Goal: Use online tool/utility: Utilize a website feature to perform a specific function

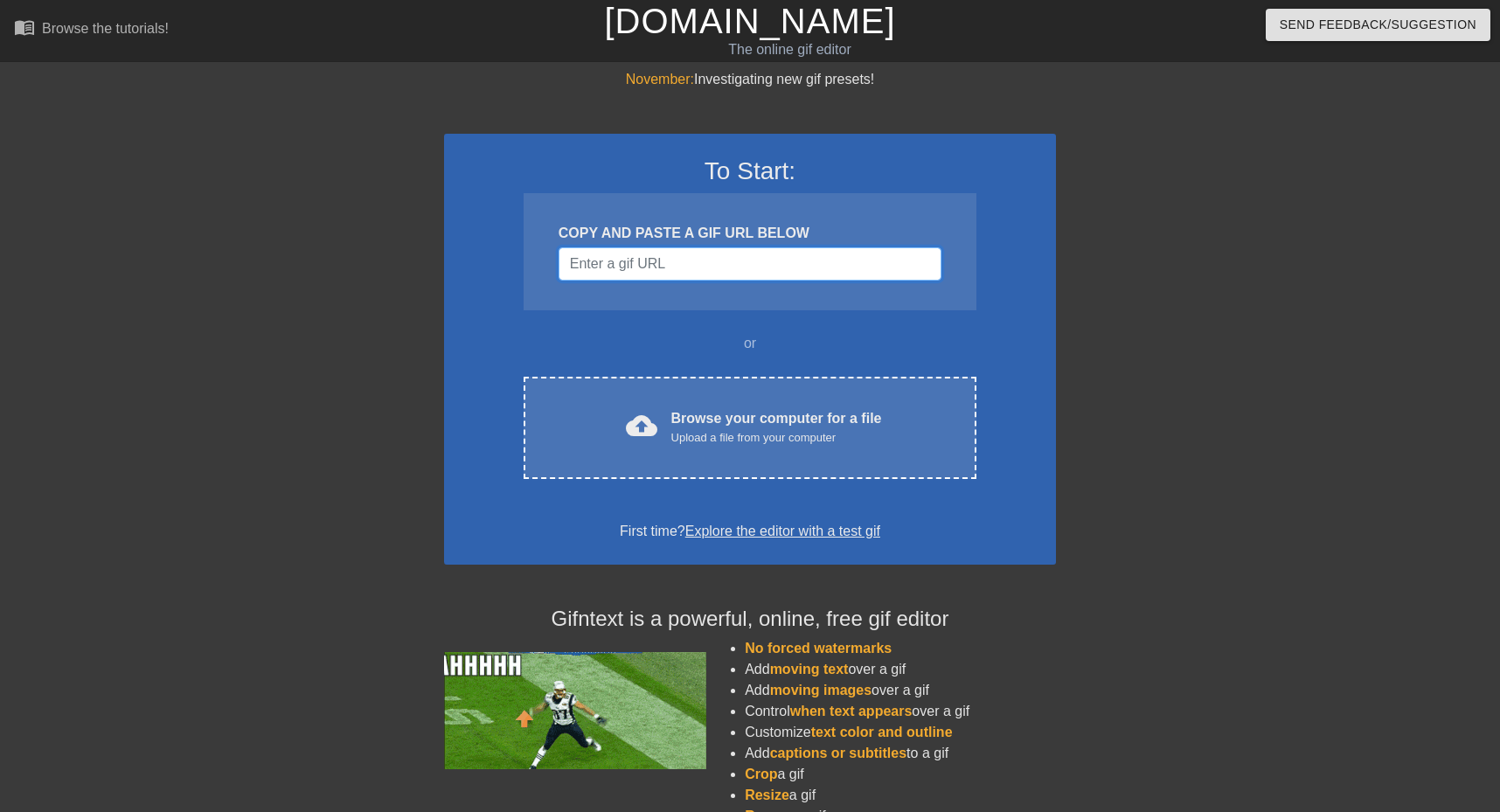
click at [791, 268] on input "Username" at bounding box center [749, 264] width 383 height 33
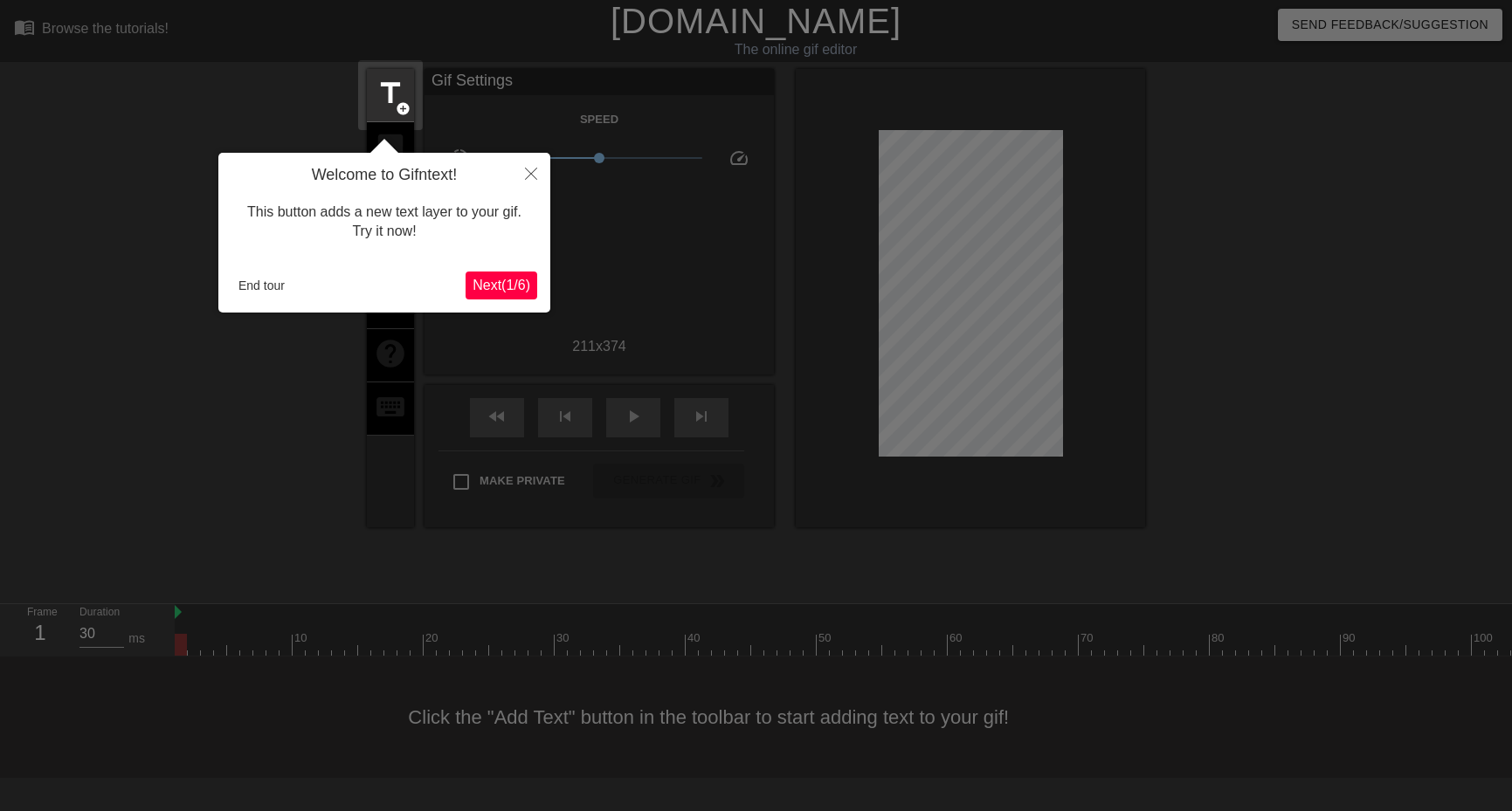
click at [1242, 325] on div at bounding box center [756, 405] width 1512 height 811
click at [263, 282] on button "End tour" at bounding box center [262, 285] width 60 height 27
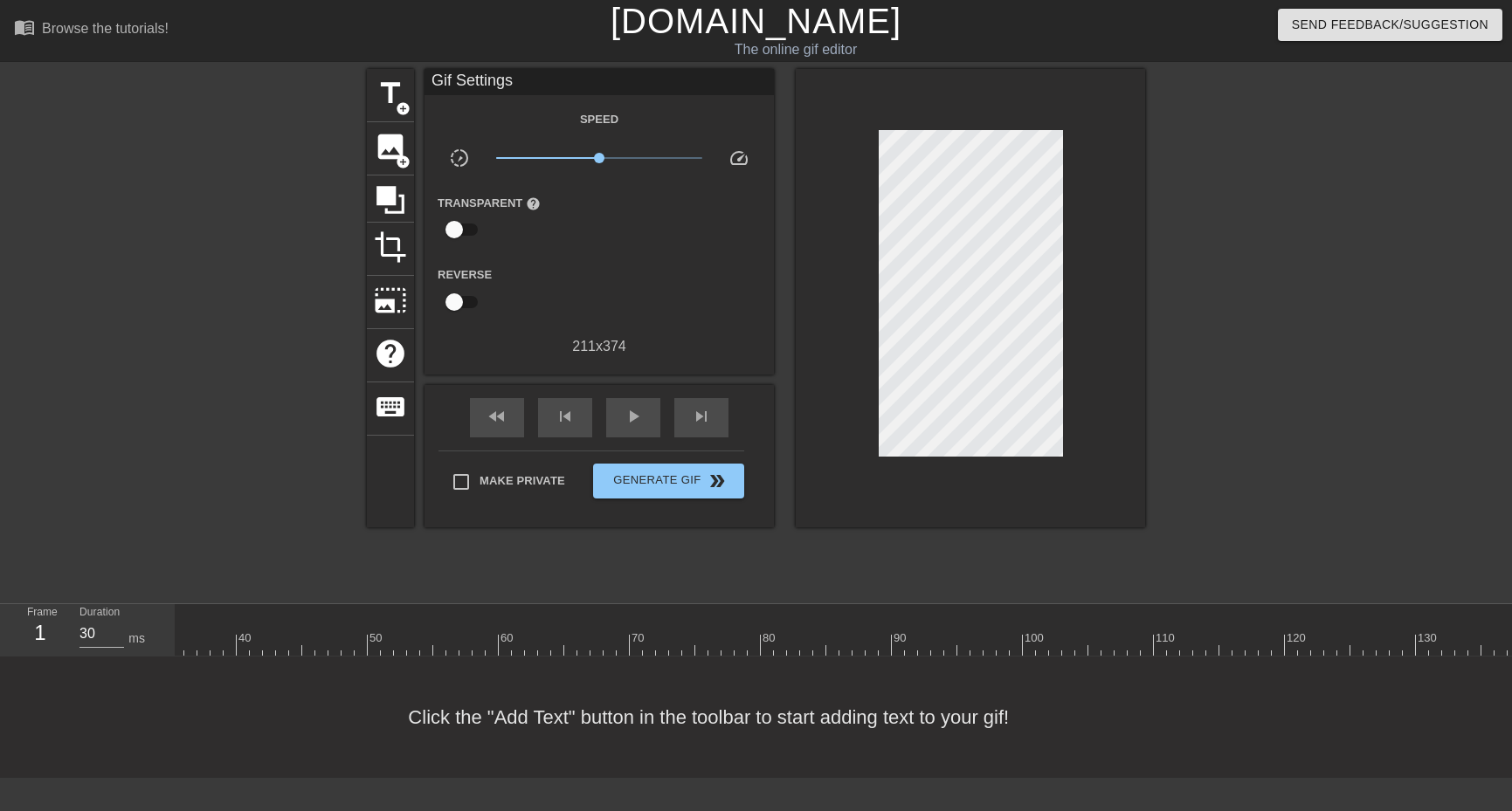
scroll to position [15, 0]
click at [272, 640] on div at bounding box center [1393, 644] width 2437 height 22
click at [365, 628] on div at bounding box center [364, 632] width 13 height 22
click at [748, 642] on div at bounding box center [1393, 644] width 2437 height 22
click at [890, 604] on div "Frame 44 Duration 40 ms 10 20 30 40 50 60 70 80 90 100 110 120 130 140 150" at bounding box center [756, 630] width 1512 height 53
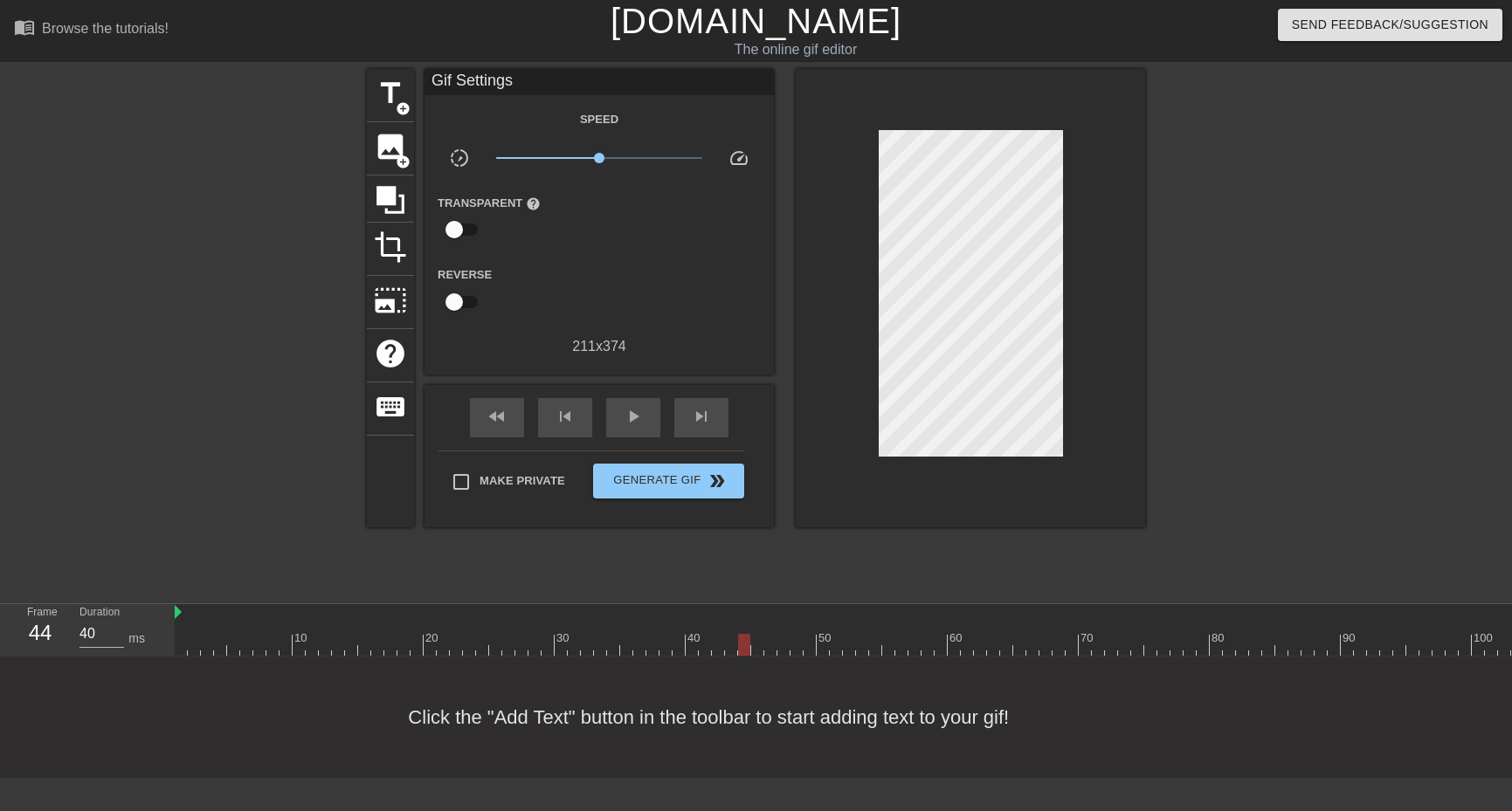
click at [935, 636] on div at bounding box center [1393, 644] width 2437 height 22
type input "30"
click at [1106, 636] on div at bounding box center [1393, 644] width 2437 height 22
click at [180, 642] on div at bounding box center [1393, 644] width 2437 height 22
click at [397, 149] on span "image" at bounding box center [390, 146] width 33 height 33
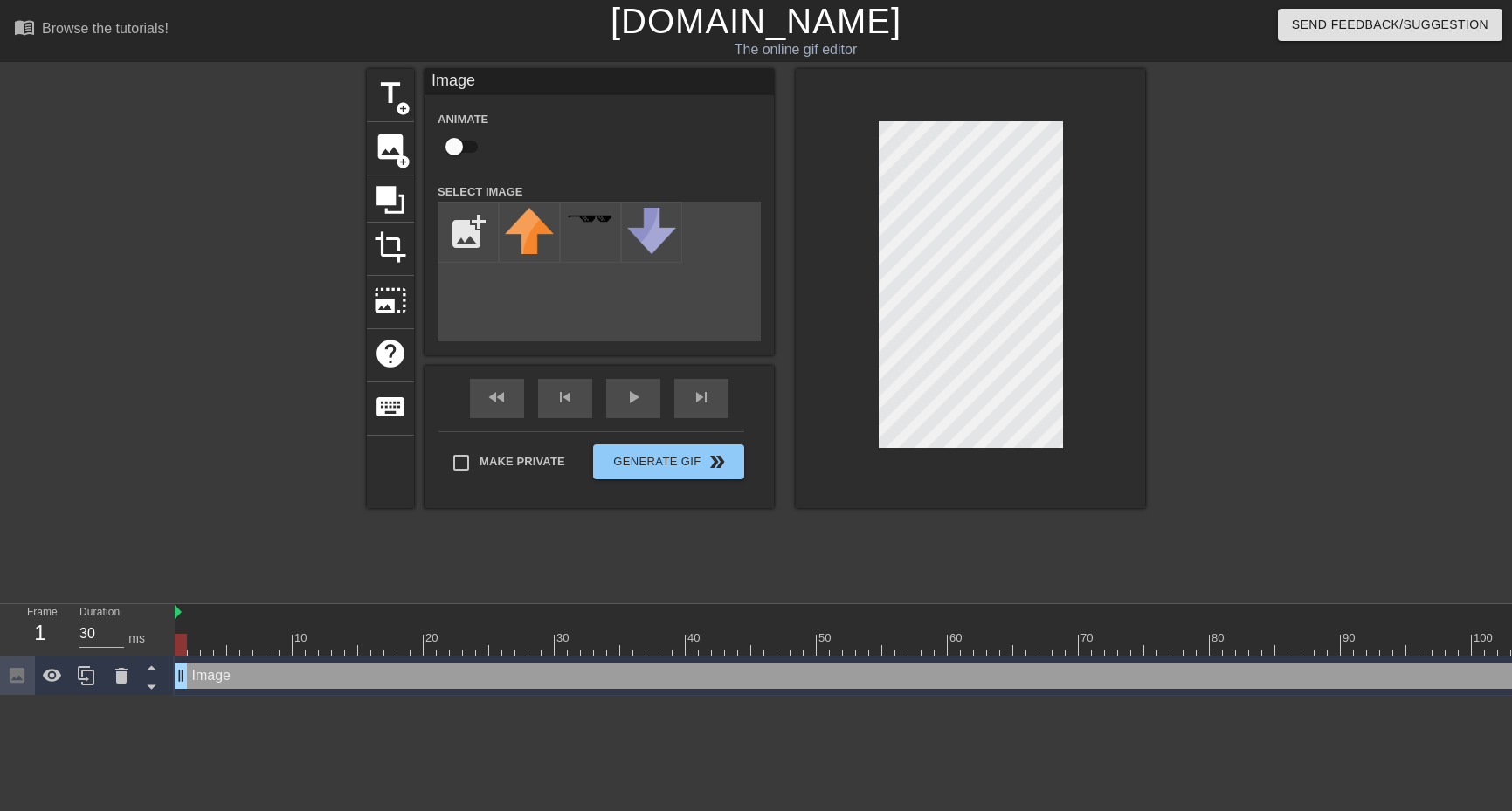
scroll to position [0, 0]
click at [478, 226] on input "file" at bounding box center [468, 232] width 59 height 59
type input "C:\fakepath\jun.jpg"
click at [512, 220] on div at bounding box center [529, 232] width 61 height 61
click at [528, 225] on img at bounding box center [529, 238] width 49 height 62
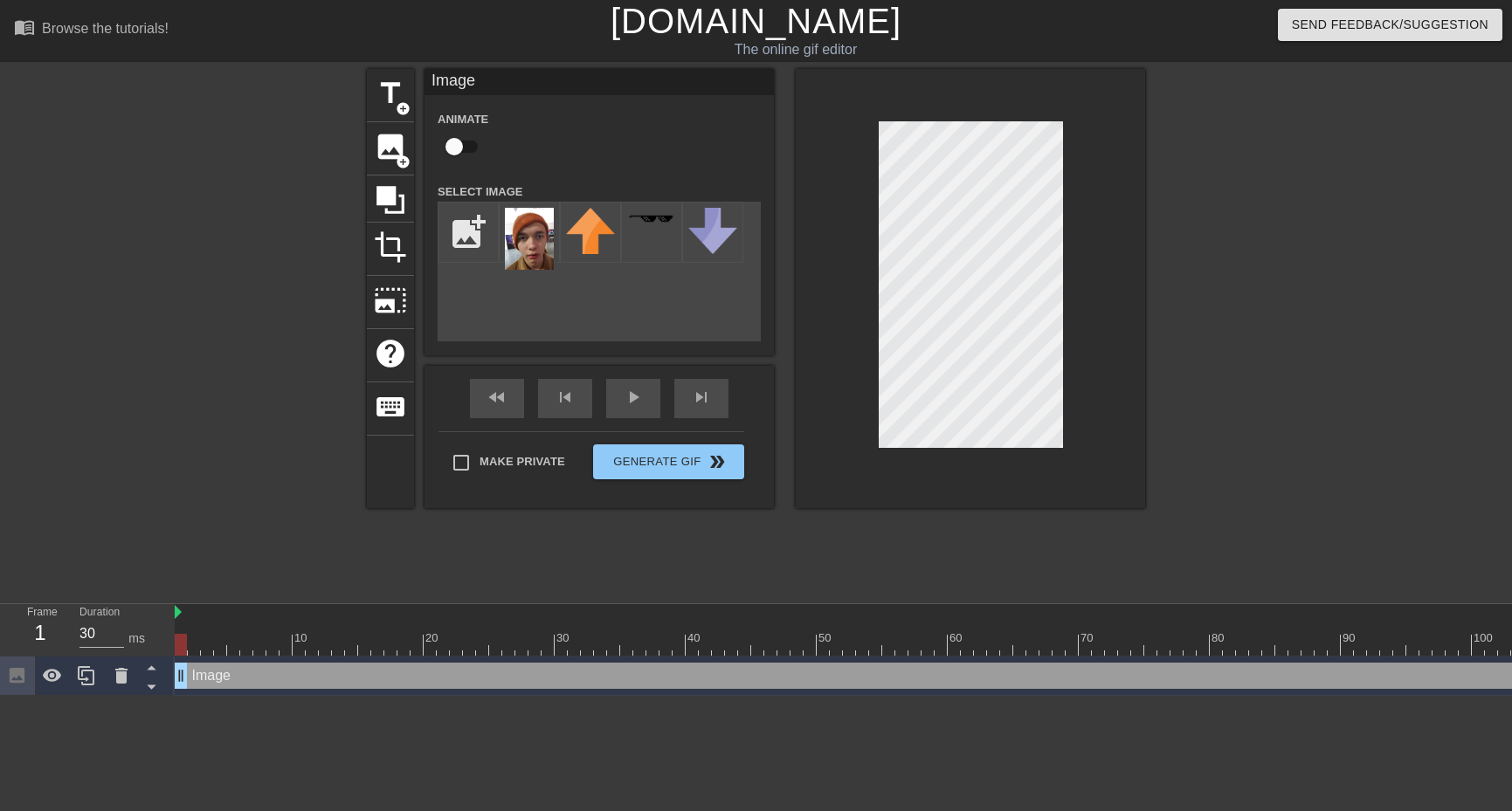
click at [450, 149] on input "checkbox" at bounding box center [454, 146] width 99 height 33
checkbox input "true"
click at [192, 656] on div "10 20 30 40 50 60 70 80 90 100 110 120 130 140 150 160" at bounding box center [1393, 630] width 2437 height 52
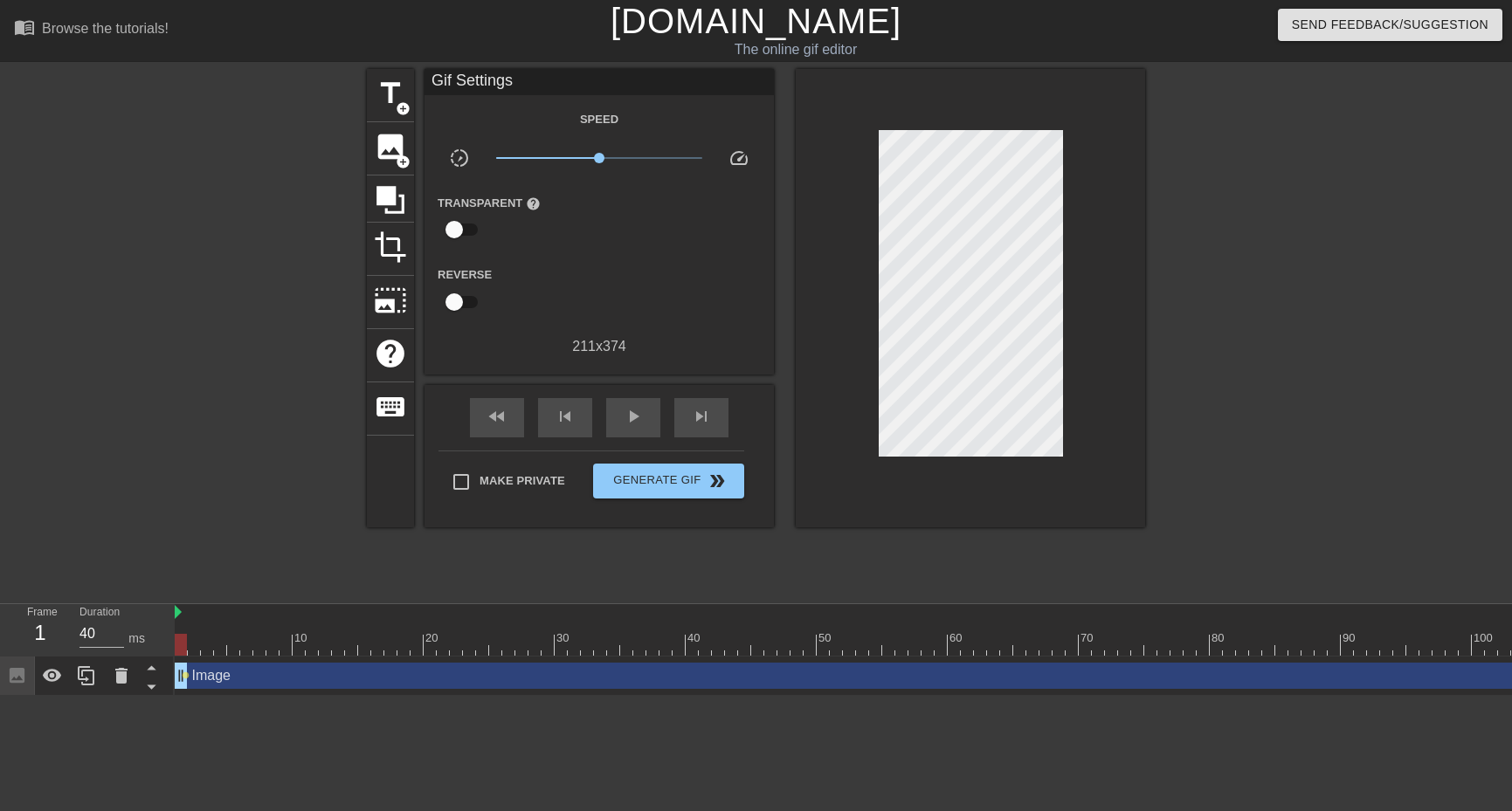
click at [195, 650] on div at bounding box center [1393, 644] width 2437 height 22
click at [209, 648] on div at bounding box center [1393, 644] width 2437 height 22
click at [215, 648] on div at bounding box center [1393, 644] width 2437 height 22
click at [238, 652] on div at bounding box center [1393, 644] width 2437 height 22
click at [325, 641] on div at bounding box center [1393, 644] width 2437 height 22
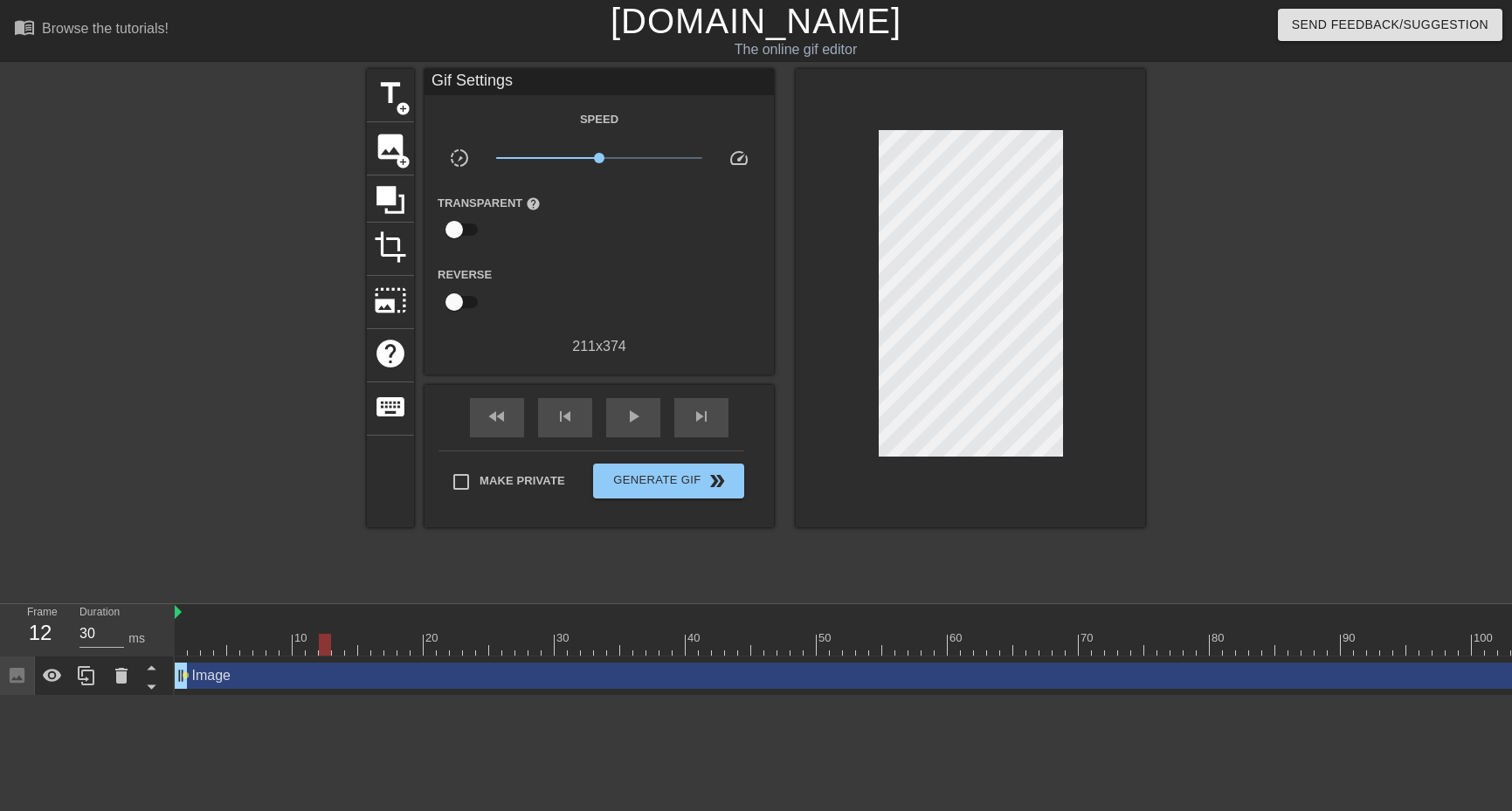
click at [336, 654] on div at bounding box center [1393, 644] width 2437 height 22
click at [435, 649] on div at bounding box center [1393, 644] width 2437 height 22
click at [509, 640] on div at bounding box center [1393, 644] width 2437 height 22
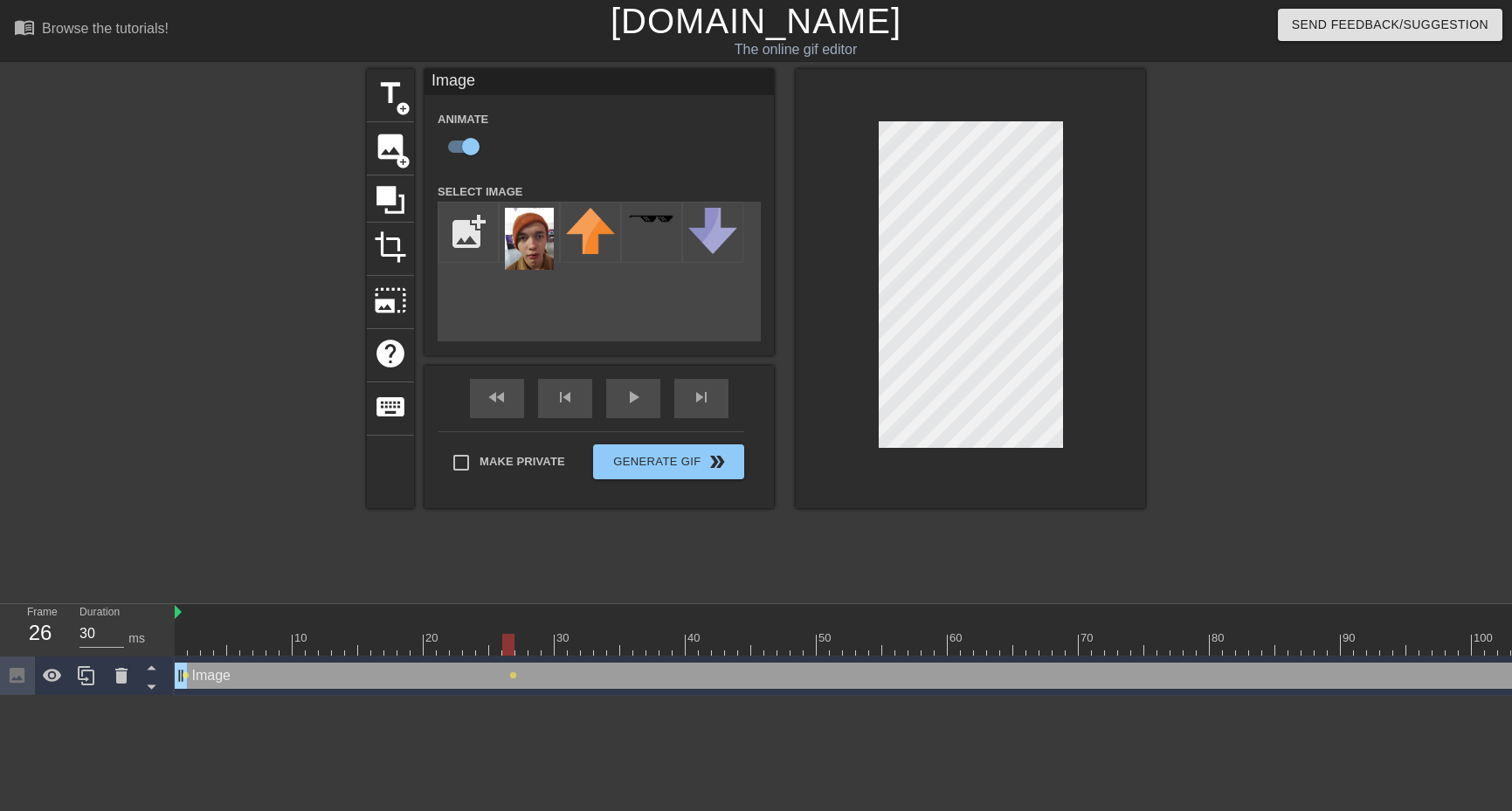
click at [537, 639] on div at bounding box center [1393, 644] width 2437 height 22
drag, startPoint x: 551, startPoint y: 649, endPoint x: 615, endPoint y: 608, distance: 76.0
click at [552, 647] on div at bounding box center [1393, 644] width 2437 height 22
click at [568, 638] on div at bounding box center [1393, 644] width 2437 height 22
click at [603, 645] on div at bounding box center [1393, 644] width 2437 height 22
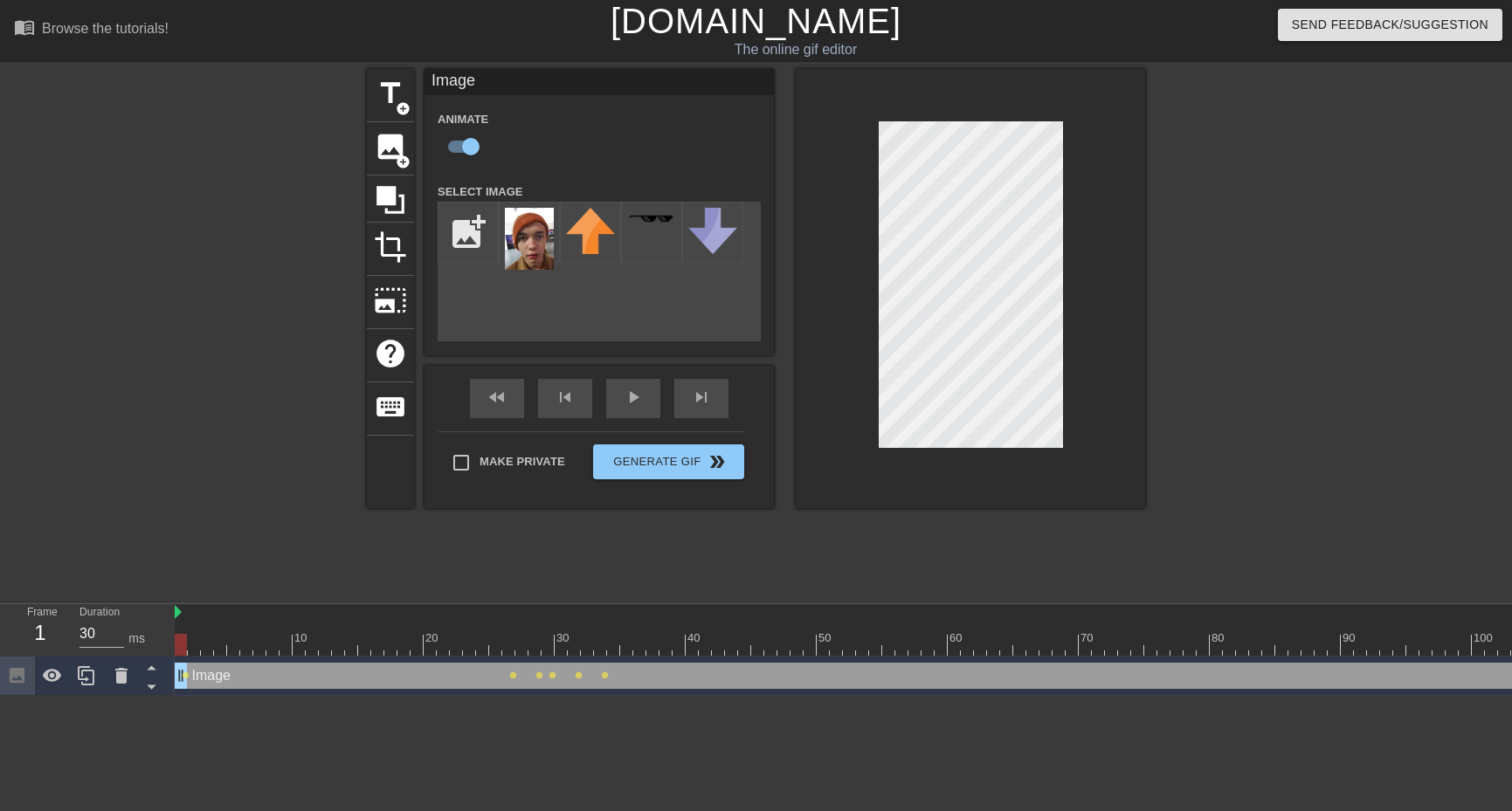
drag, startPoint x: 184, startPoint y: 643, endPoint x: 434, endPoint y: 539, distance: 270.8
click at [182, 640] on div at bounding box center [1393, 644] width 2437 height 22
click at [638, 414] on div "play_arrow" at bounding box center [633, 399] width 54 height 39
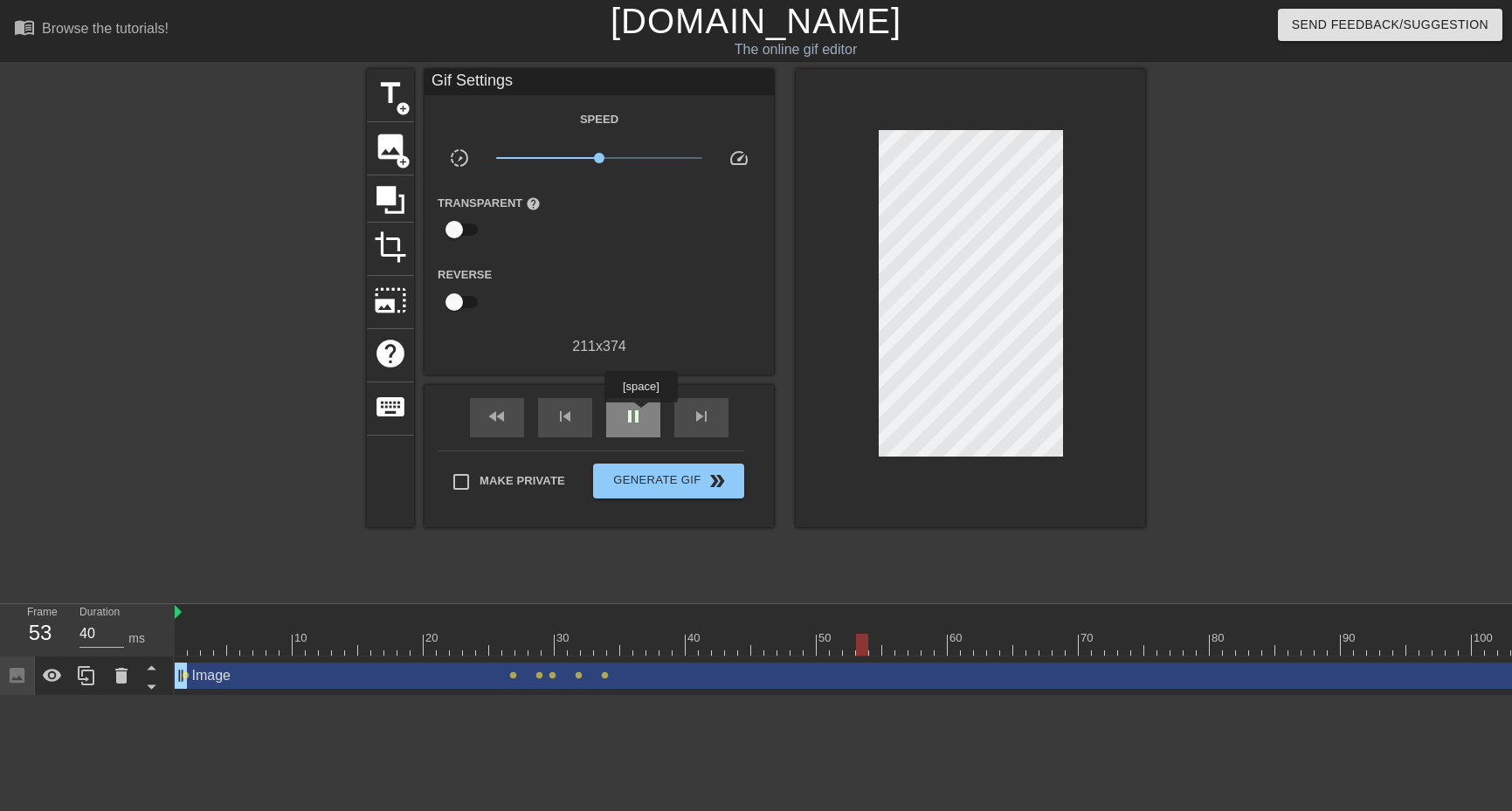
click at [640, 415] on span "pause" at bounding box center [633, 417] width 21 height 21
click at [628, 646] on div at bounding box center [1393, 644] width 2437 height 22
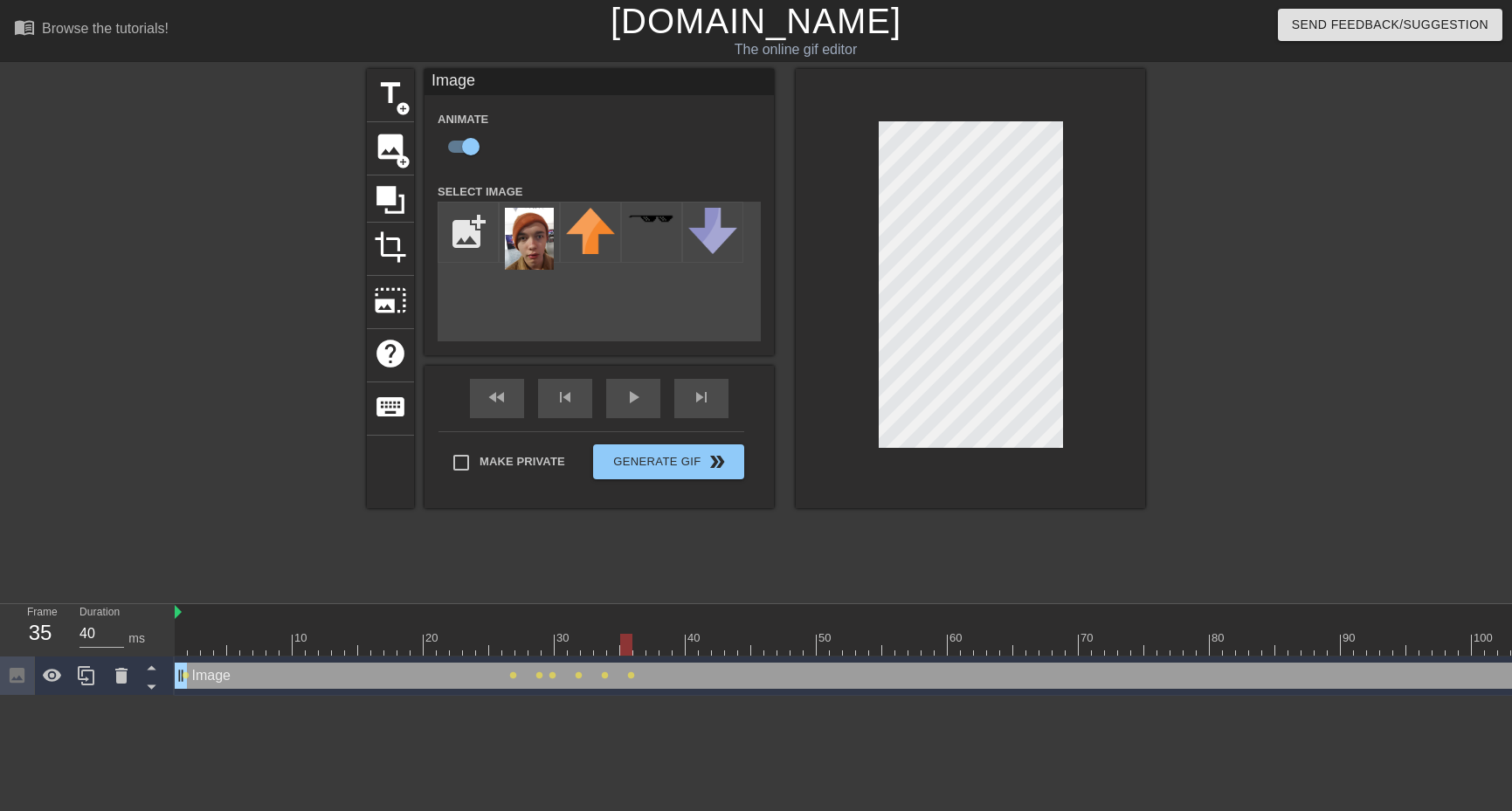
click at [1075, 296] on div at bounding box center [970, 288] width 349 height 439
click at [615, 646] on div at bounding box center [1393, 644] width 2437 height 22
click at [649, 643] on div at bounding box center [1393, 644] width 2437 height 22
click at [693, 643] on div at bounding box center [1393, 644] width 2437 height 22
click at [673, 644] on div at bounding box center [1393, 644] width 2437 height 22
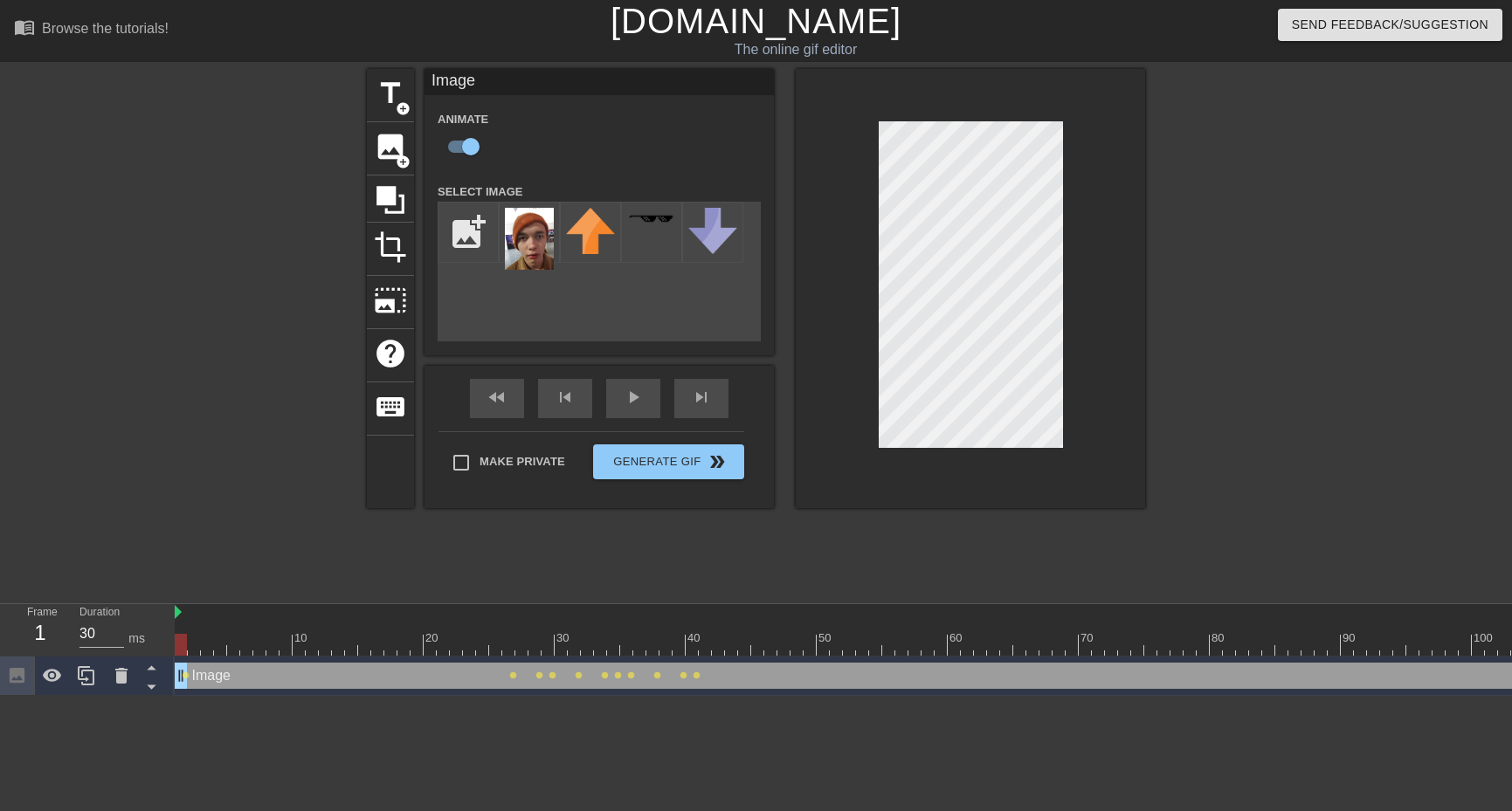
drag, startPoint x: 184, startPoint y: 641, endPoint x: 426, endPoint y: 523, distance: 269.2
click at [184, 641] on div at bounding box center [1393, 644] width 2437 height 22
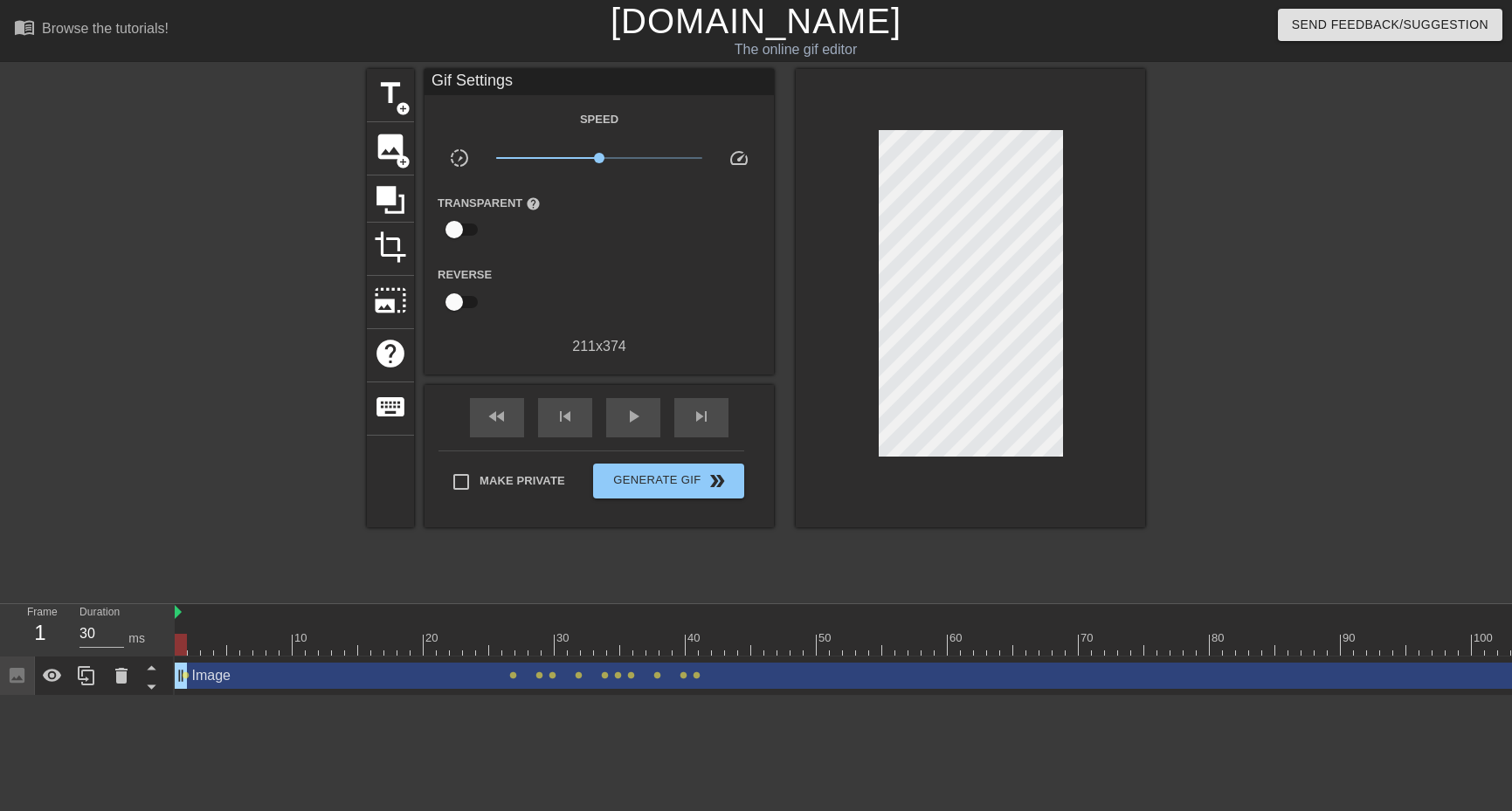
click at [628, 386] on div "fast_rewind skip_previous play_arrow skip_next" at bounding box center [599, 417] width 285 height 66
click at [637, 398] on div "play_arrow" at bounding box center [633, 417] width 54 height 39
click at [648, 404] on div "pause" at bounding box center [633, 417] width 54 height 39
click at [704, 643] on div at bounding box center [1393, 644] width 2437 height 22
click at [717, 643] on div at bounding box center [1393, 644] width 2437 height 22
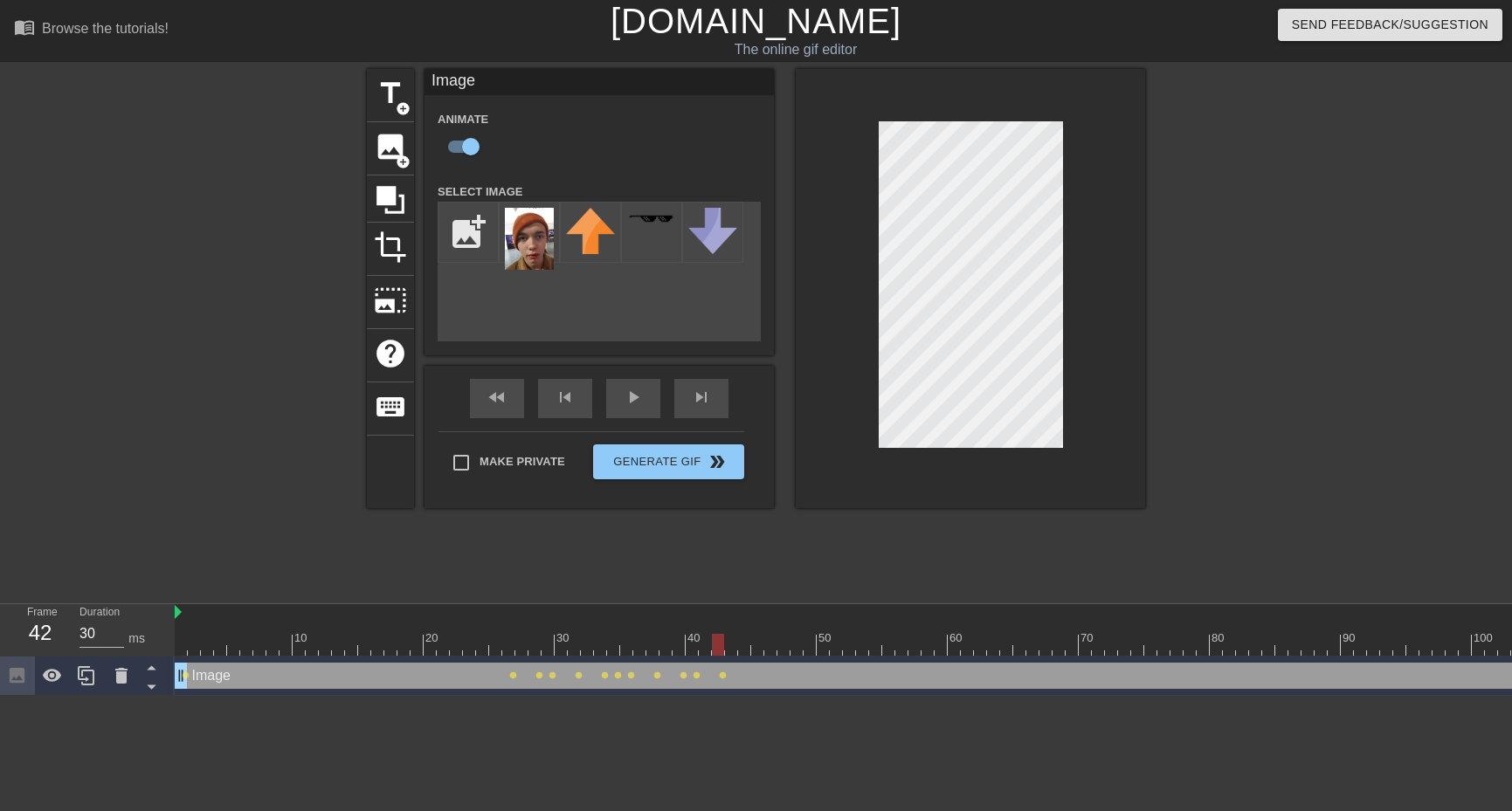
click at [731, 646] on div at bounding box center [1393, 644] width 2437 height 22
click at [772, 638] on div at bounding box center [1393, 644] width 2437 height 22
click at [844, 639] on div at bounding box center [1393, 644] width 2437 height 22
click at [811, 639] on div at bounding box center [1393, 644] width 2437 height 22
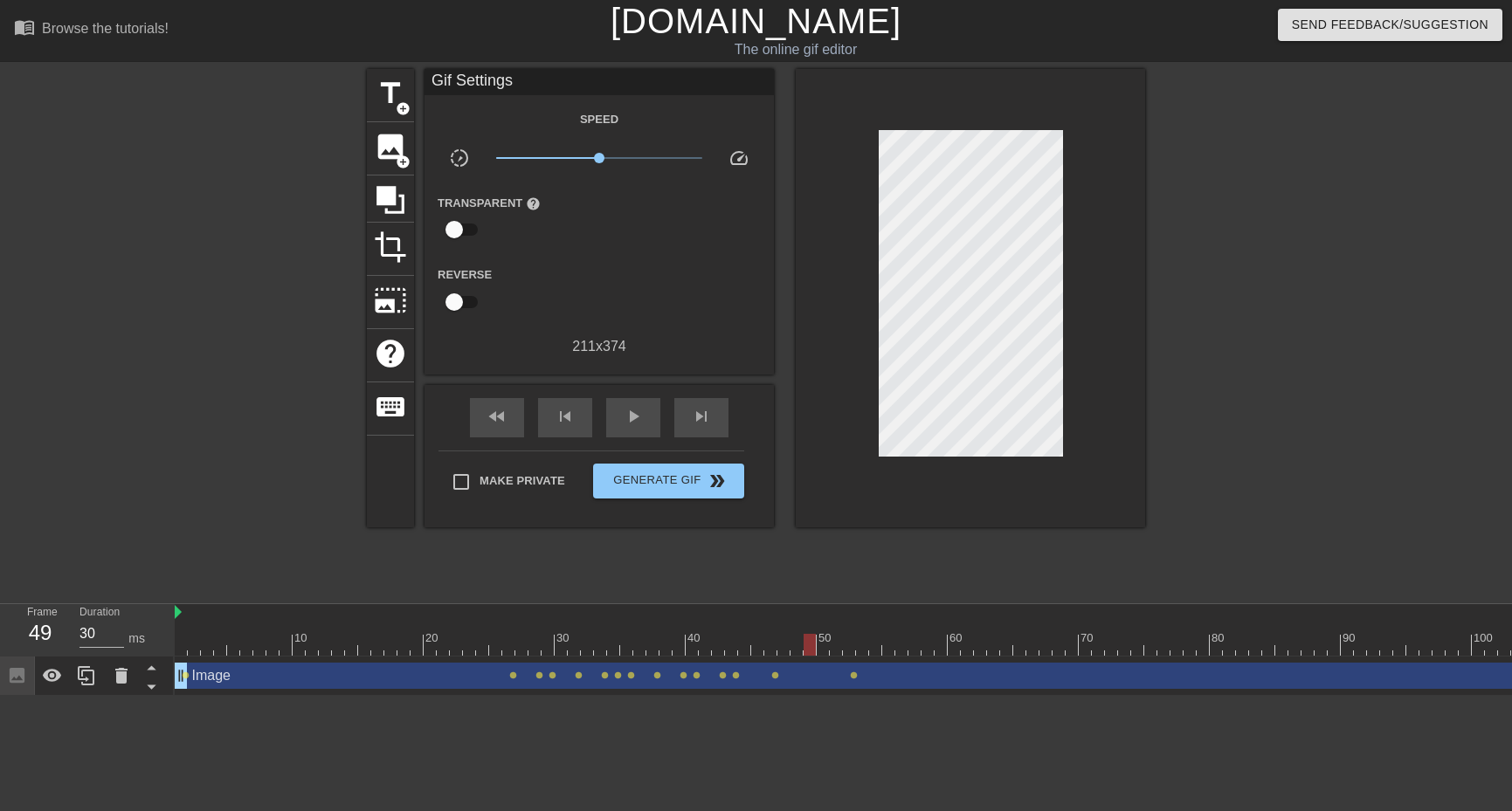
click at [827, 657] on div "Image drag_handle drag_handle lens lens lens lens lens lens lens lens lens lens…" at bounding box center [1393, 676] width 2437 height 39
click at [825, 654] on div at bounding box center [1393, 644] width 2437 height 22
click at [842, 642] on div at bounding box center [1393, 644] width 2437 height 22
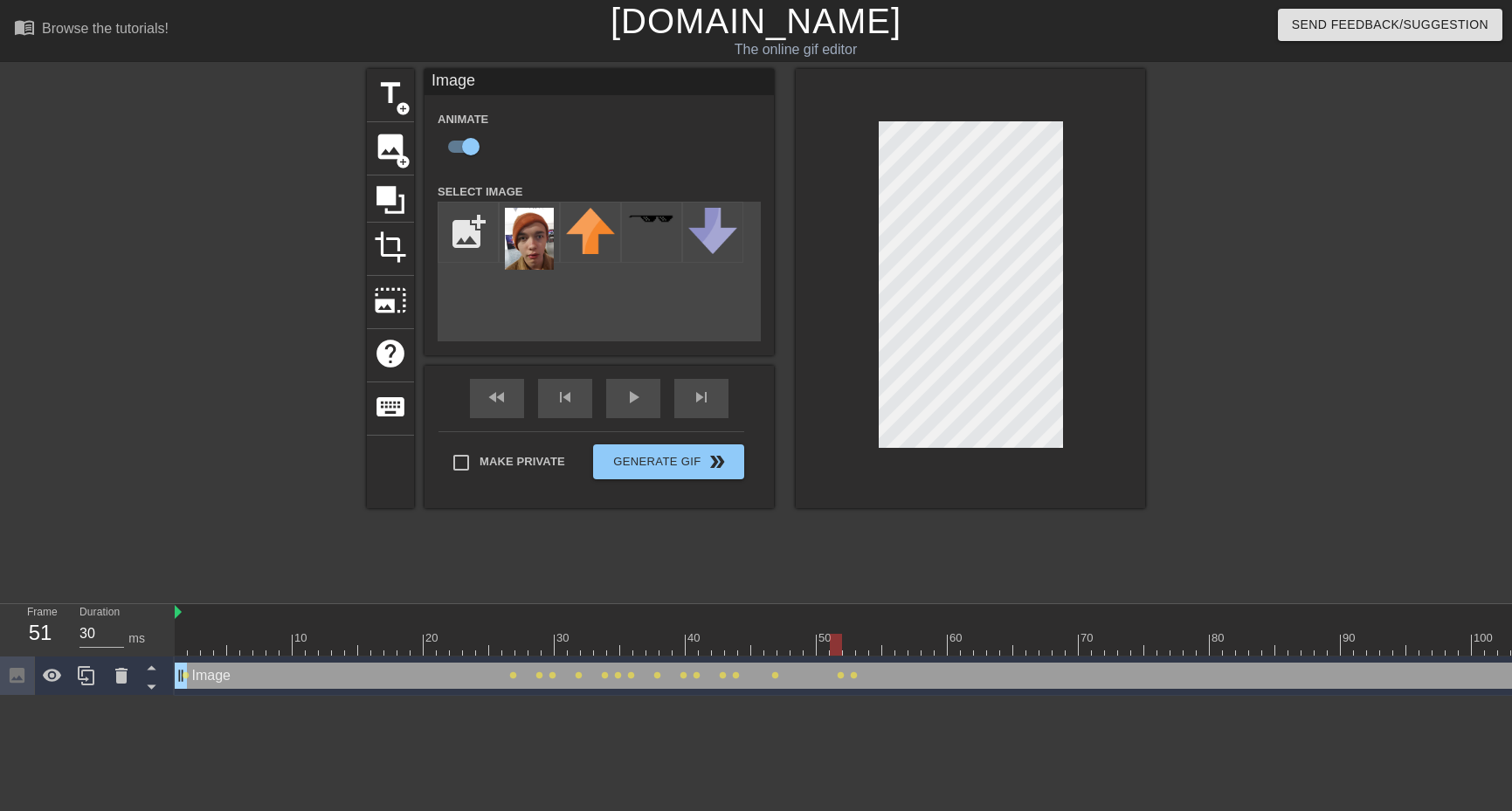
click at [895, 638] on div at bounding box center [1393, 644] width 2437 height 22
click at [921, 642] on div at bounding box center [1393, 644] width 2437 height 22
click at [965, 641] on div at bounding box center [1393, 644] width 2437 height 22
click at [956, 643] on div at bounding box center [1393, 644] width 2437 height 22
click at [1069, 269] on div at bounding box center [970, 288] width 349 height 439
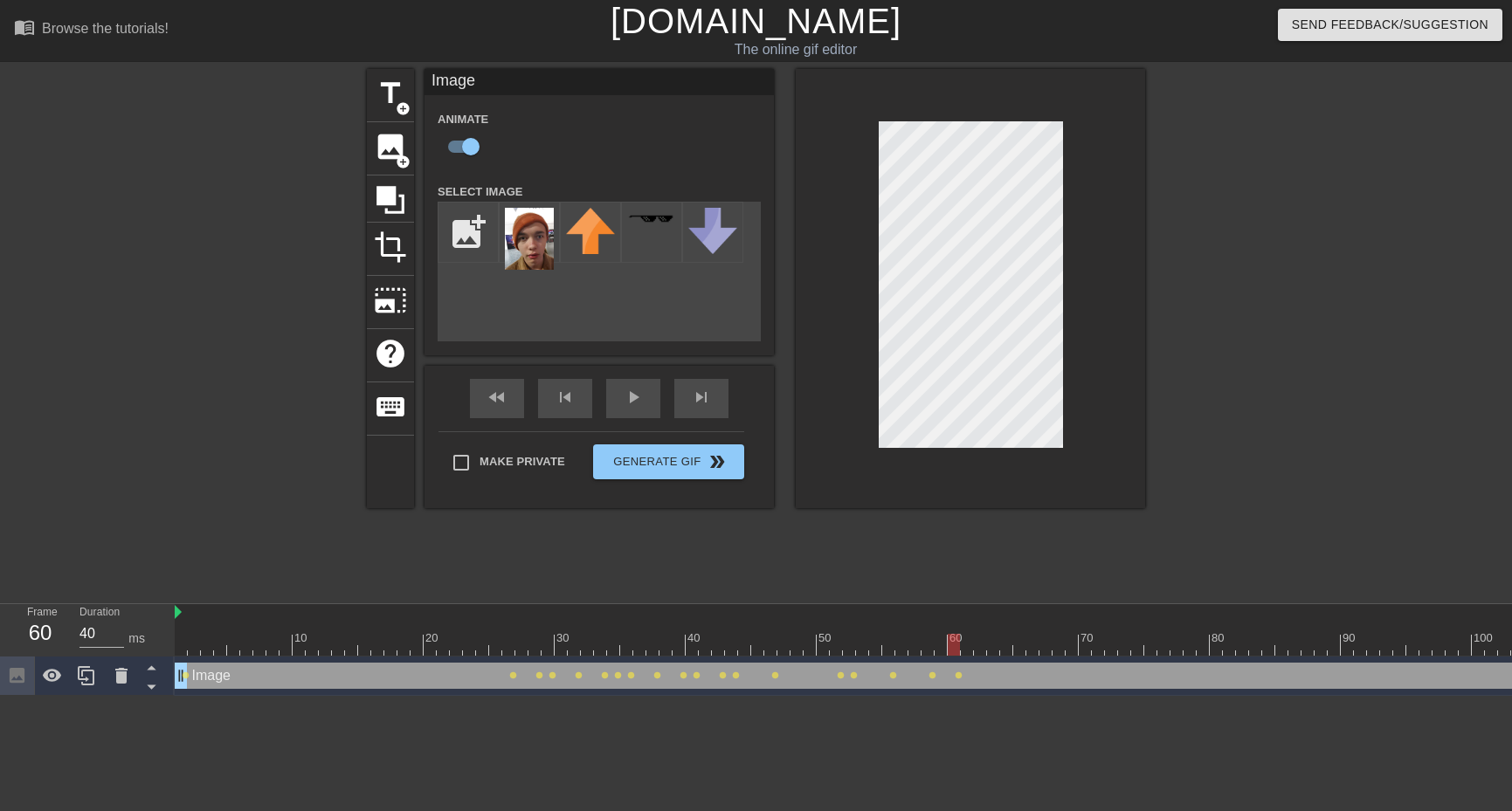
click at [936, 645] on div at bounding box center [1393, 644] width 2437 height 22
click at [968, 641] on div at bounding box center [1393, 644] width 2437 height 22
click at [186, 638] on div at bounding box center [1393, 644] width 2437 height 22
click at [614, 417] on div "play_arrow" at bounding box center [633, 399] width 54 height 39
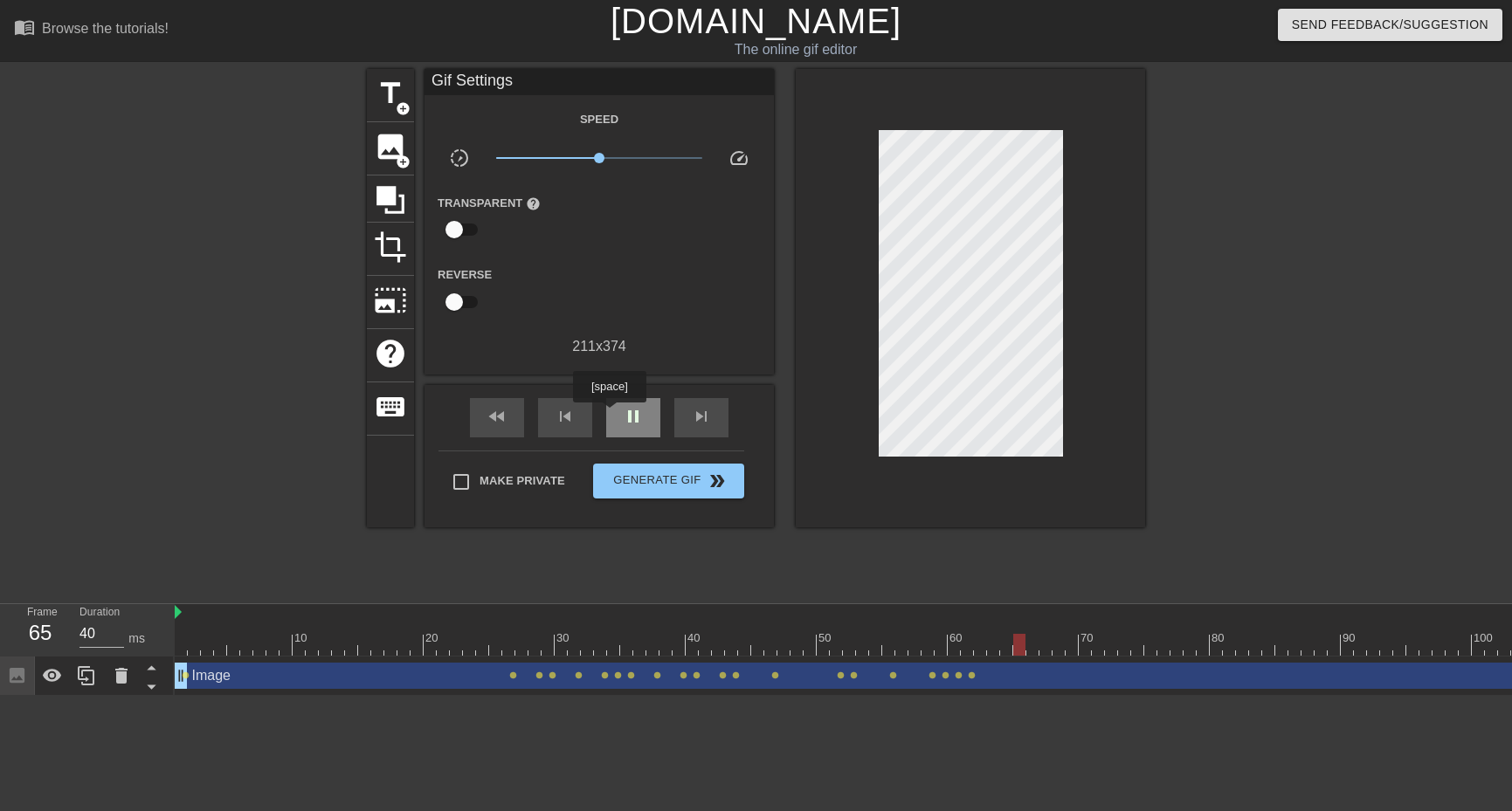
click at [609, 415] on div "pause" at bounding box center [633, 417] width 54 height 39
click at [1171, 551] on div at bounding box center [1297, 331] width 262 height 524
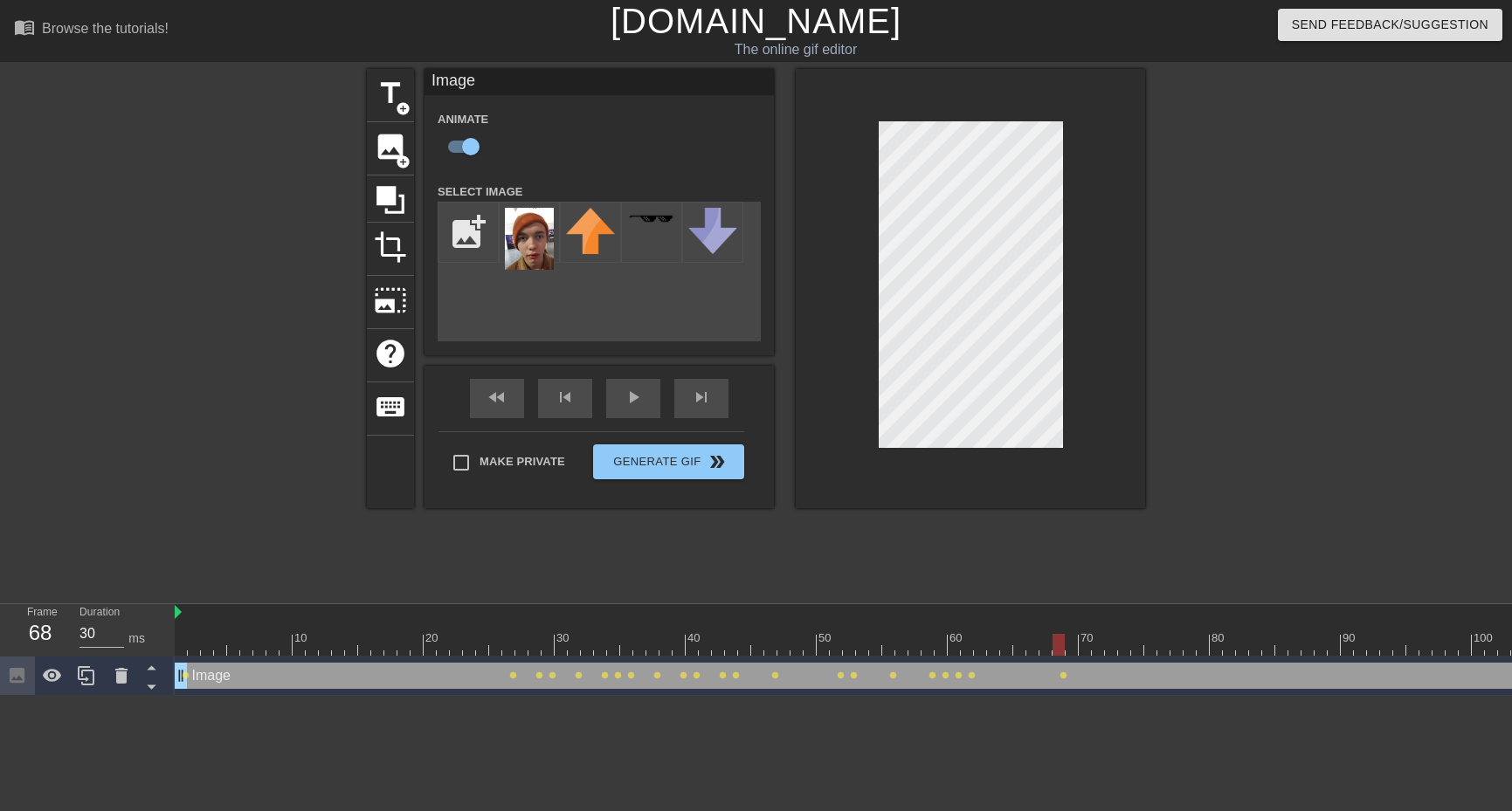
click at [1074, 649] on div at bounding box center [1393, 644] width 2437 height 22
click at [1086, 639] on div at bounding box center [1393, 644] width 2437 height 22
click at [1121, 620] on div at bounding box center [1393, 613] width 2437 height 18
click at [1092, 636] on div at bounding box center [1393, 644] width 2437 height 22
click at [1096, 647] on div at bounding box center [1098, 644] width 12 height 22
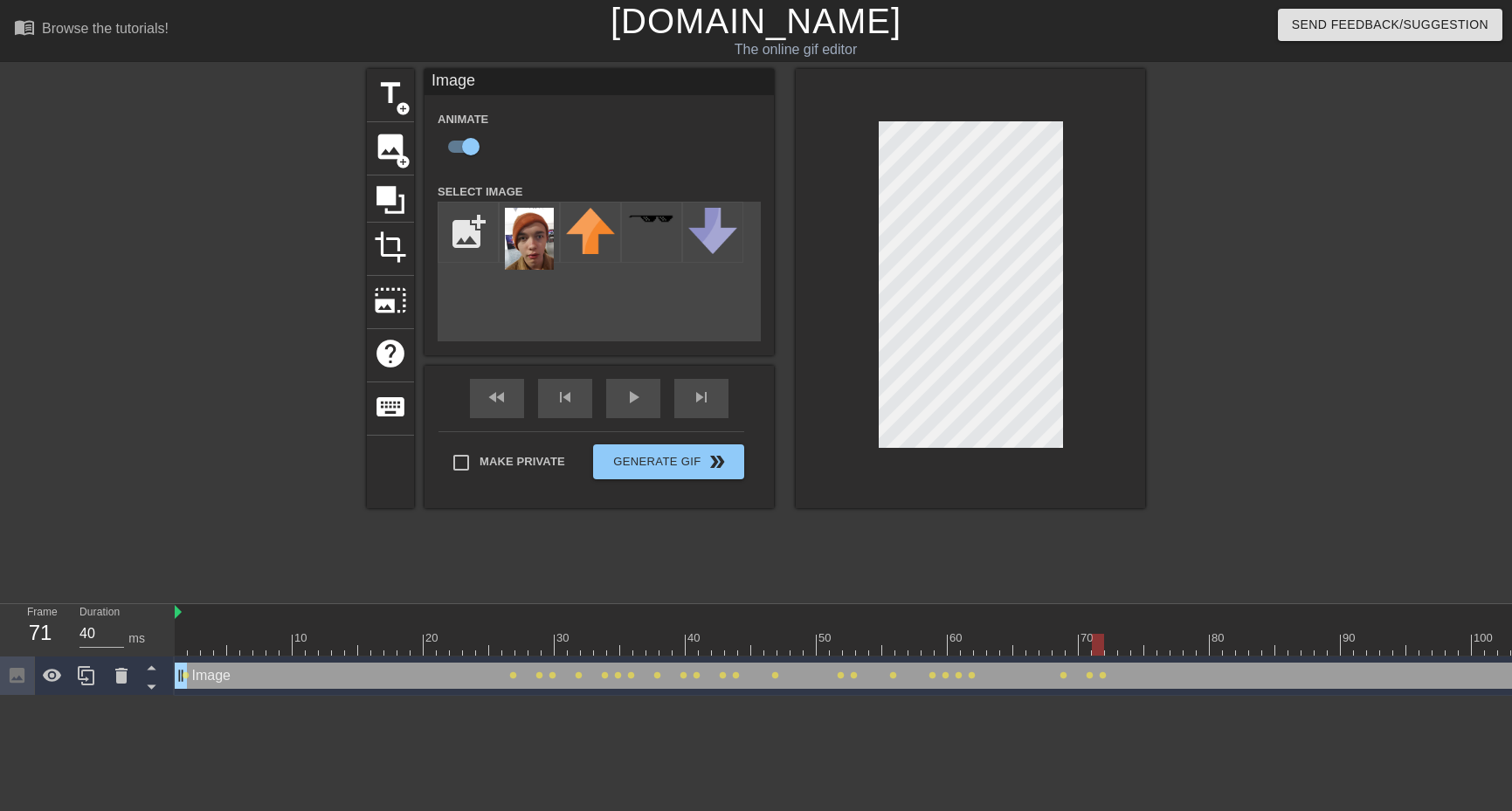
click at [1101, 645] on div at bounding box center [1098, 644] width 12 height 22
click at [1111, 644] on div at bounding box center [1393, 644] width 2437 height 22
click at [1126, 653] on div at bounding box center [1393, 644] width 2437 height 22
click at [1138, 644] on div at bounding box center [1393, 644] width 2437 height 22
click at [1148, 646] on div at bounding box center [1393, 644] width 2437 height 22
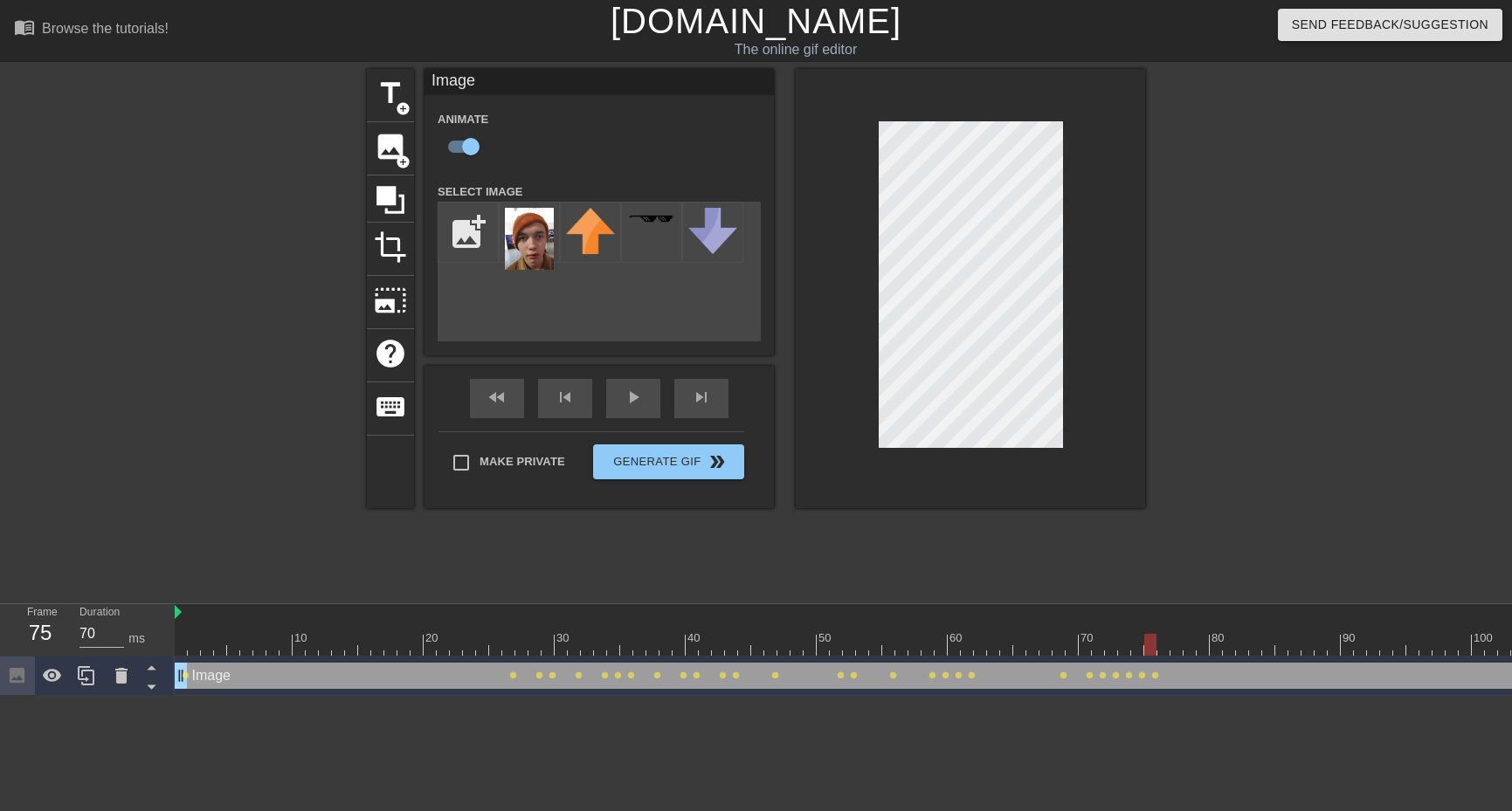
click at [1166, 640] on div at bounding box center [1393, 644] width 2437 height 22
click at [1176, 641] on div at bounding box center [1393, 644] width 2437 height 22
click at [1192, 645] on div at bounding box center [1393, 644] width 2437 height 22
click at [1203, 645] on div at bounding box center [1393, 644] width 2437 height 22
click at [1215, 636] on div at bounding box center [1393, 644] width 2437 height 22
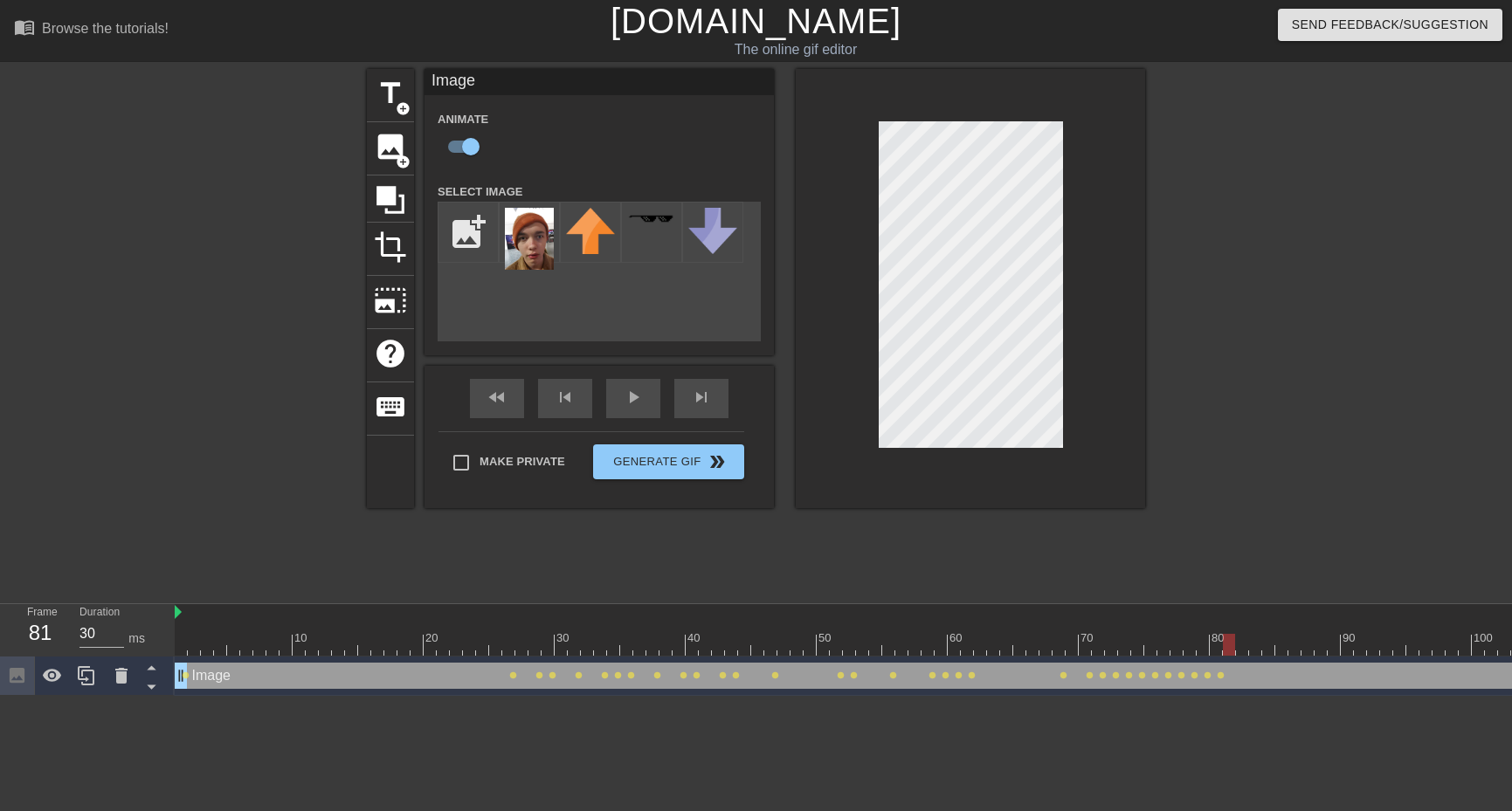
click at [1233, 640] on div at bounding box center [1393, 644] width 2437 height 22
click at [1238, 642] on div at bounding box center [1393, 644] width 2437 height 22
click at [1250, 639] on div at bounding box center [1393, 644] width 2437 height 22
click at [1273, 653] on div at bounding box center [1393, 644] width 2437 height 22
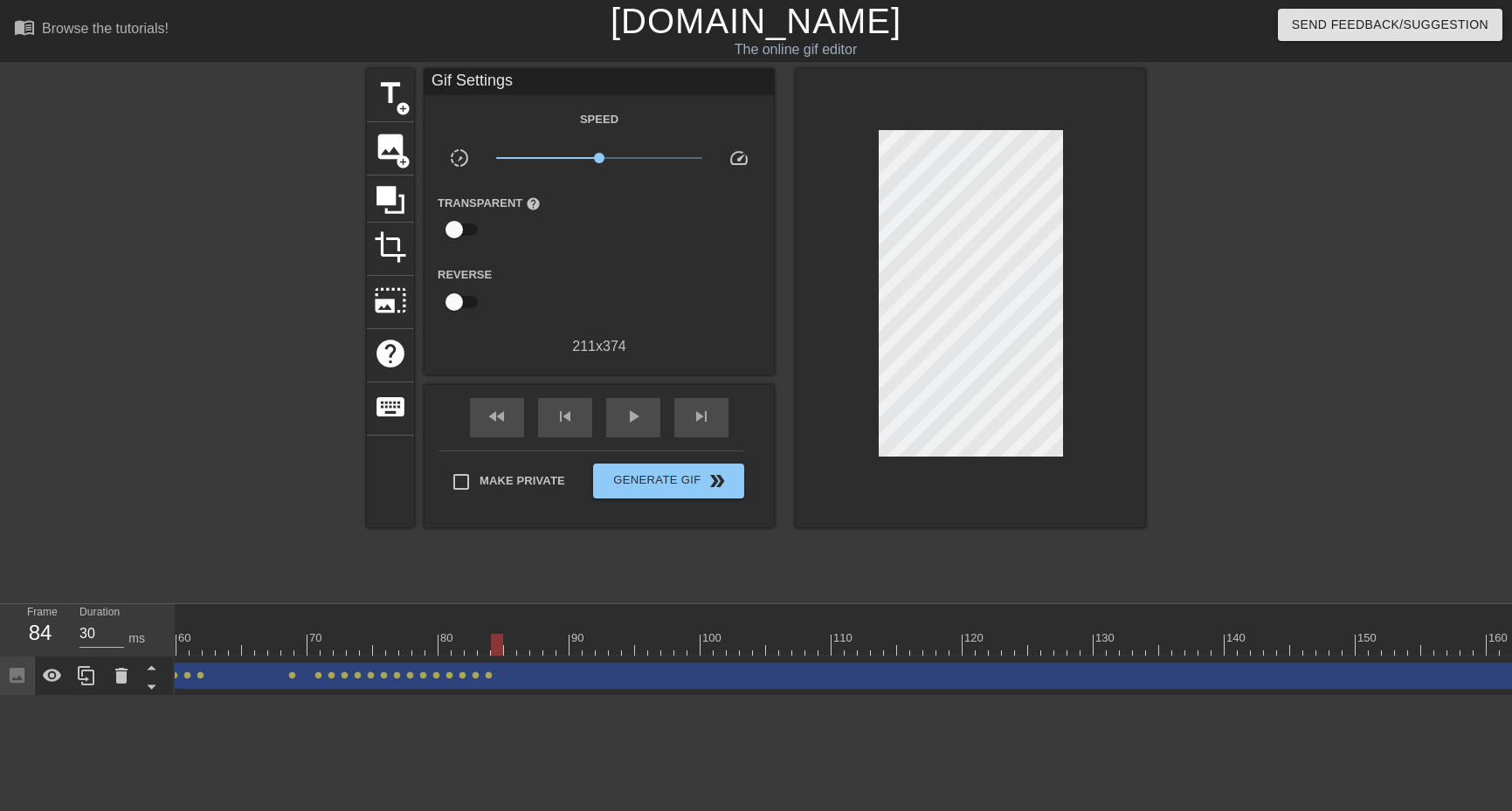
scroll to position [0, 787]
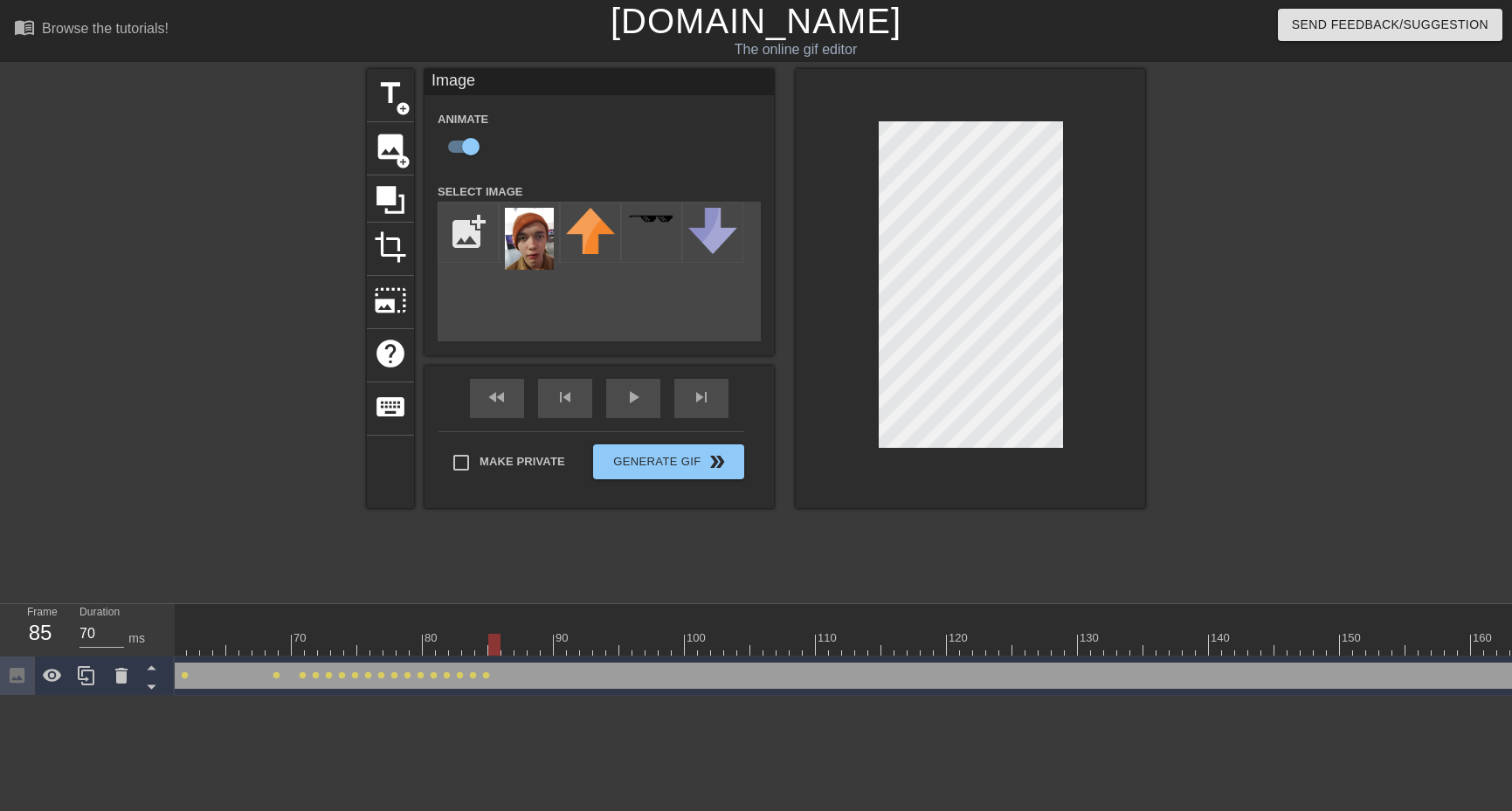
click at [497, 639] on div at bounding box center [606, 644] width 2437 height 22
click at [499, 640] on div at bounding box center [495, 644] width 12 height 22
click at [504, 645] on div at bounding box center [606, 644] width 2437 height 22
click at [517, 643] on div at bounding box center [606, 644] width 2437 height 22
click at [531, 654] on div at bounding box center [606, 644] width 2437 height 22
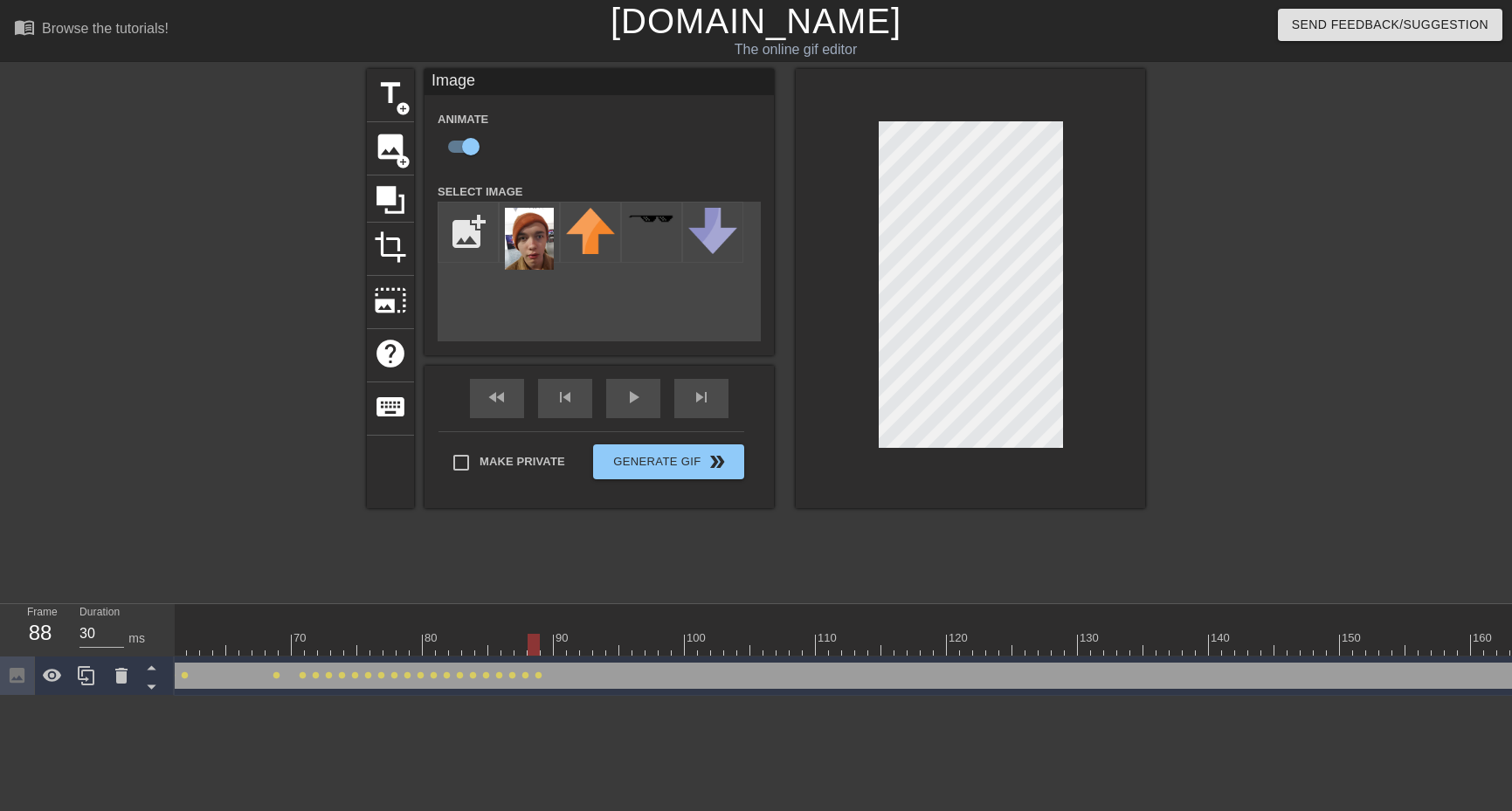
click at [545, 654] on div at bounding box center [606, 644] width 2437 height 22
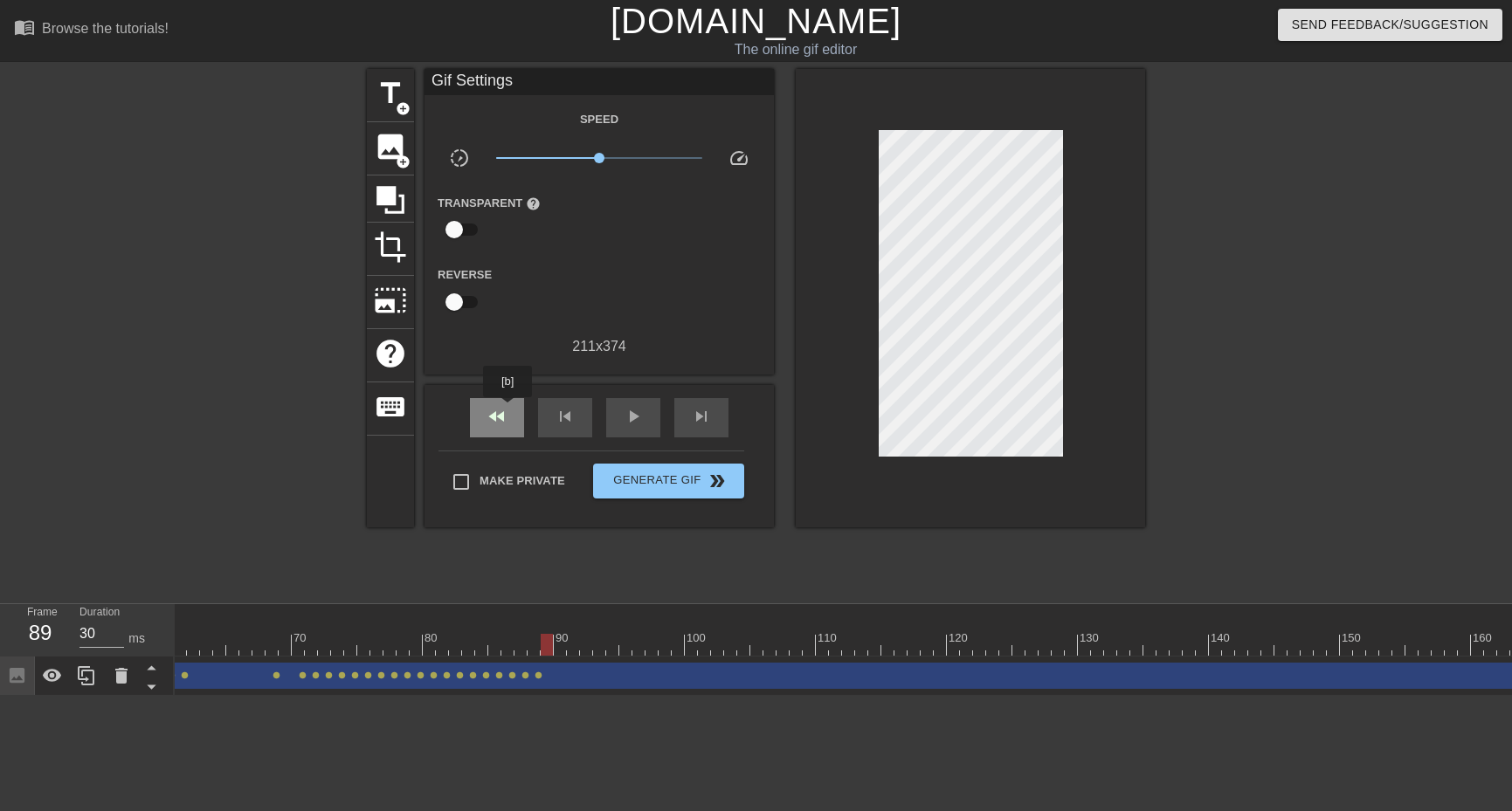
click at [508, 409] on div "fast_rewind" at bounding box center [497, 417] width 54 height 39
click at [639, 401] on div "play_arrow" at bounding box center [633, 417] width 54 height 39
click at [639, 402] on div "pause" at bounding box center [633, 417] width 54 height 39
click at [639, 402] on div "play_arrow" at bounding box center [633, 417] width 54 height 39
click at [639, 402] on div "pause" at bounding box center [633, 417] width 54 height 39
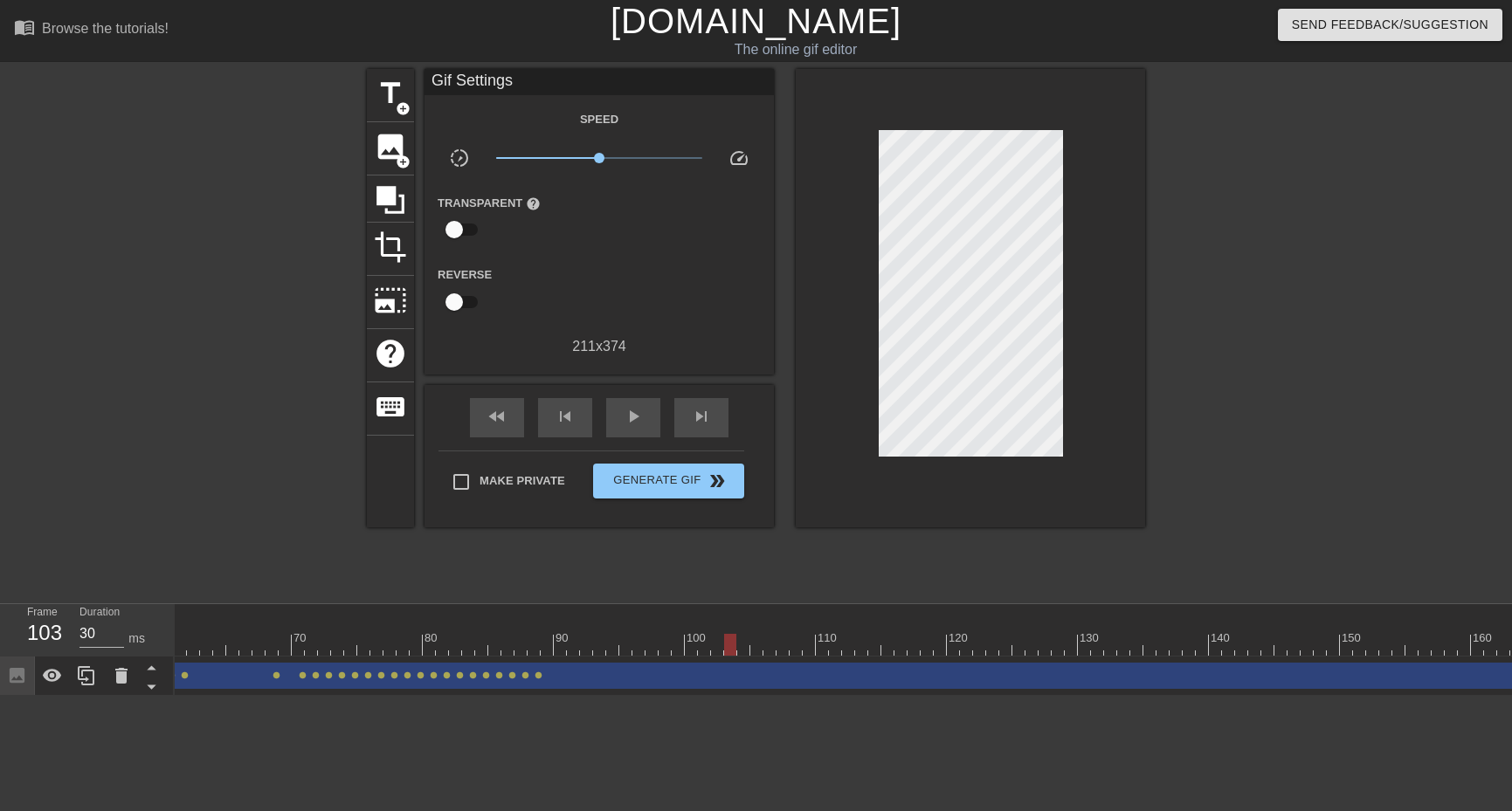
click at [548, 639] on div at bounding box center [606, 644] width 2437 height 22
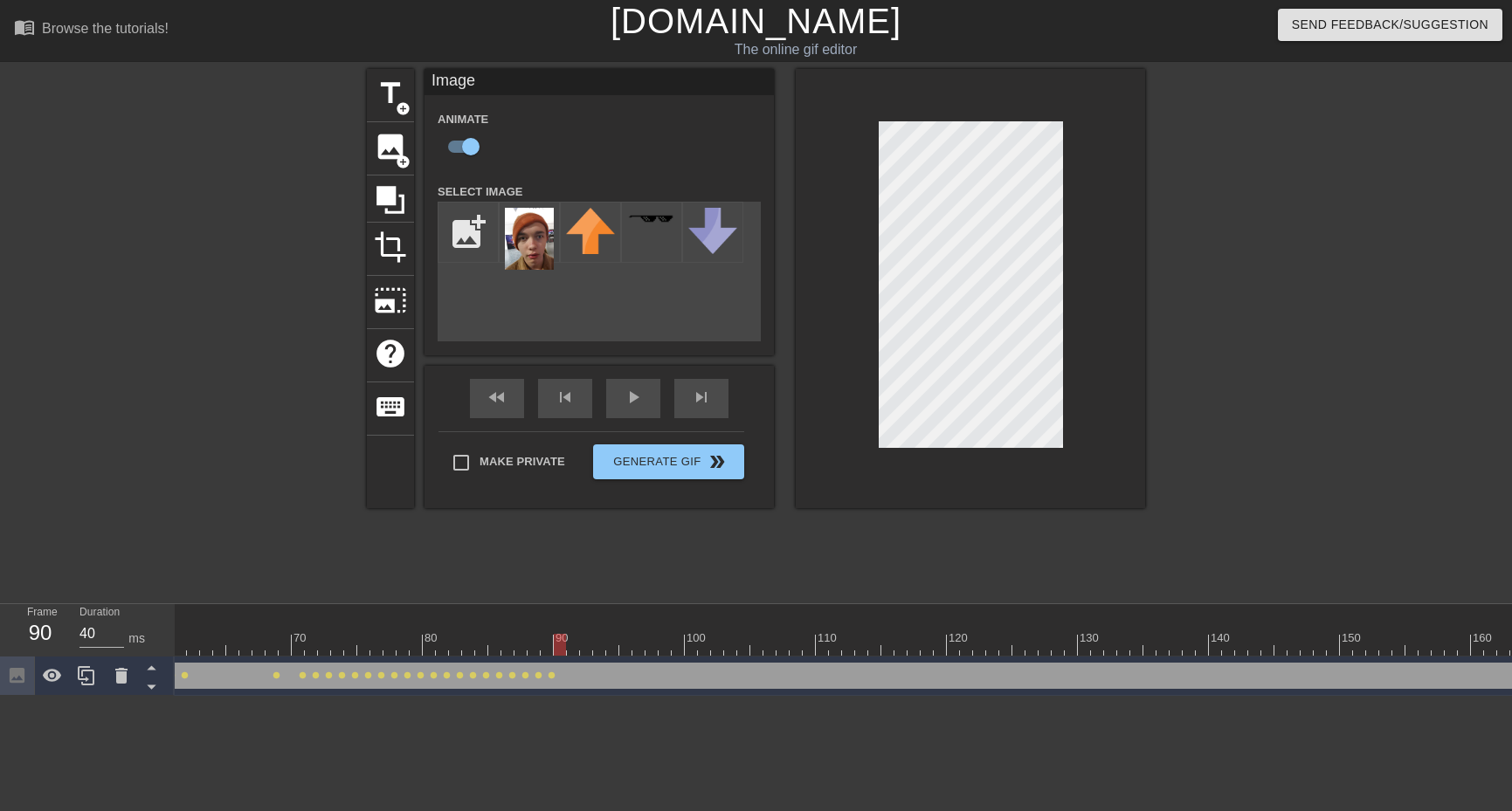
click at [556, 654] on div at bounding box center [606, 644] width 2437 height 22
click at [574, 640] on div at bounding box center [606, 644] width 2437 height 22
click at [584, 643] on div at bounding box center [606, 644] width 2437 height 22
click at [599, 651] on div at bounding box center [606, 644] width 2437 height 22
click at [615, 650] on div at bounding box center [606, 644] width 2437 height 22
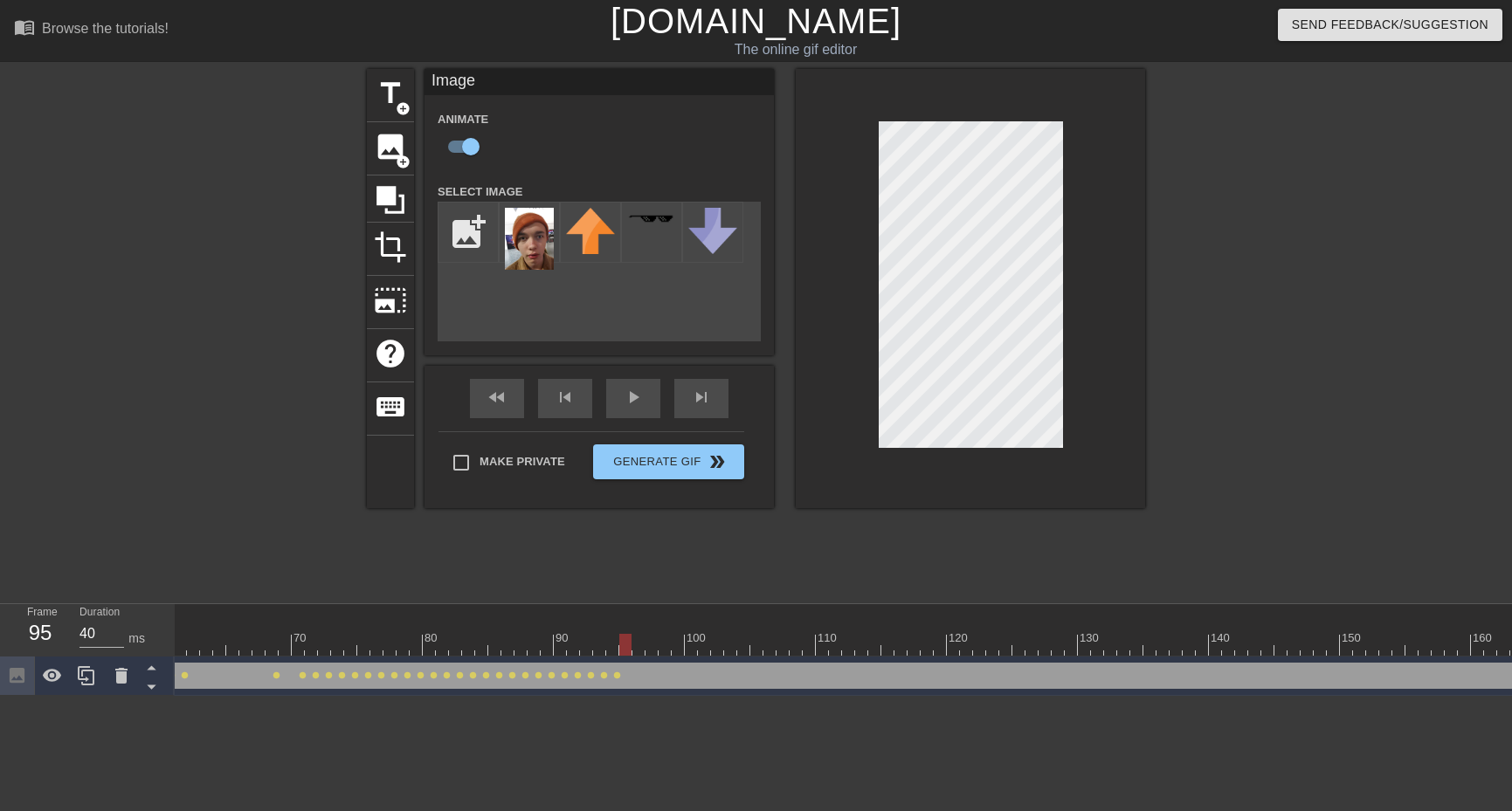
click at [631, 650] on div at bounding box center [606, 644] width 2437 height 22
click at [638, 649] on div at bounding box center [606, 644] width 2437 height 22
click at [656, 647] on div at bounding box center [606, 644] width 2437 height 22
click at [666, 651] on div at bounding box center [606, 644] width 2437 height 22
click at [682, 638] on div at bounding box center [606, 644] width 2437 height 22
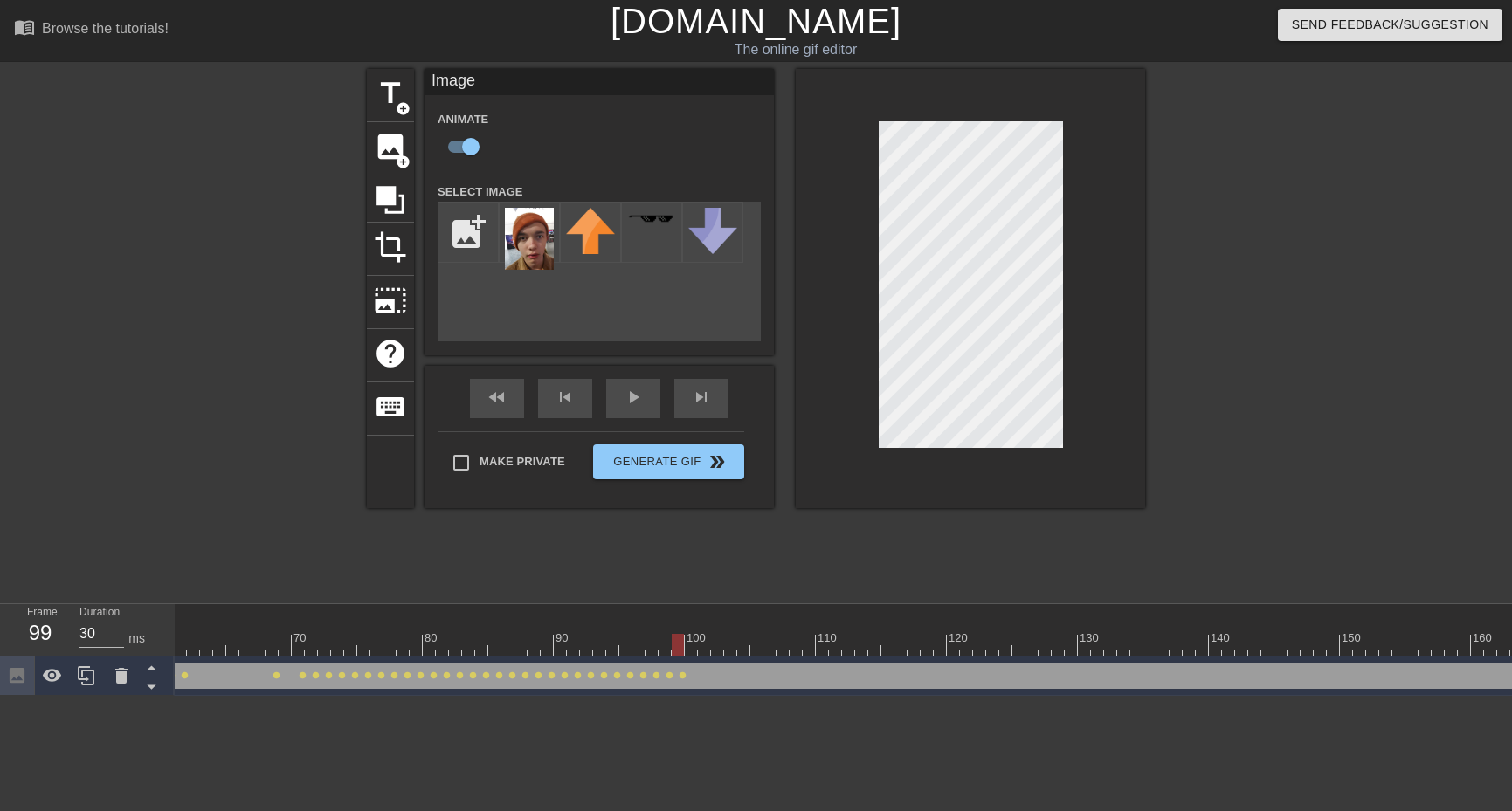
click at [685, 655] on div at bounding box center [606, 644] width 2437 height 22
click at [697, 651] on div at bounding box center [606, 644] width 2437 height 22
click at [697, 651] on div at bounding box center [606, 644] width 2437 height 22
click at [707, 650] on div at bounding box center [606, 644] width 2437 height 22
click at [720, 653] on div at bounding box center [606, 644] width 2437 height 22
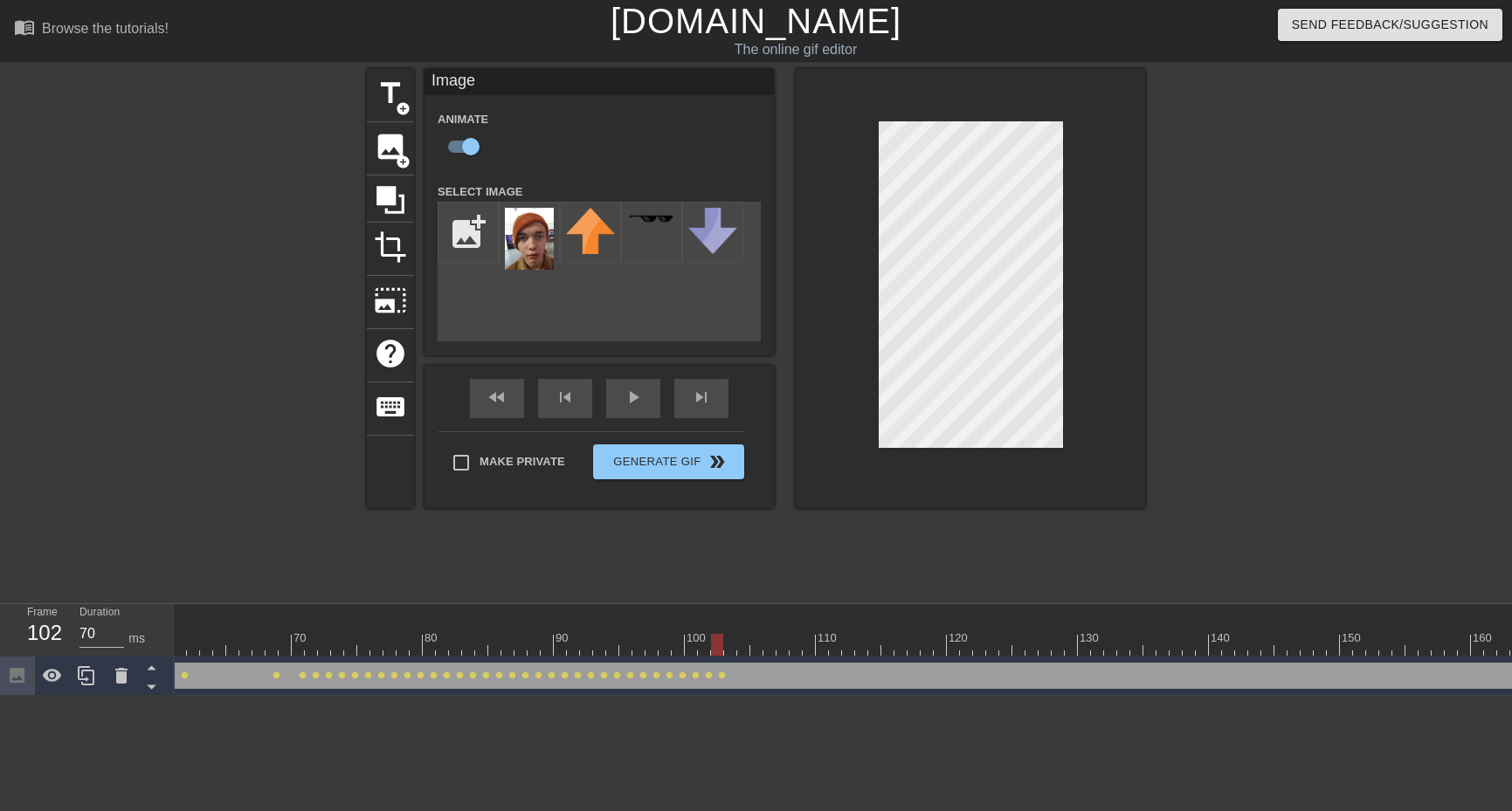
click at [730, 648] on div at bounding box center [606, 644] width 2437 height 22
click at [739, 654] on div at bounding box center [606, 644] width 2437 height 22
drag, startPoint x: 488, startPoint y: 402, endPoint x: 656, endPoint y: 358, distance: 173.7
click at [489, 402] on div "fast_rewind" at bounding box center [497, 399] width 54 height 39
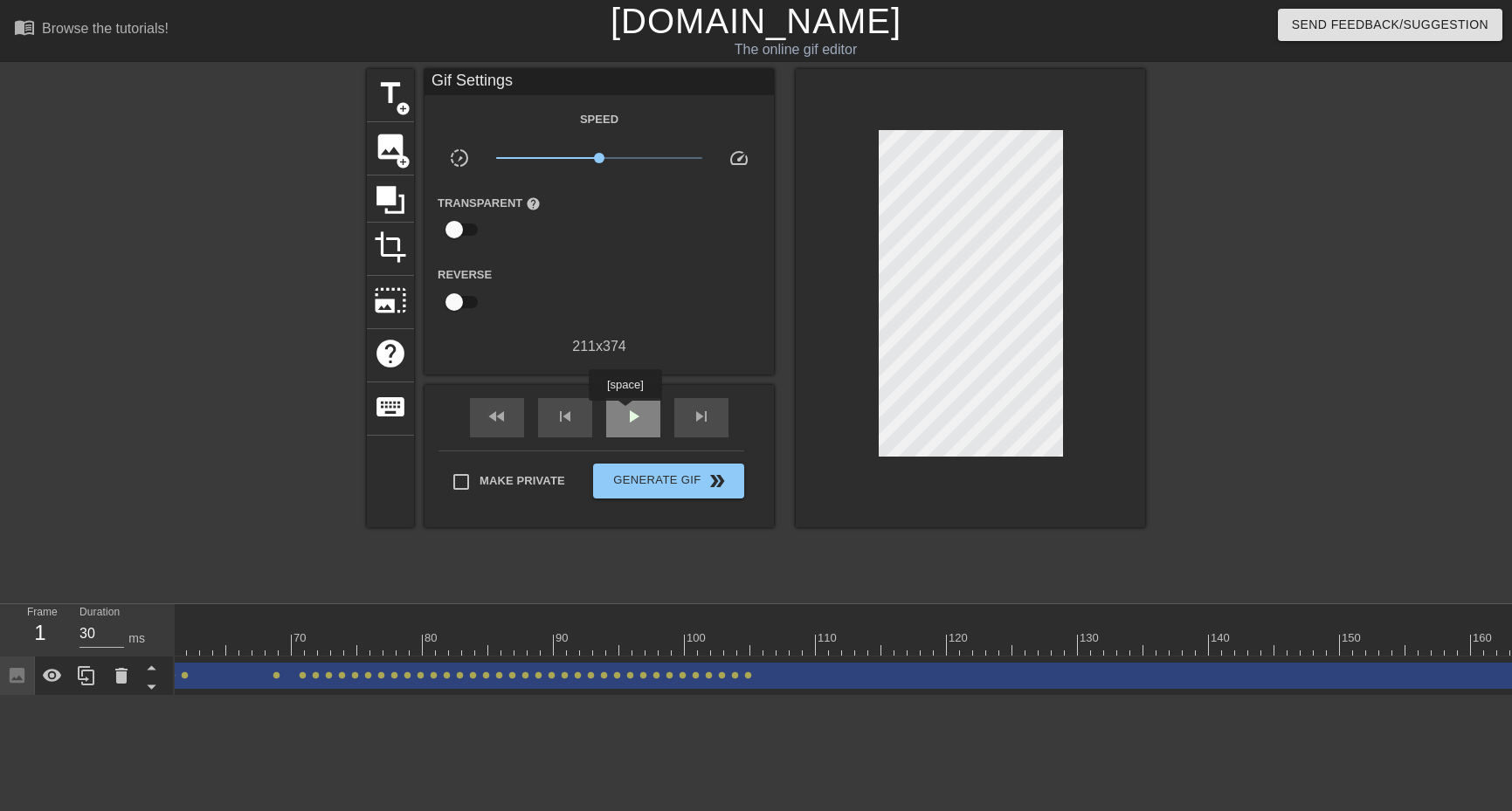
click at [624, 413] on span "play_arrow" at bounding box center [633, 417] width 21 height 21
click at [624, 413] on span "pause" at bounding box center [633, 417] width 21 height 21
click at [761, 643] on div at bounding box center [606, 644] width 2437 height 22
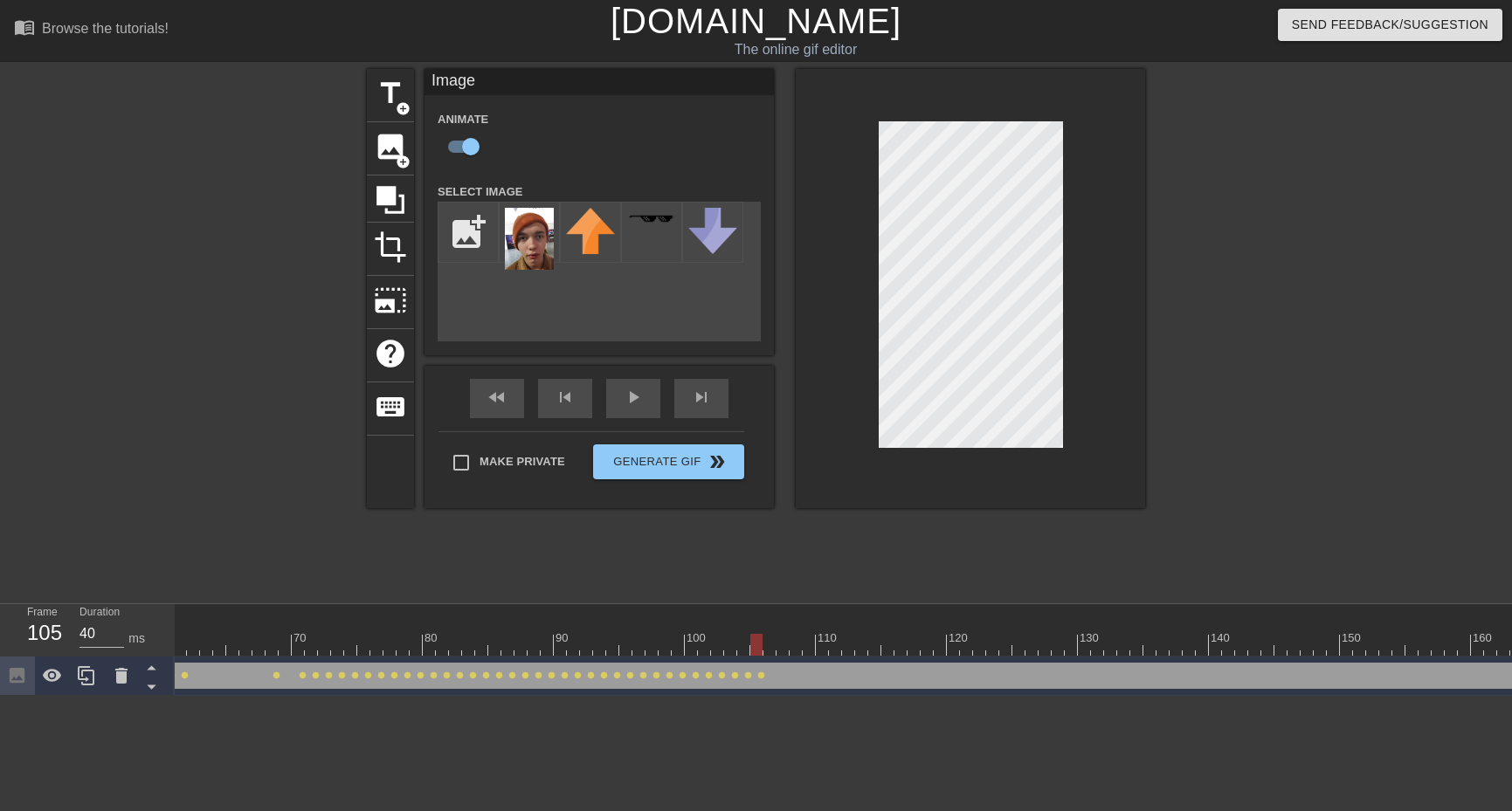
click at [771, 636] on div at bounding box center [606, 644] width 2437 height 22
click at [783, 655] on div at bounding box center [606, 644] width 2437 height 22
click at [791, 648] on div at bounding box center [606, 644] width 2437 height 22
click at [811, 646] on div at bounding box center [606, 644] width 2437 height 22
click at [815, 651] on div at bounding box center [606, 644] width 2437 height 22
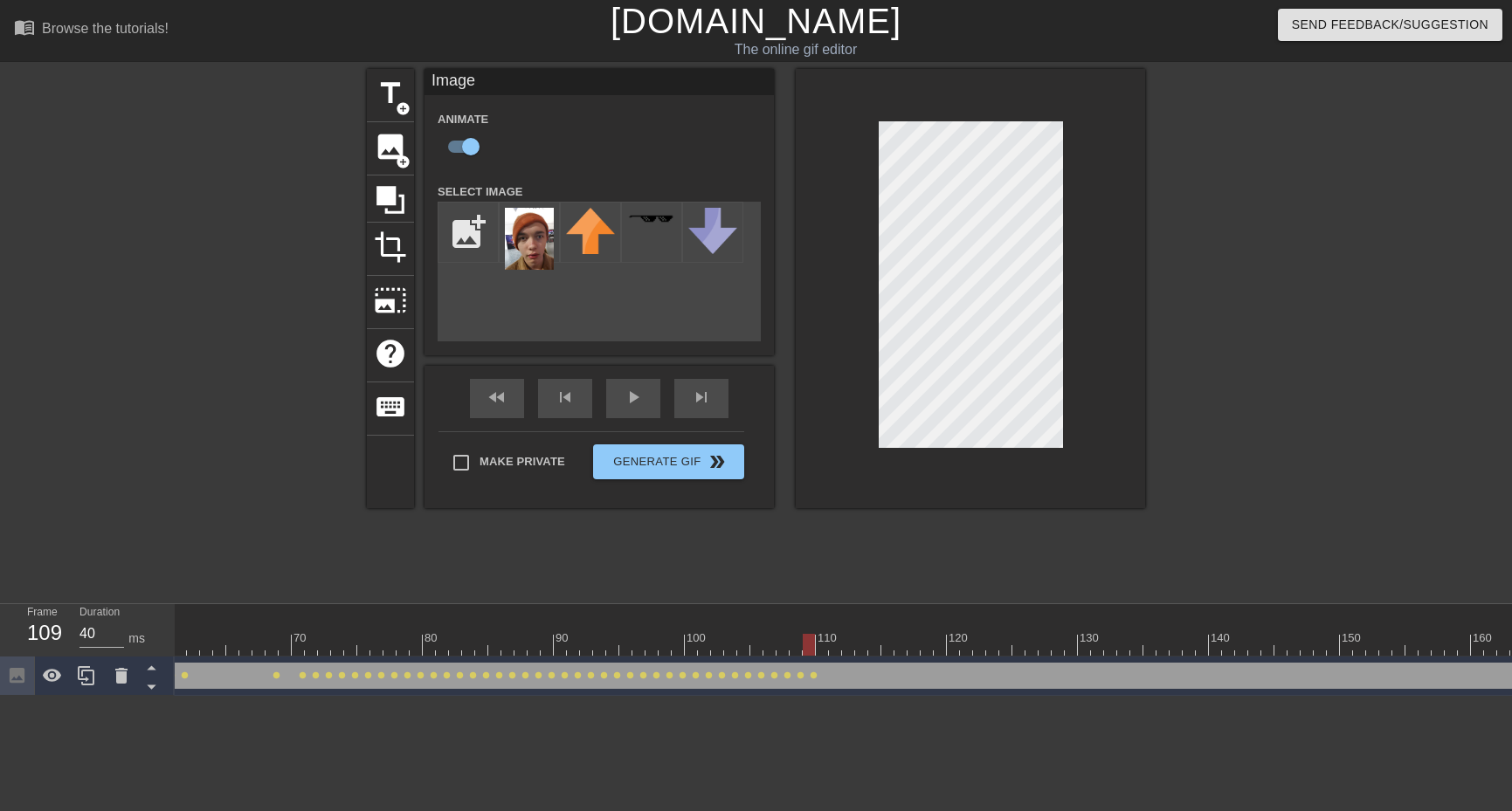
click at [815, 651] on div at bounding box center [606, 644] width 2437 height 22
click at [823, 653] on div at bounding box center [606, 644] width 2437 height 22
click at [842, 643] on div at bounding box center [606, 644] width 2437 height 22
click at [497, 397] on div "fast_rewind" at bounding box center [497, 399] width 54 height 39
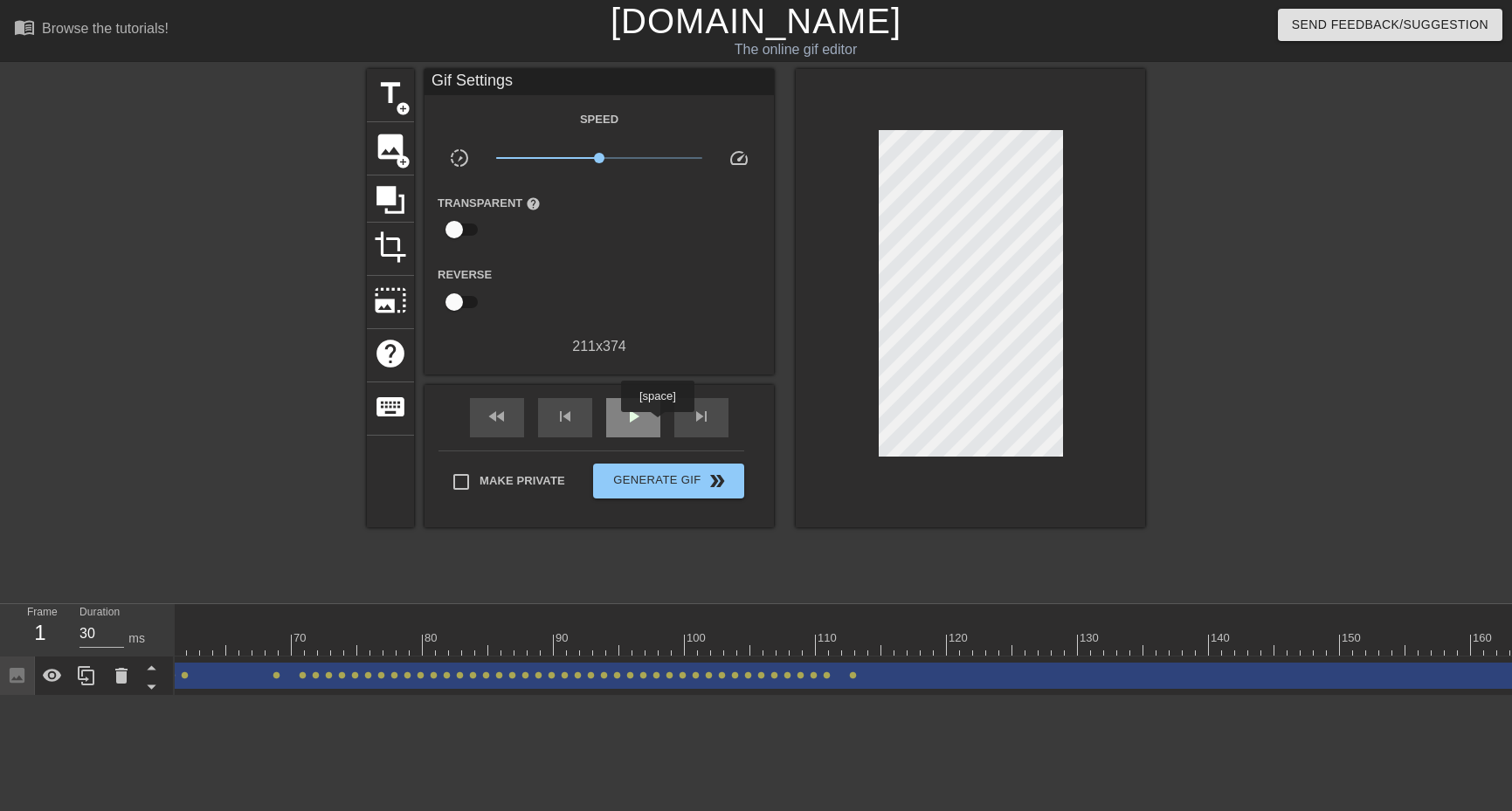
click at [645, 425] on div "play_arrow" at bounding box center [633, 417] width 54 height 39
click at [645, 425] on div "pause" at bounding box center [633, 417] width 54 height 39
click at [838, 650] on div at bounding box center [606, 644] width 2437 height 22
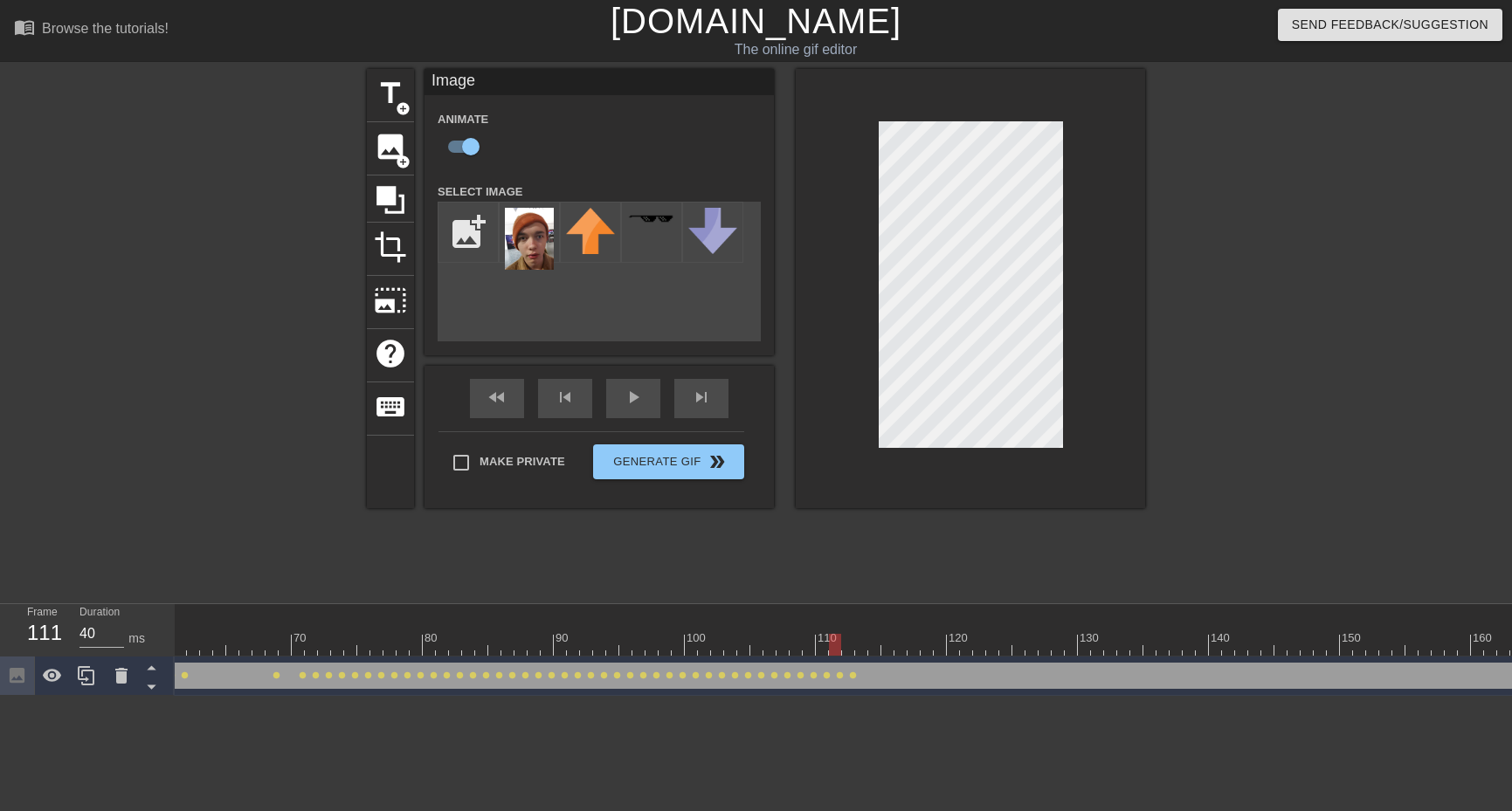
click at [872, 647] on div at bounding box center [606, 644] width 2437 height 22
click at [857, 642] on div at bounding box center [606, 644] width 2437 height 22
click at [893, 641] on div at bounding box center [606, 644] width 2437 height 22
click at [871, 654] on div at bounding box center [606, 644] width 2437 height 22
click at [902, 648] on div at bounding box center [606, 644] width 2437 height 22
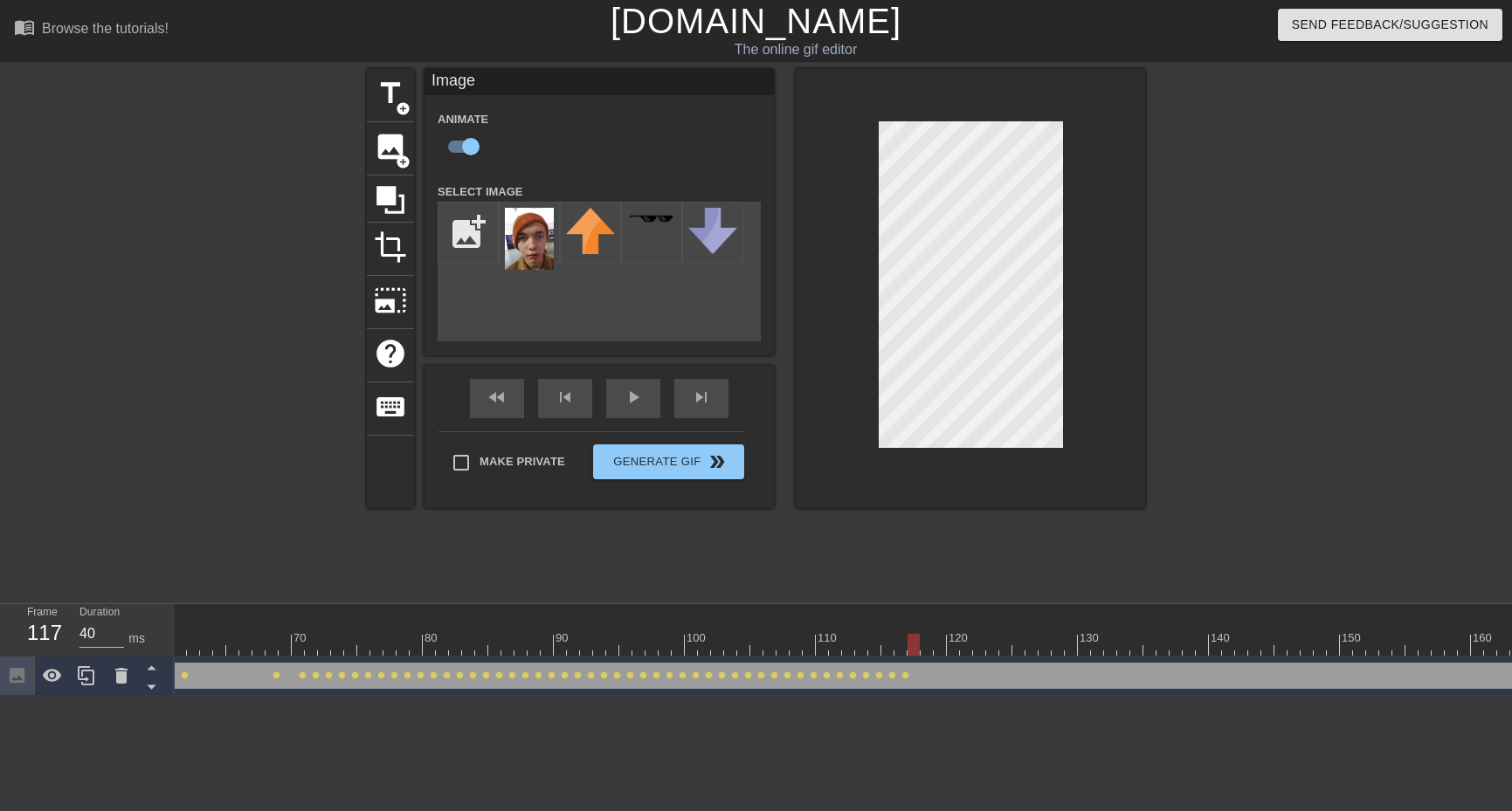
click at [915, 651] on div at bounding box center [606, 644] width 2437 height 22
click at [926, 651] on div at bounding box center [606, 644] width 2437 height 22
click at [928, 642] on div at bounding box center [927, 644] width 12 height 22
click at [1159, 653] on div at bounding box center [606, 644] width 2437 height 22
click at [940, 657] on div "Image drag_handle drag_handle lens lens lens lens lens lens lens lens lens lens…" at bounding box center [606, 676] width 2437 height 39
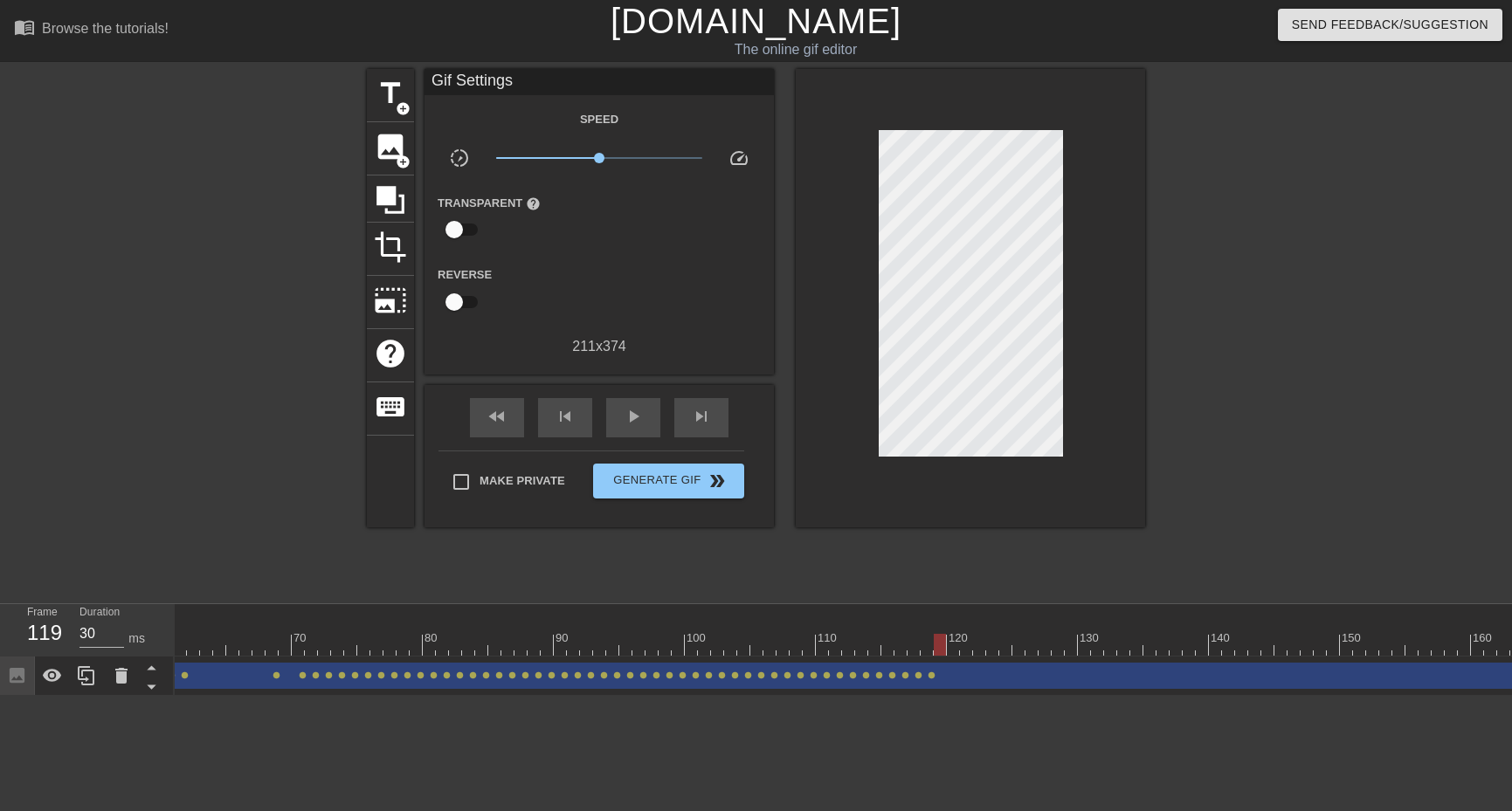
click at [943, 637] on div at bounding box center [606, 644] width 2437 height 22
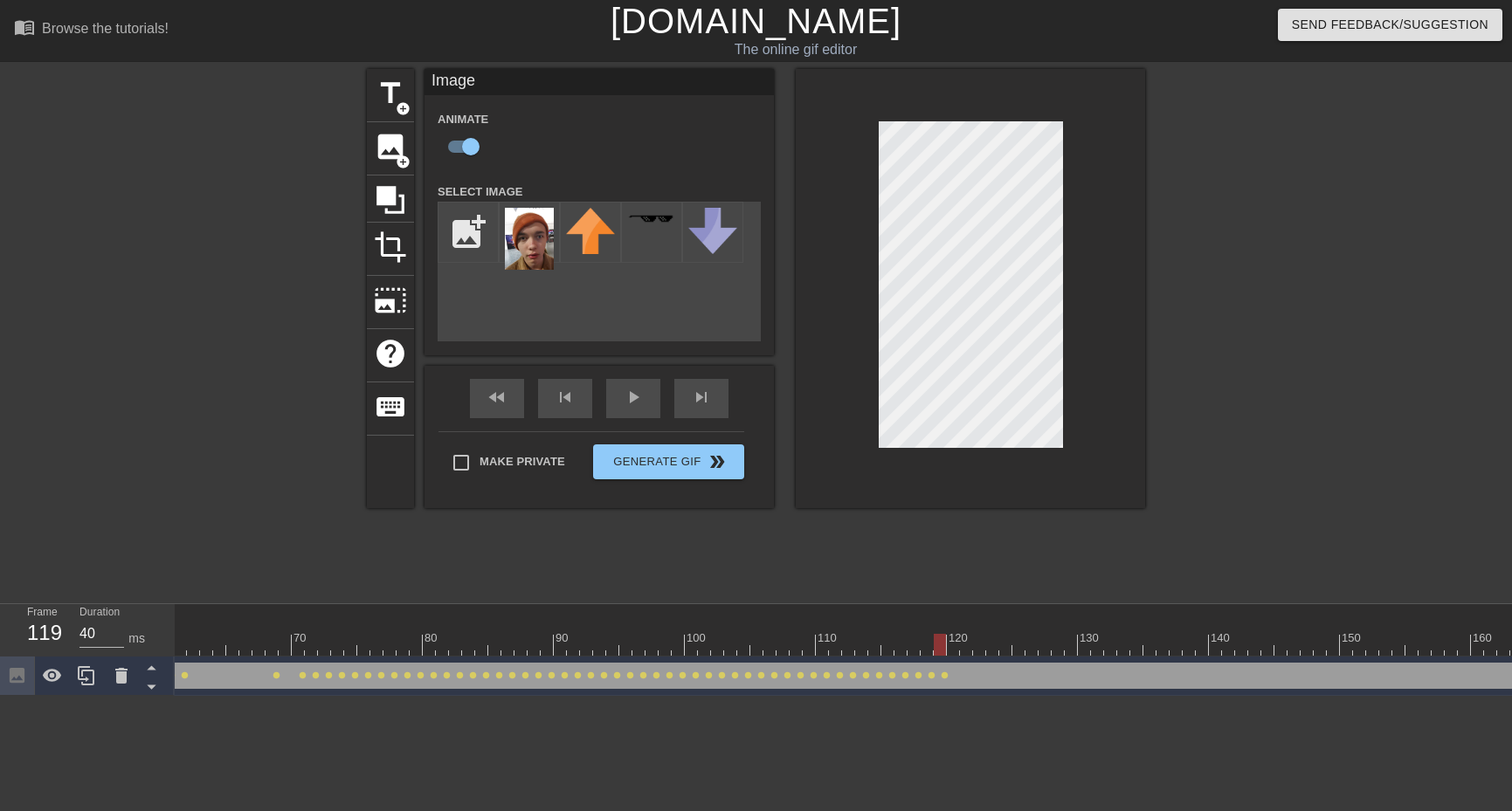
click at [952, 642] on div at bounding box center [606, 644] width 2437 height 22
click at [965, 650] on div at bounding box center [606, 644] width 2437 height 22
click at [957, 635] on div at bounding box center [606, 644] width 2437 height 22
click at [939, 641] on div at bounding box center [606, 644] width 2437 height 22
click at [956, 643] on div at bounding box center [606, 644] width 2437 height 22
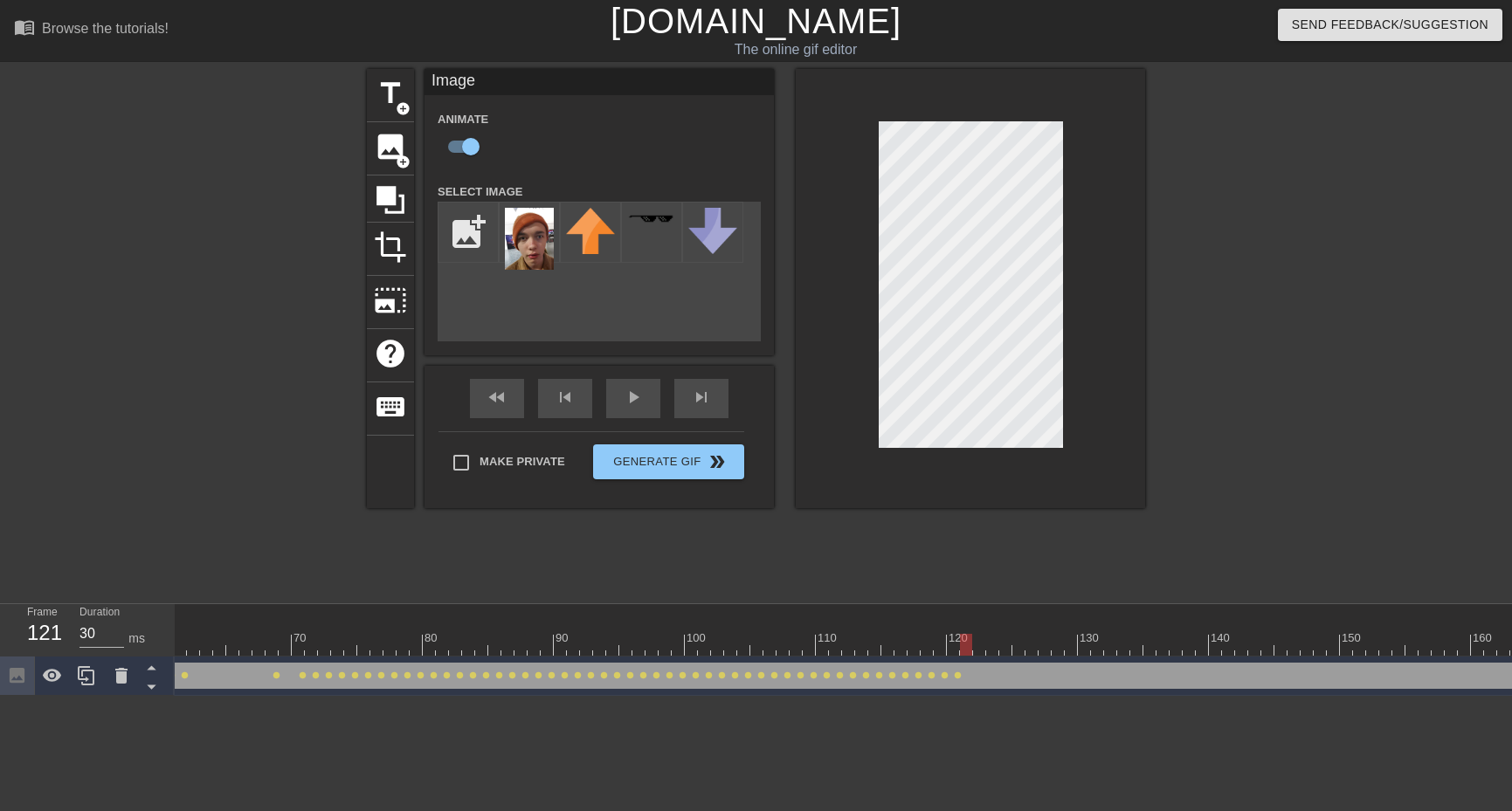
click at [967, 639] on div at bounding box center [606, 644] width 2437 height 22
click at [978, 649] on div at bounding box center [606, 644] width 2437 height 22
click at [992, 650] on div at bounding box center [606, 644] width 2437 height 22
click at [1003, 651] on div at bounding box center [606, 644] width 2437 height 22
click at [1016, 645] on div at bounding box center [606, 644] width 2437 height 22
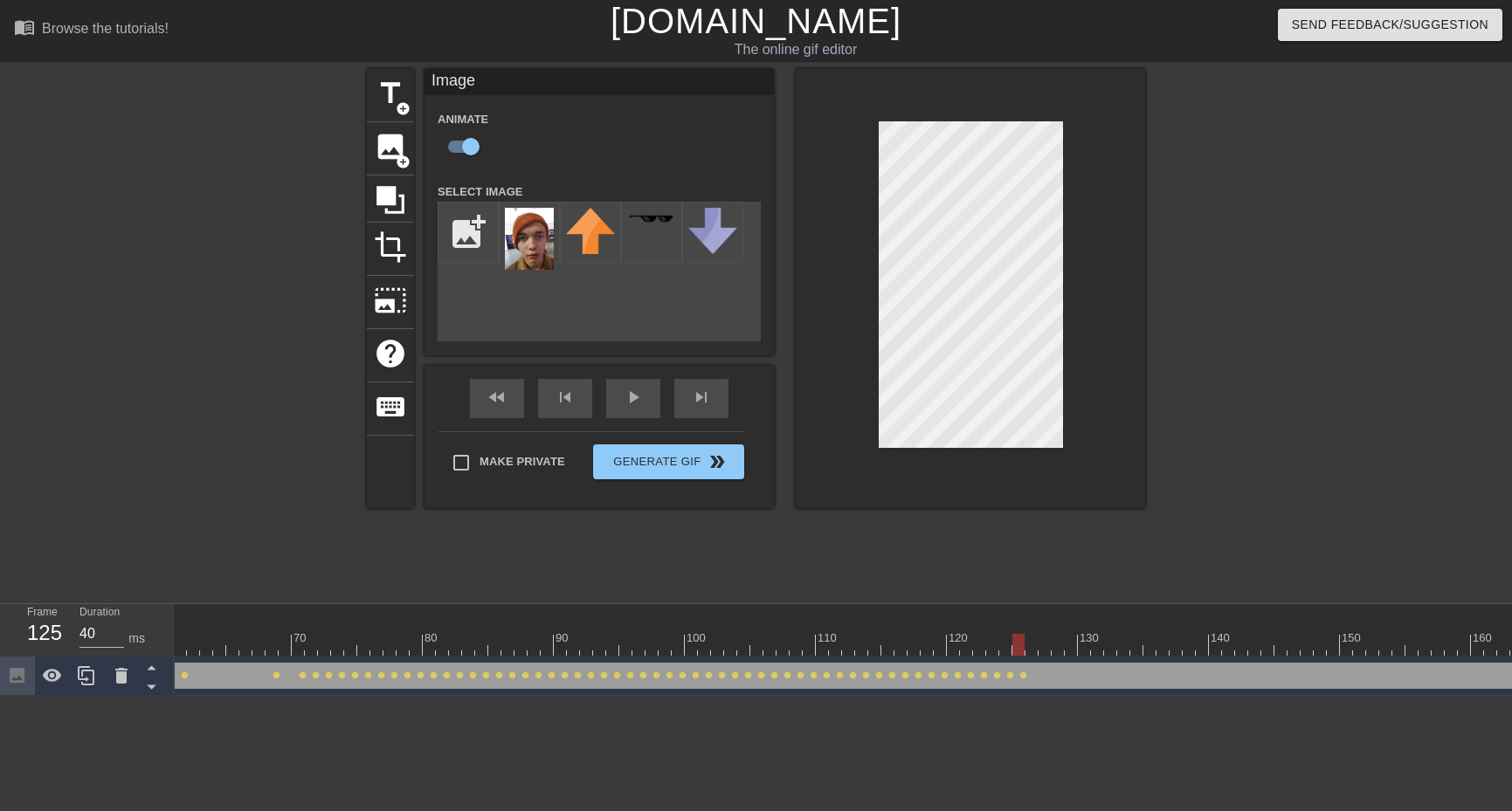
click at [1027, 645] on div at bounding box center [606, 644] width 2437 height 22
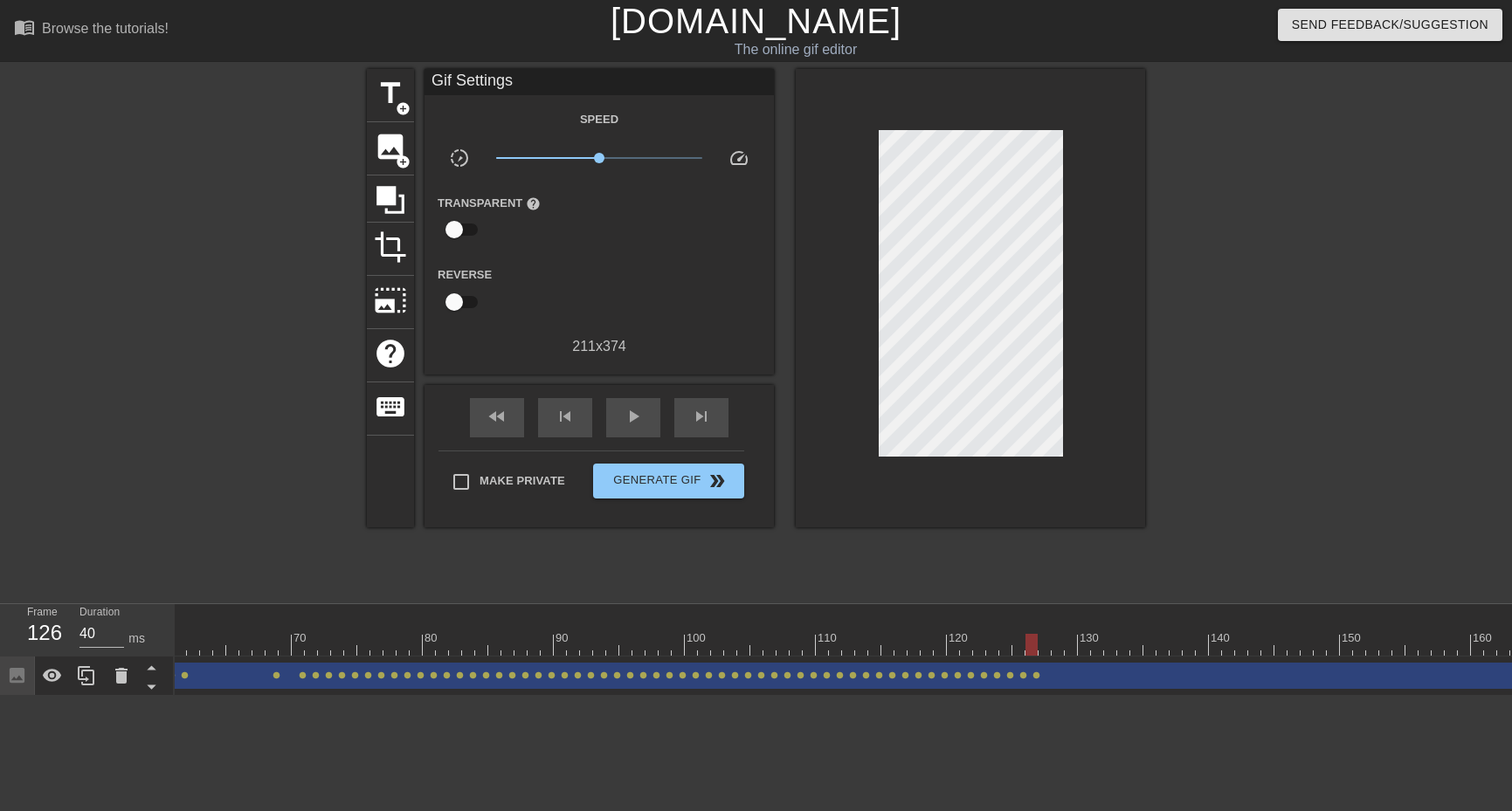
click at [1046, 659] on div "Image drag_handle drag_handle lens lens lens lens lens lens lens lens lens lens…" at bounding box center [606, 676] width 2437 height 39
click at [1042, 653] on div at bounding box center [606, 644] width 2437 height 22
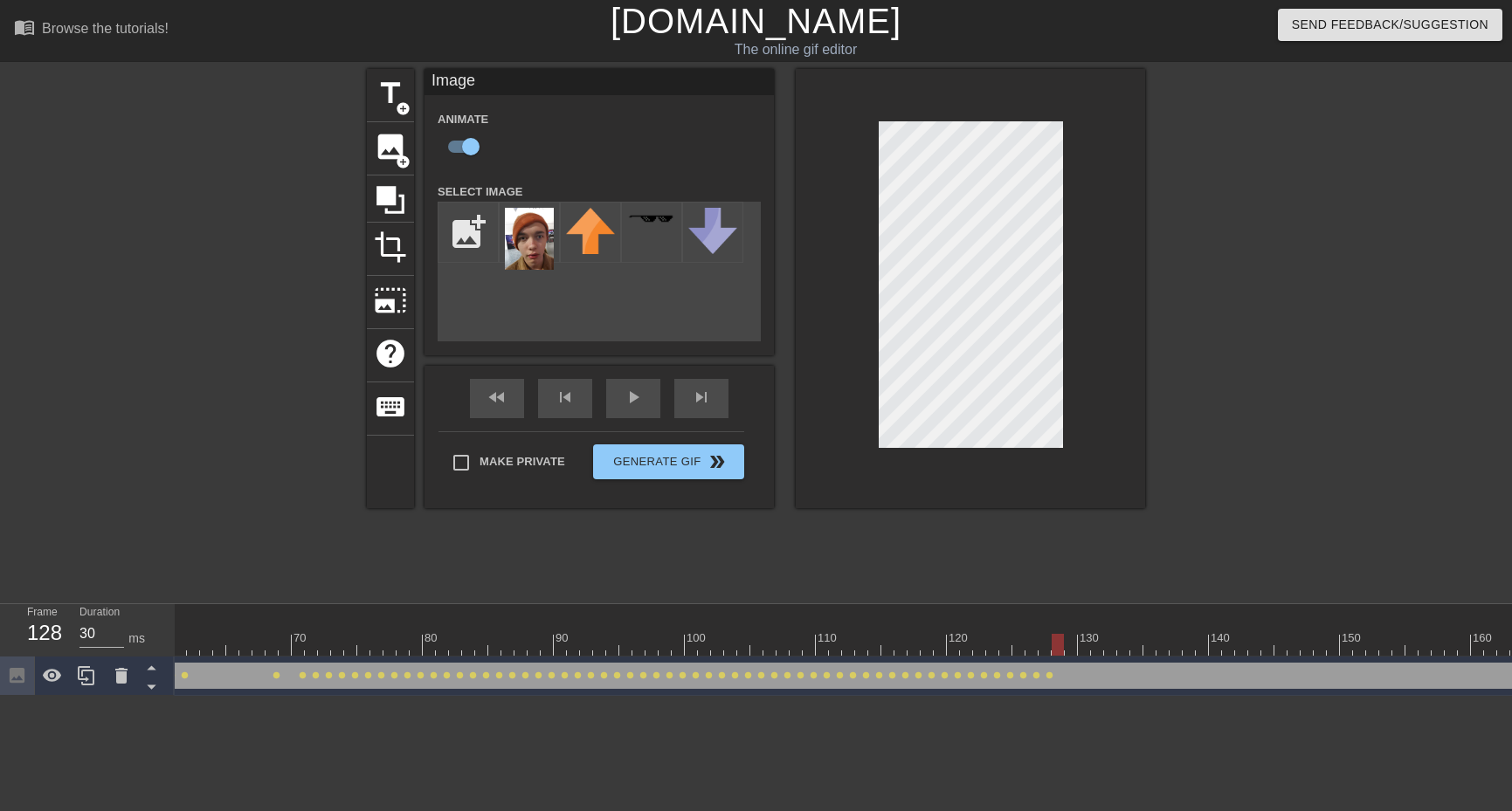
click at [1056, 645] on div at bounding box center [606, 644] width 2437 height 22
click at [1073, 639] on div at bounding box center [606, 644] width 2437 height 22
click at [613, 403] on div "play_arrow" at bounding box center [633, 399] width 54 height 39
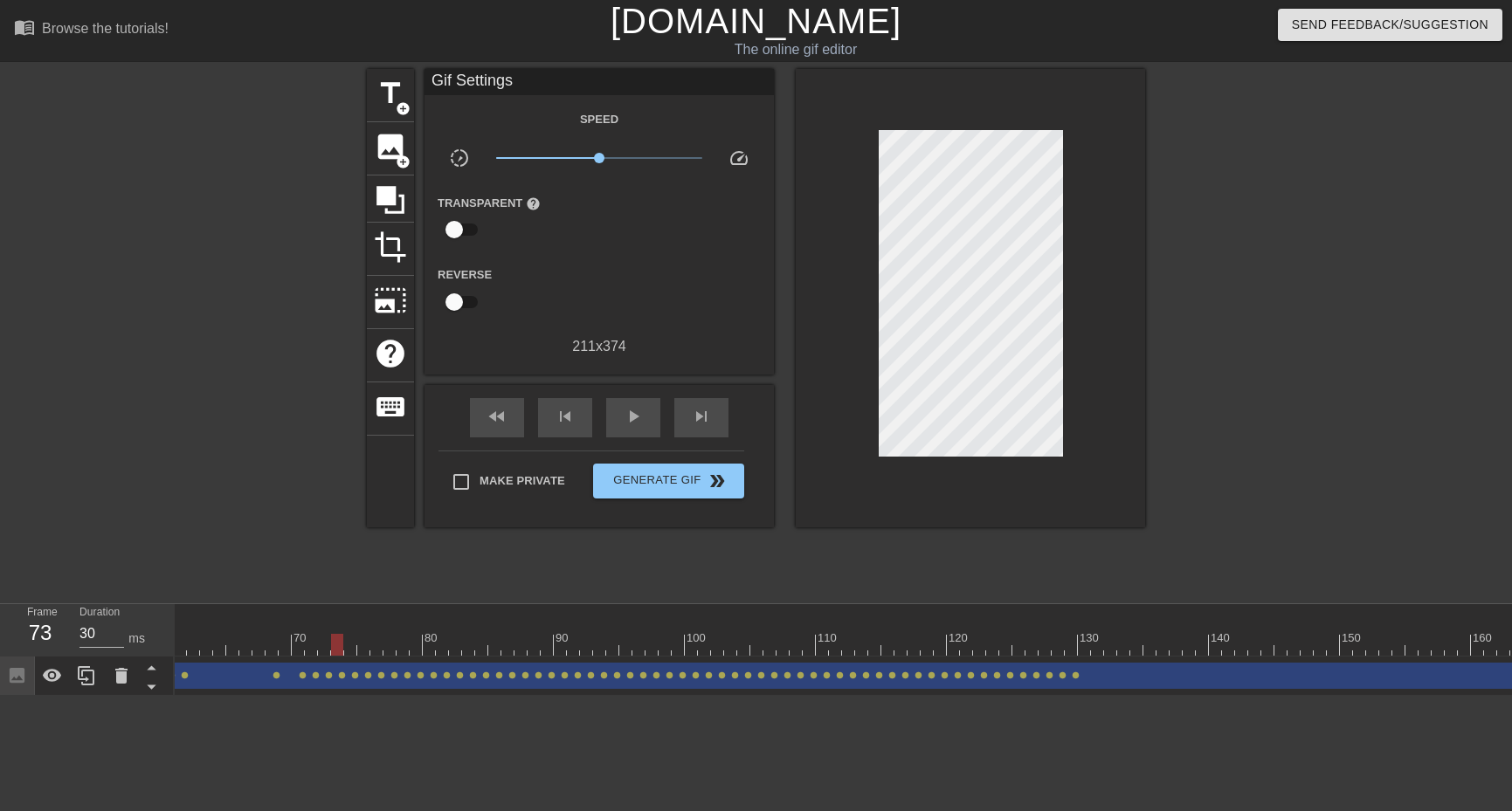
click at [1085, 638] on div at bounding box center [606, 644] width 2437 height 22
click at [1101, 645] on div at bounding box center [606, 644] width 2437 height 22
click at [1057, 637] on div at bounding box center [606, 644] width 2437 height 22
click at [729, 612] on div at bounding box center [606, 613] width 2437 height 18
click at [732, 647] on div at bounding box center [606, 644] width 2437 height 22
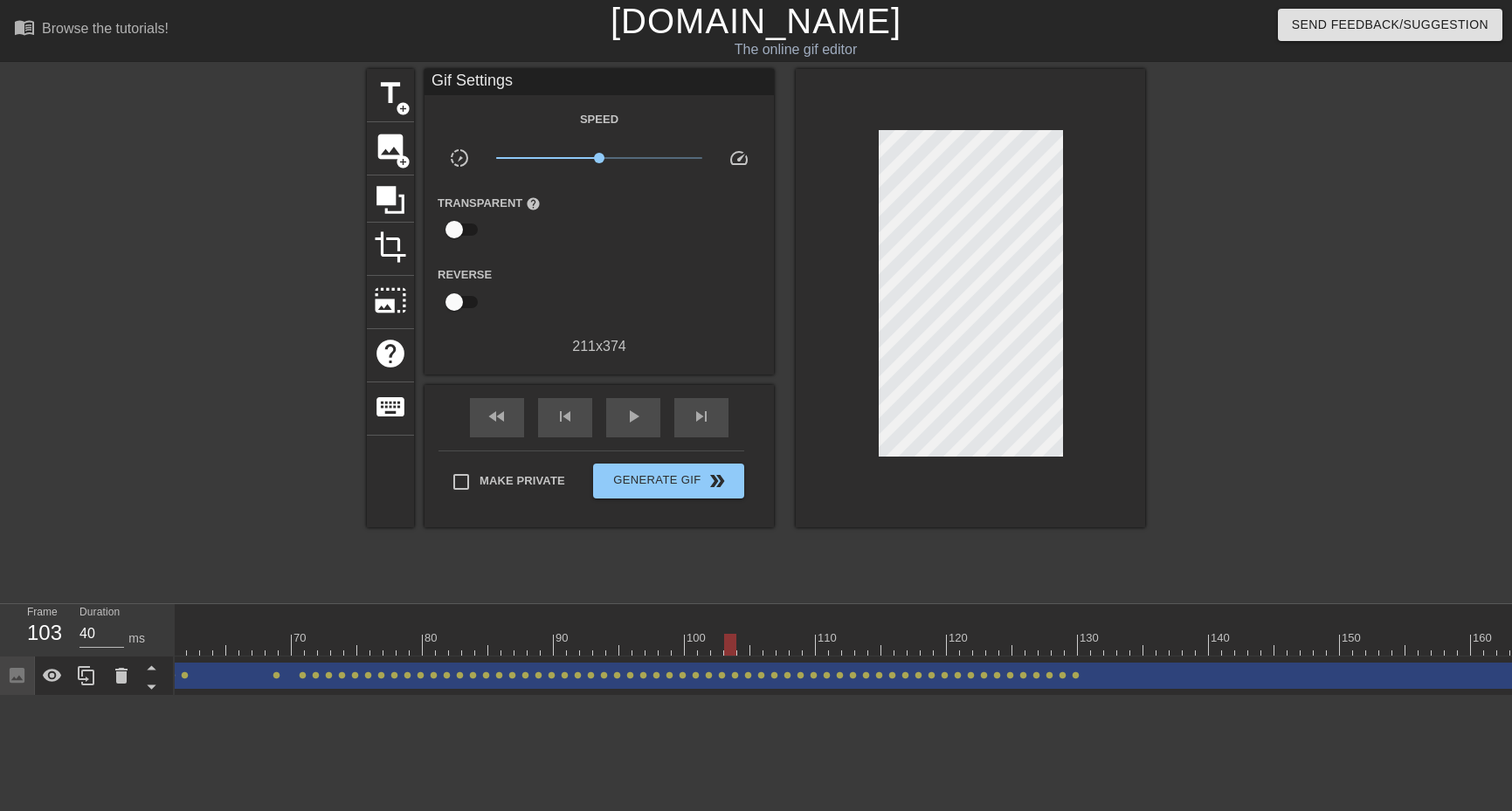
click at [1068, 642] on div at bounding box center [606, 644] width 2437 height 22
click at [1079, 650] on div at bounding box center [606, 644] width 2437 height 22
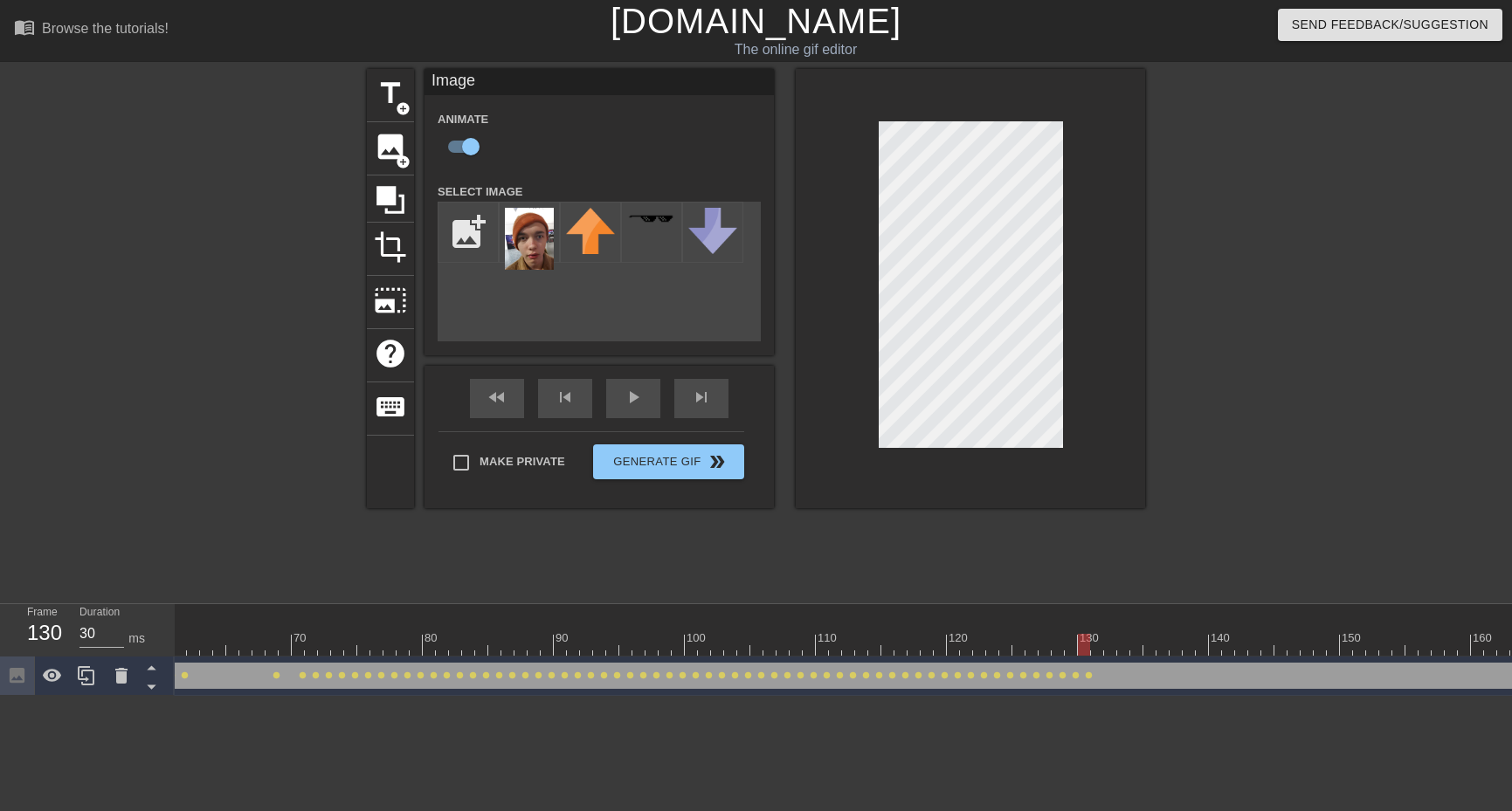
click at [1099, 649] on div at bounding box center [606, 644] width 2437 height 22
click at [1144, 643] on div at bounding box center [606, 644] width 2437 height 22
click at [1131, 646] on div at bounding box center [606, 644] width 2437 height 22
click at [1119, 646] on div at bounding box center [606, 644] width 2437 height 22
click at [1112, 647] on div at bounding box center [606, 644] width 2437 height 22
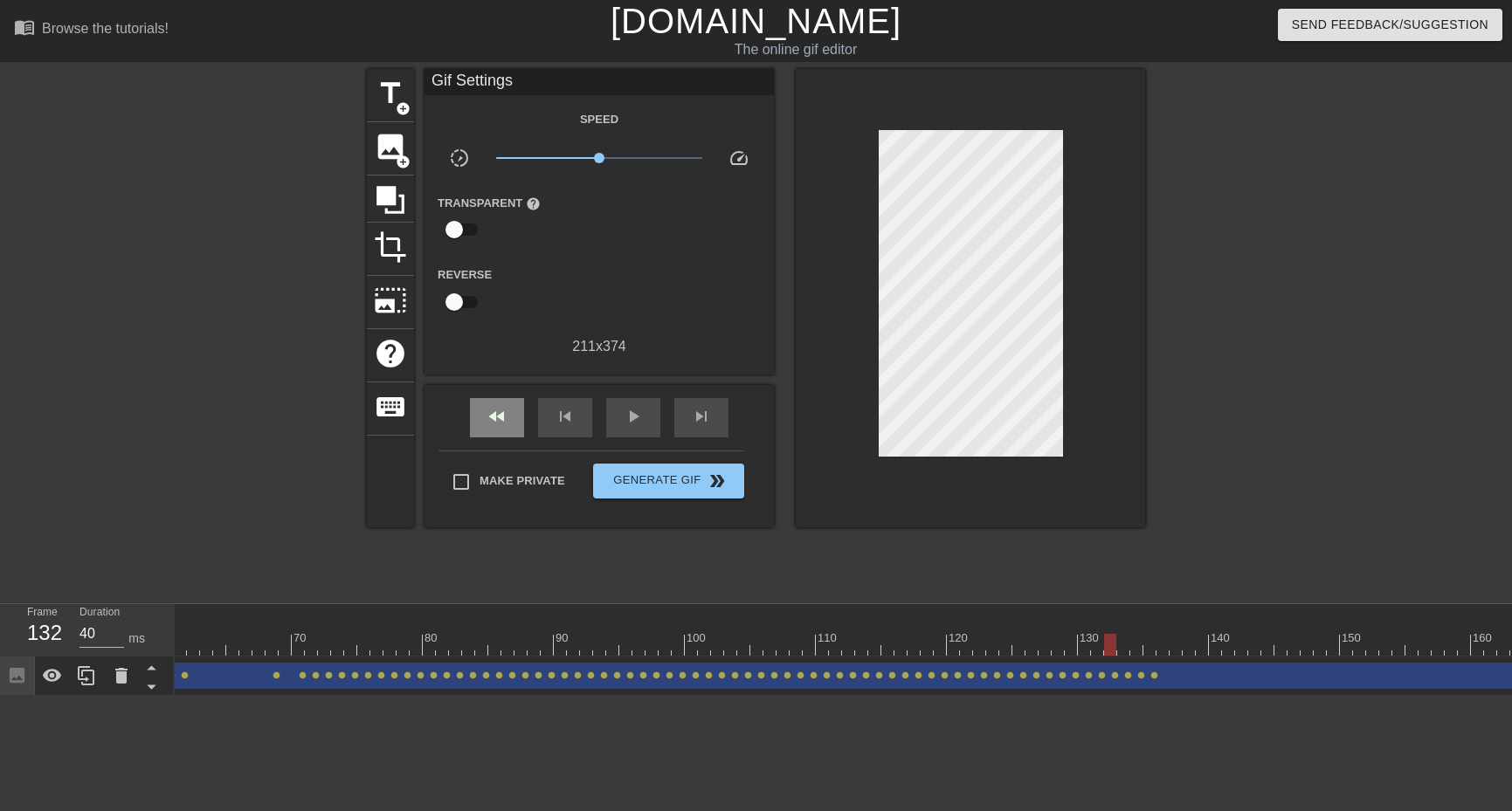
click at [519, 393] on div "fast_rewind skip_previous play_arrow skip_next" at bounding box center [599, 417] width 285 height 66
click at [619, 414] on div "play_arrow" at bounding box center [633, 417] width 54 height 39
click at [481, 433] on div "fast_rewind" at bounding box center [497, 417] width 54 height 39
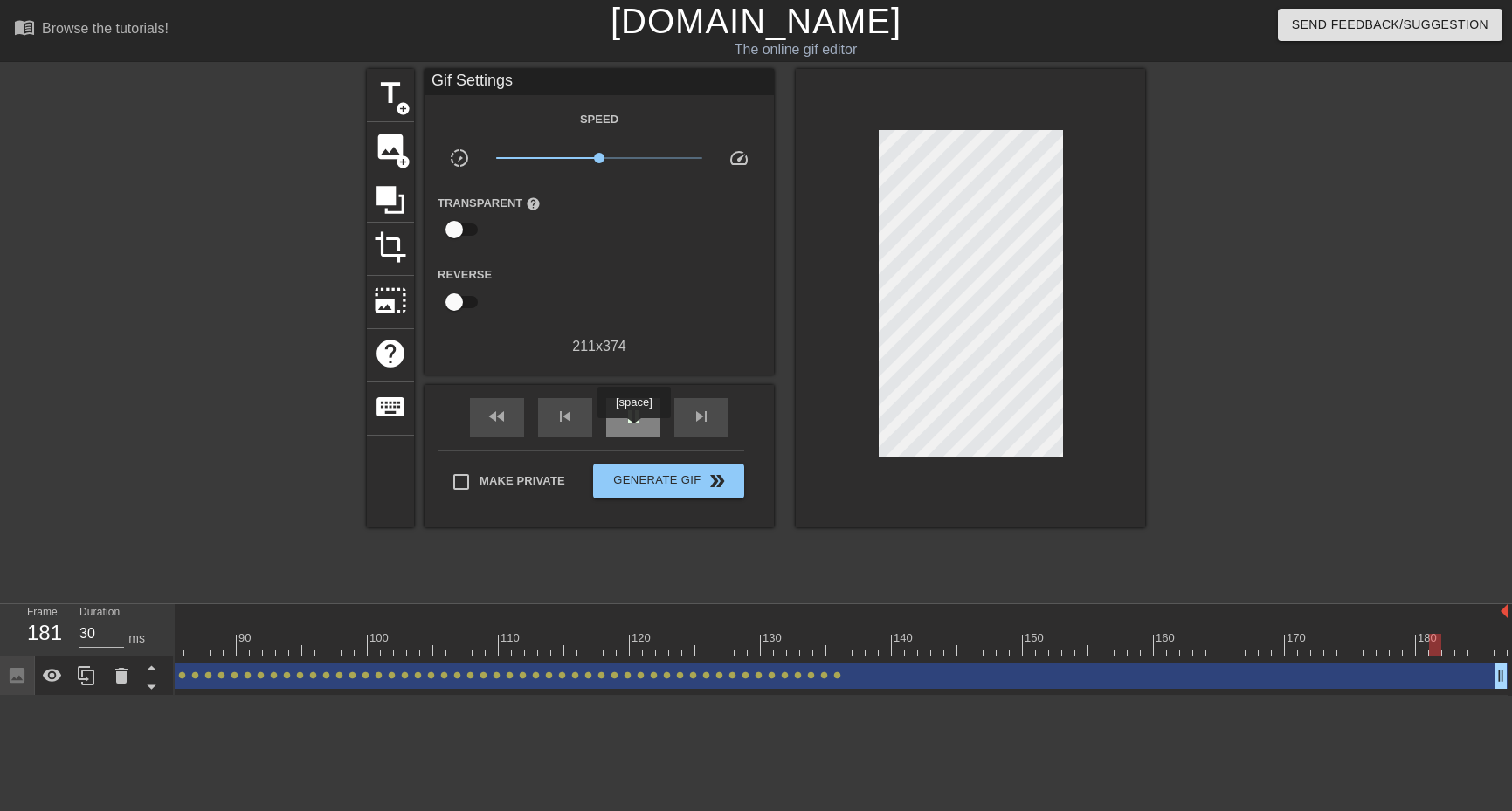
drag, startPoint x: 633, startPoint y: 431, endPoint x: 654, endPoint y: 434, distance: 21.2
click at [632, 429] on div "pause" at bounding box center [633, 417] width 54 height 39
click at [838, 651] on div at bounding box center [289, 644] width 2437 height 22
click at [844, 654] on div at bounding box center [289, 644] width 2437 height 22
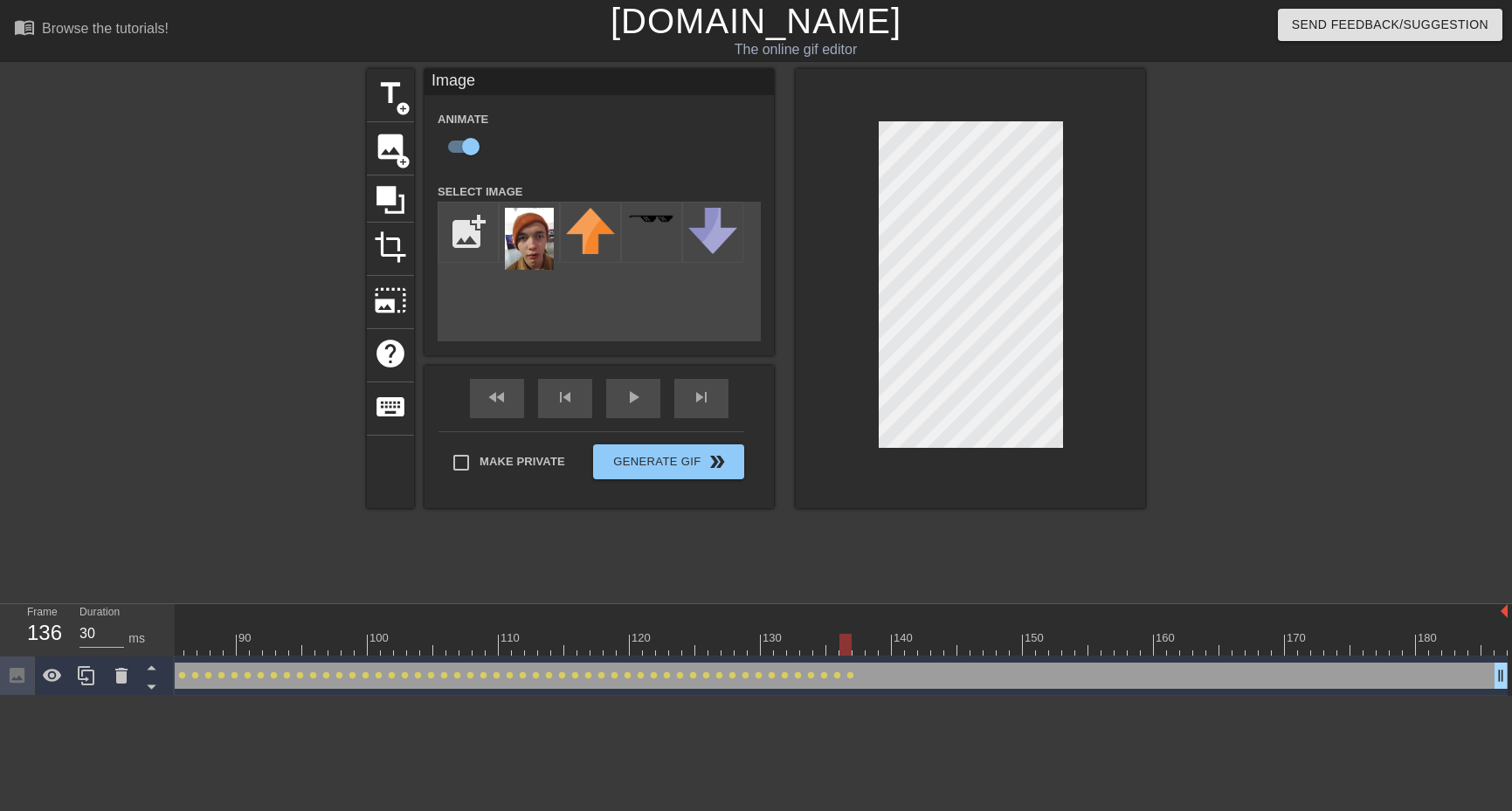
click at [856, 639] on div at bounding box center [289, 644] width 2437 height 22
click at [876, 632] on div at bounding box center [872, 632] width 13 height 22
click at [880, 638] on div at bounding box center [289, 644] width 2437 height 22
click at [914, 648] on div at bounding box center [289, 644] width 2437 height 22
click at [935, 646] on div at bounding box center [289, 644] width 2437 height 22
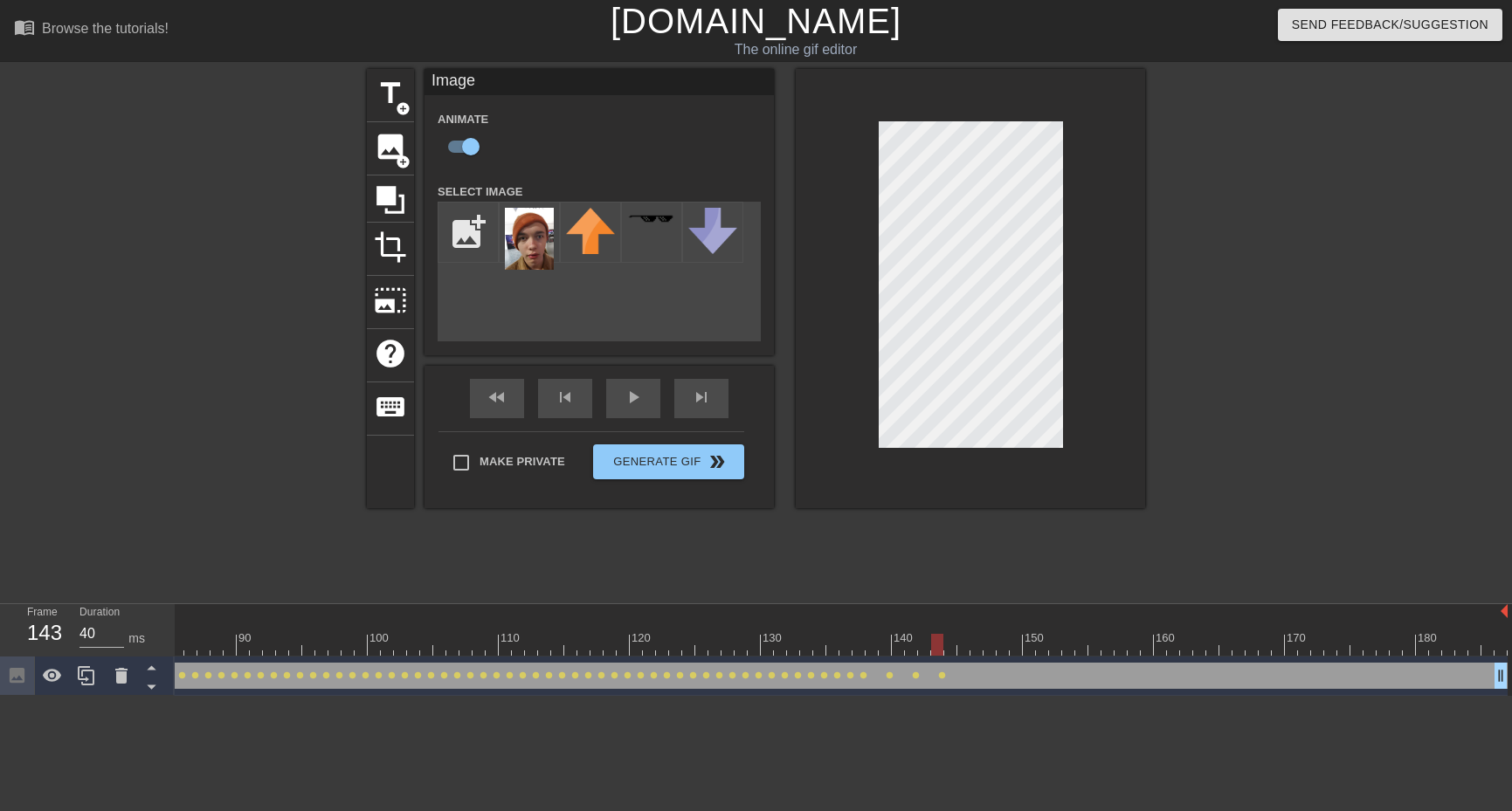
click at [985, 645] on div at bounding box center [289, 644] width 2437 height 22
click at [1030, 625] on div "150" at bounding box center [1030, 632] width 13 height 22
click at [1092, 637] on div at bounding box center [289, 644] width 2437 height 22
click at [1133, 643] on div at bounding box center [289, 644] width 2437 height 22
click at [1176, 635] on div at bounding box center [289, 644] width 2437 height 22
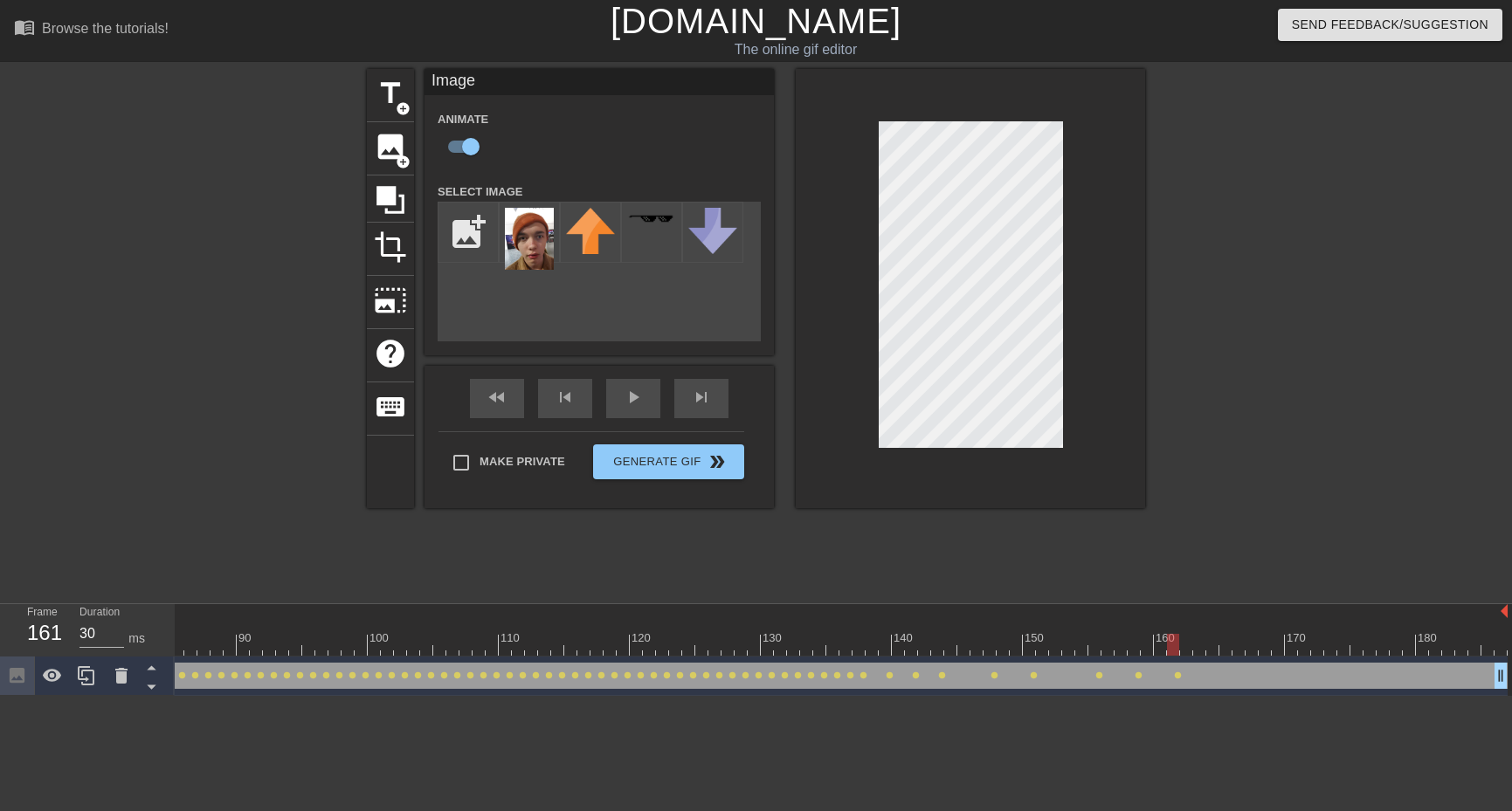
click at [1210, 474] on div at bounding box center [1297, 331] width 262 height 524
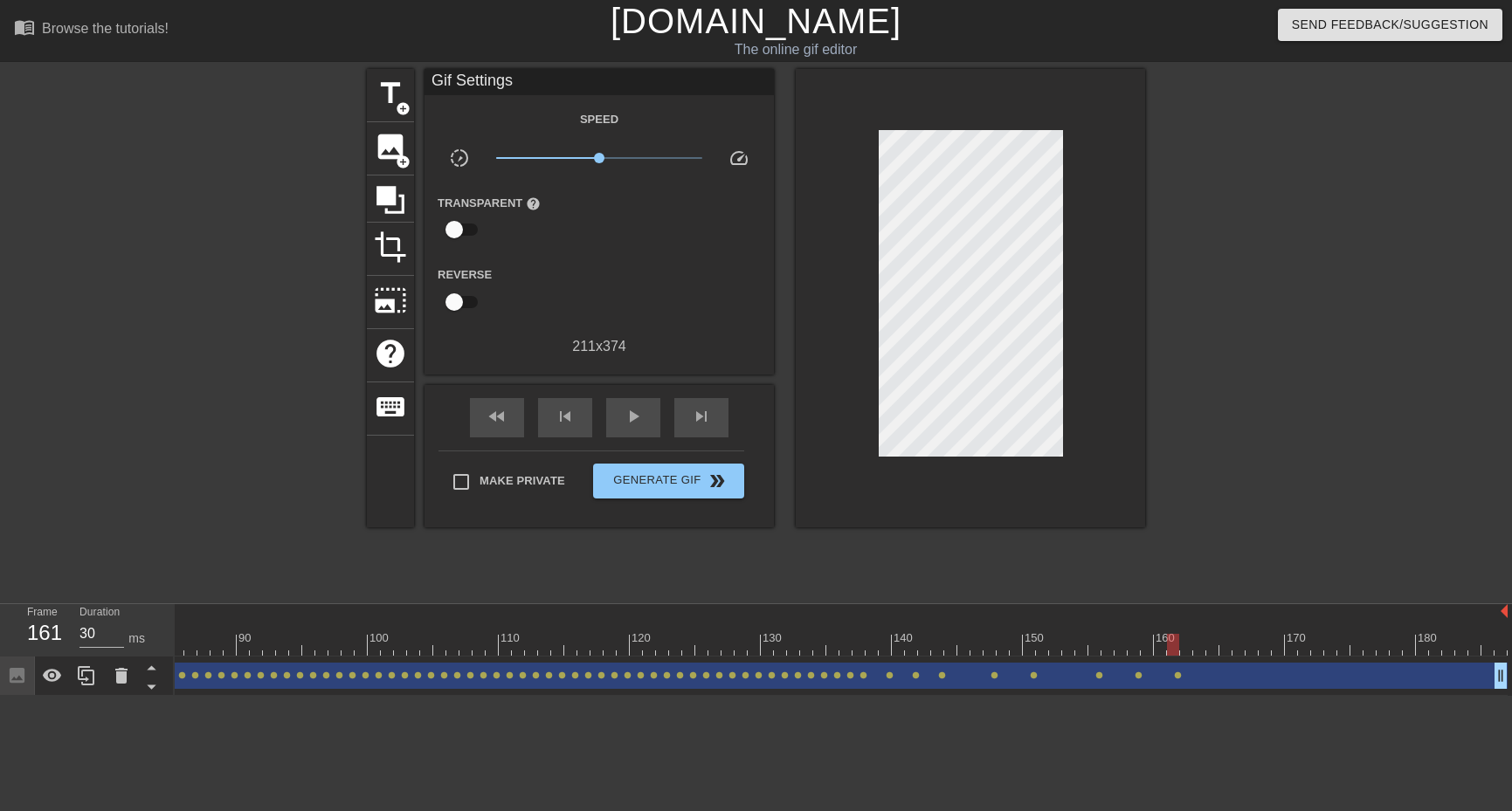
click at [1174, 661] on div "Image drag_handle drag_handle lens lens lens lens lens lens lens lens lens lens…" at bounding box center [289, 676] width 2437 height 39
click at [1191, 645] on div at bounding box center [289, 644] width 2437 height 22
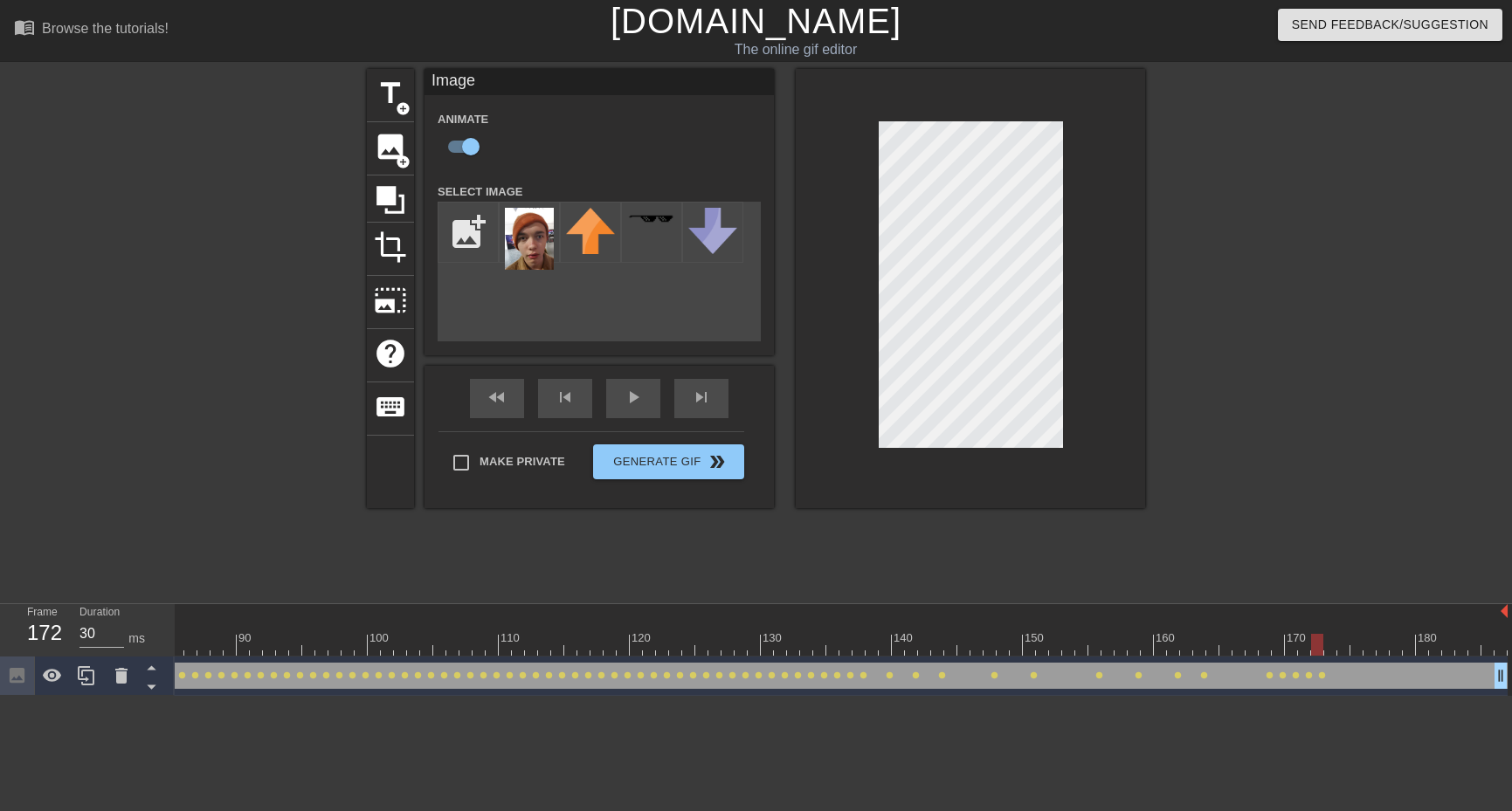
click at [1005, 102] on div at bounding box center [970, 288] width 349 height 439
click at [1013, 118] on div at bounding box center [970, 288] width 349 height 439
click at [520, 390] on div "fast_rewind skip_previous play_arrow skip_next" at bounding box center [599, 399] width 285 height 66
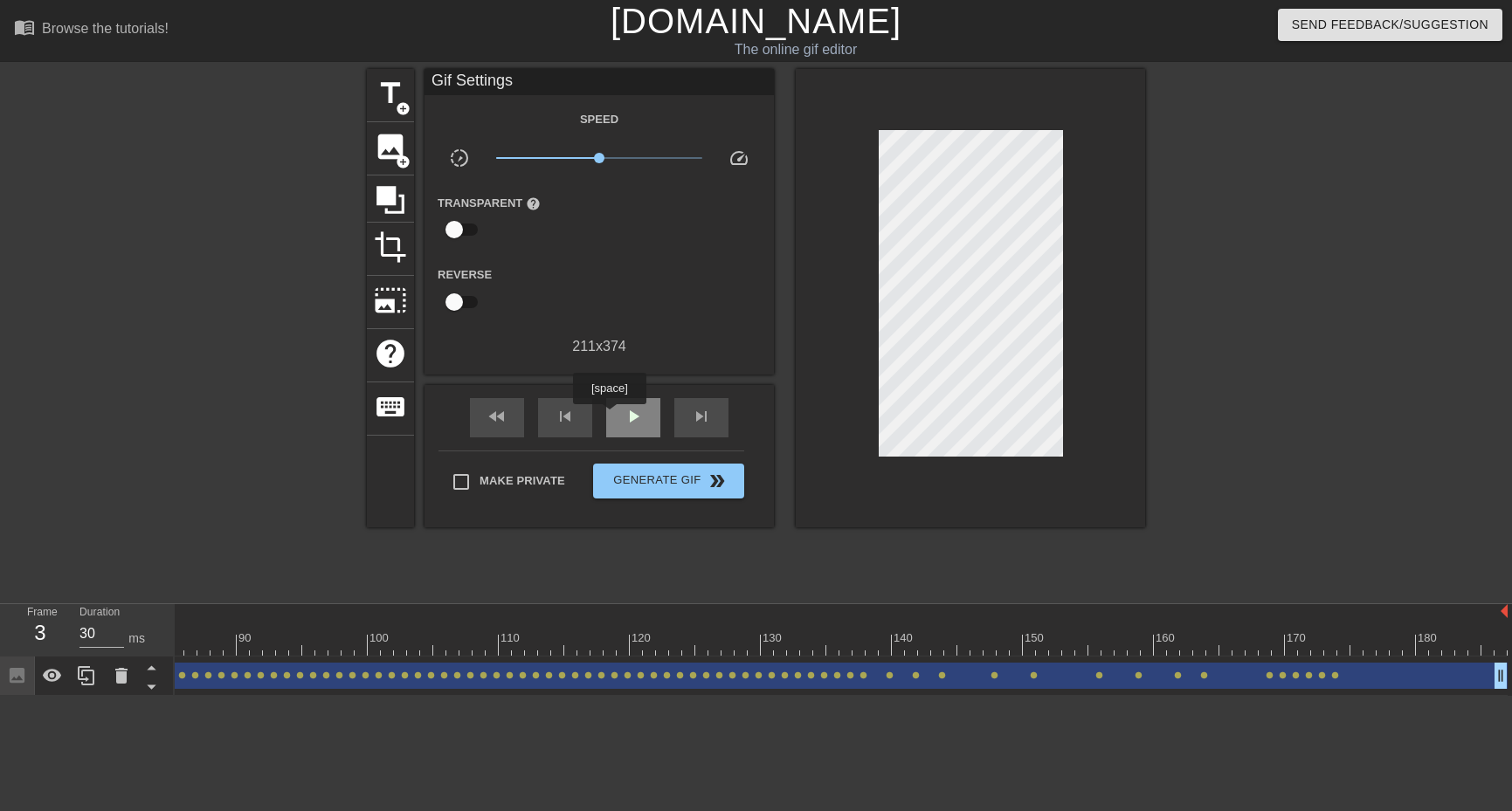
click at [618, 423] on div "play_arrow" at bounding box center [633, 417] width 54 height 39
click at [646, 407] on div "pause" at bounding box center [633, 417] width 54 height 39
click at [847, 690] on div "Image drag_handle drag_handle lens lens lens lens lens lens lens lens lens lens…" at bounding box center [289, 676] width 2437 height 39
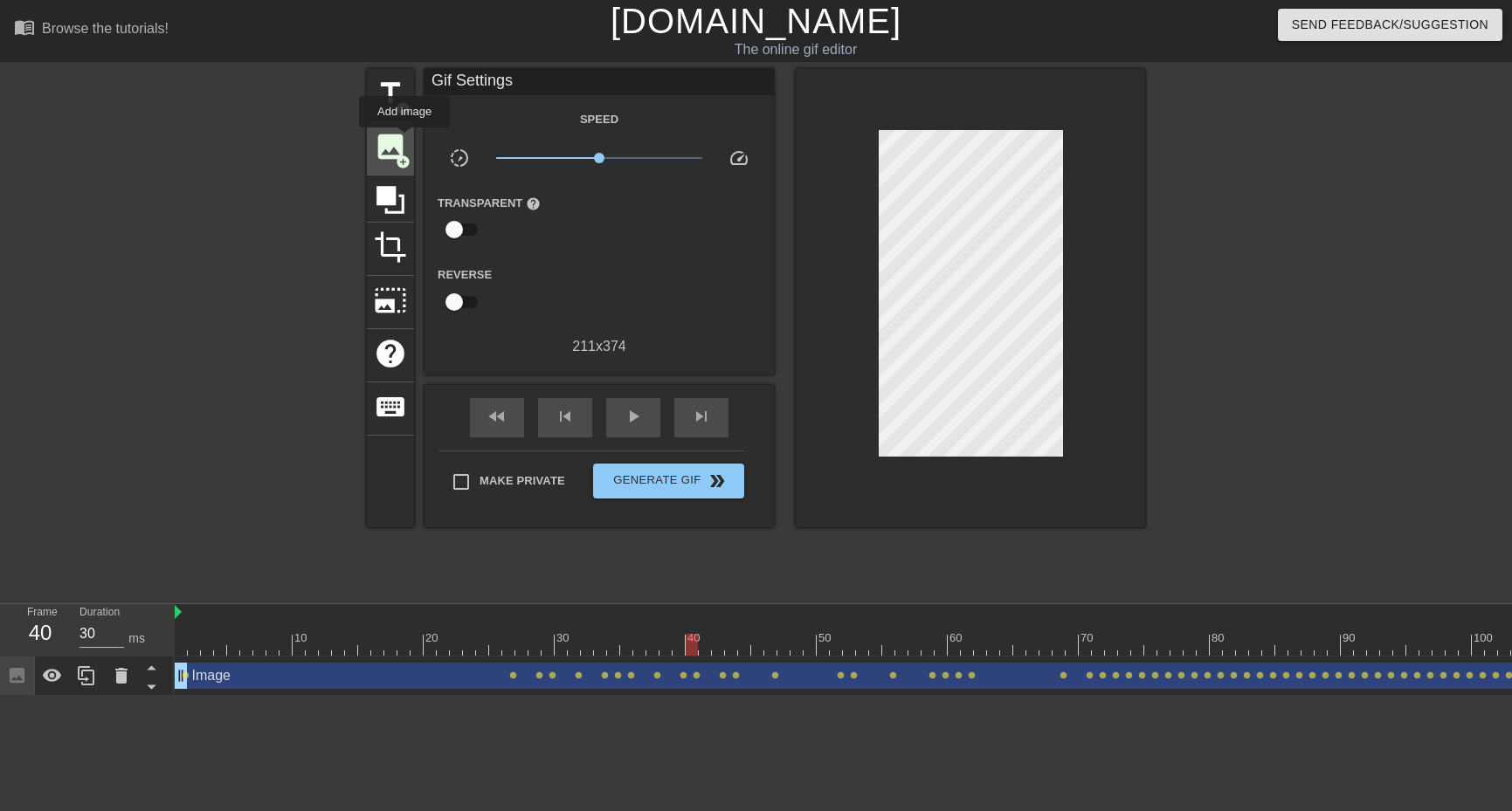
click at [404, 140] on span "image" at bounding box center [390, 146] width 33 height 33
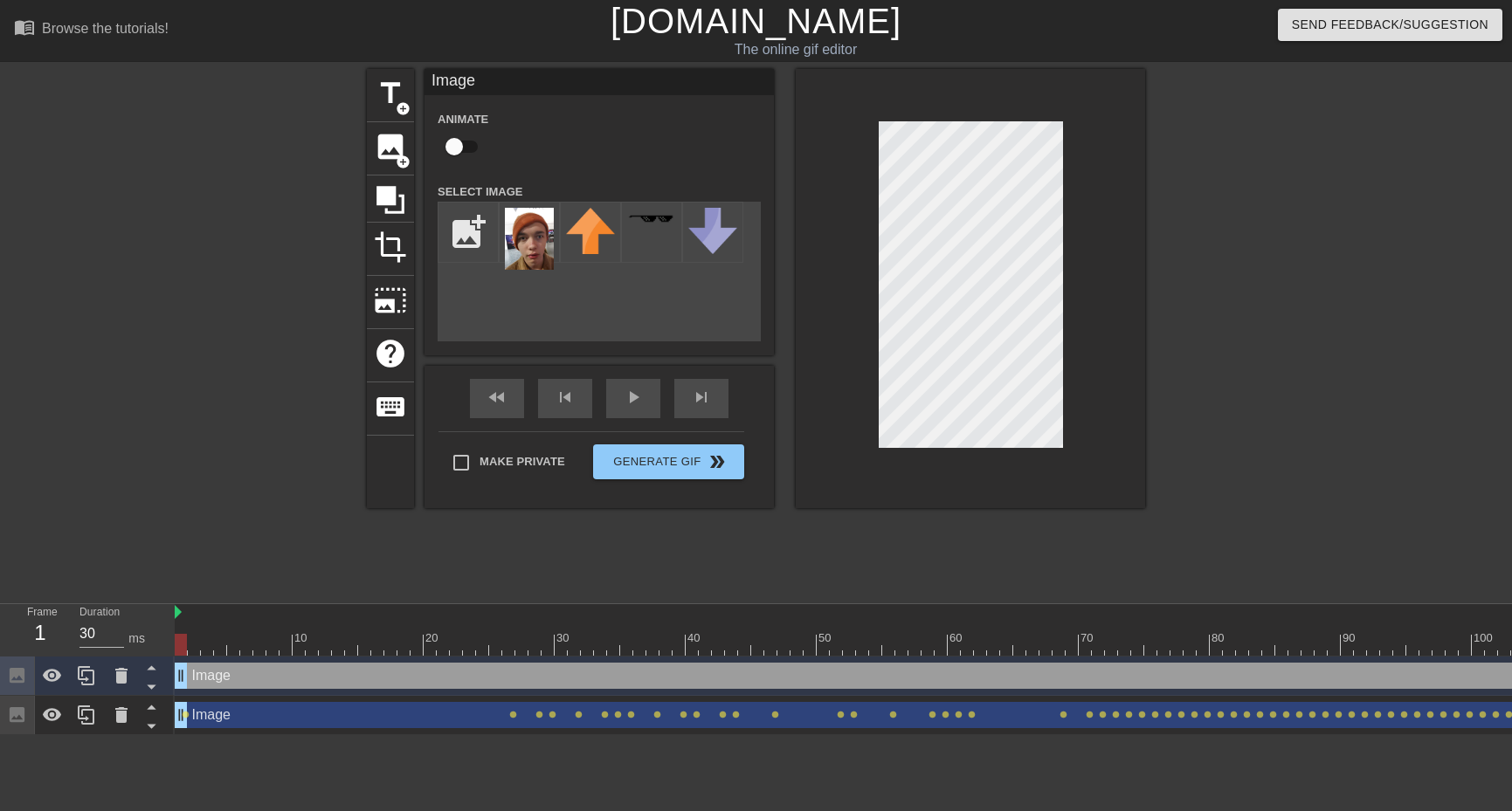
drag, startPoint x: 729, startPoint y: 675, endPoint x: 194, endPoint y: 652, distance: 535.5
click at [194, 652] on div "10 20 30 40 50 60 70 80 90 100 110 120 130 140 150 160" at bounding box center [843, 670] width 1337 height 131
click at [501, 232] on div at bounding box center [529, 232] width 61 height 61
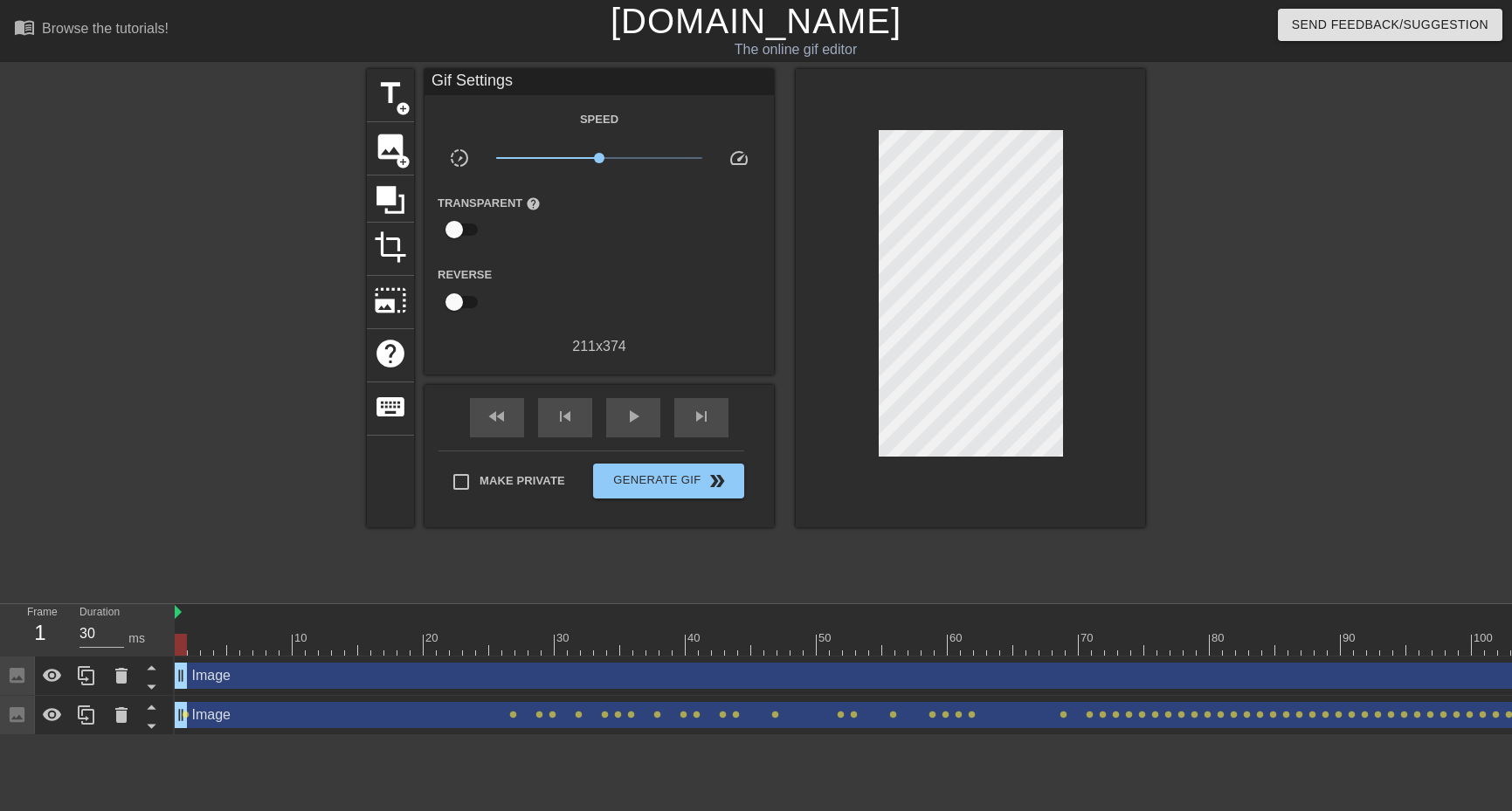
drag, startPoint x: 296, startPoint y: 692, endPoint x: 502, endPoint y: 674, distance: 206.8
click at [502, 674] on div "Image drag_handle drag_handle" at bounding box center [1393, 676] width 2437 height 39
click at [603, 681] on div "Image drag_handle drag_handle" at bounding box center [1138, 676] width 1926 height 27
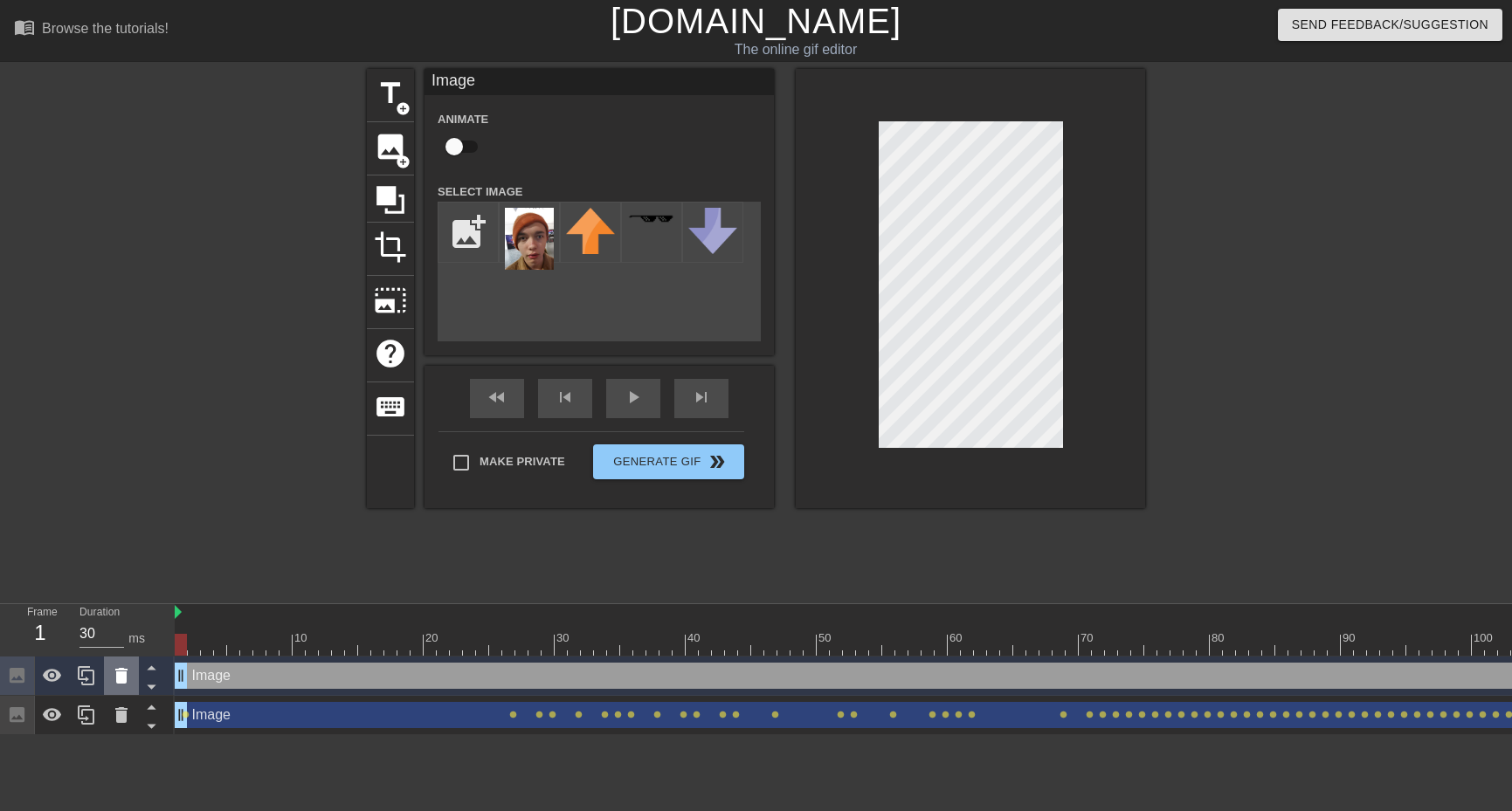
click at [127, 690] on div at bounding box center [121, 675] width 35 height 38
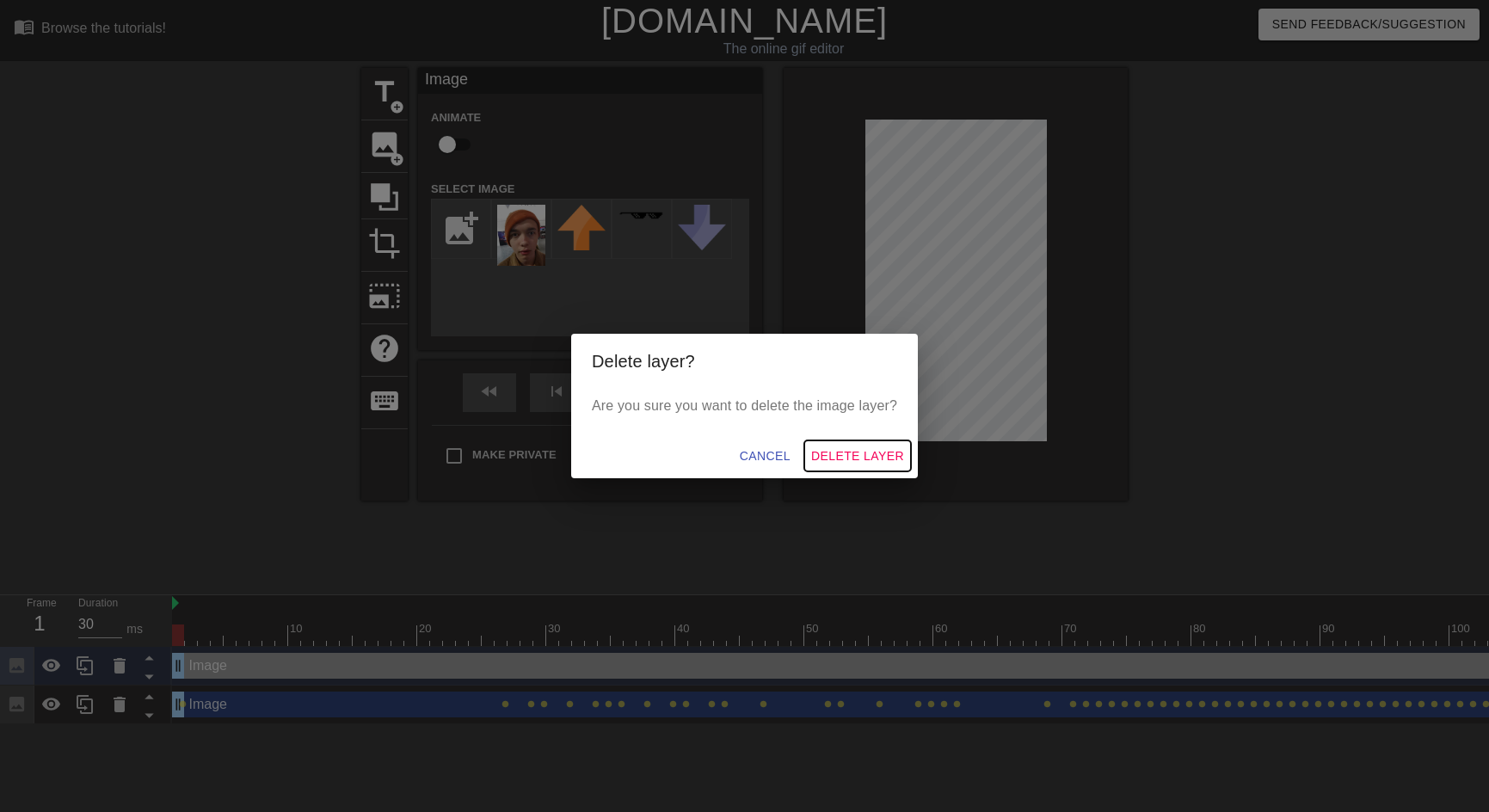
drag, startPoint x: 837, startPoint y: 457, endPoint x: 823, endPoint y: 456, distance: 14.0
click at [838, 456] on span "Delete Layer" at bounding box center [858, 456] width 93 height 22
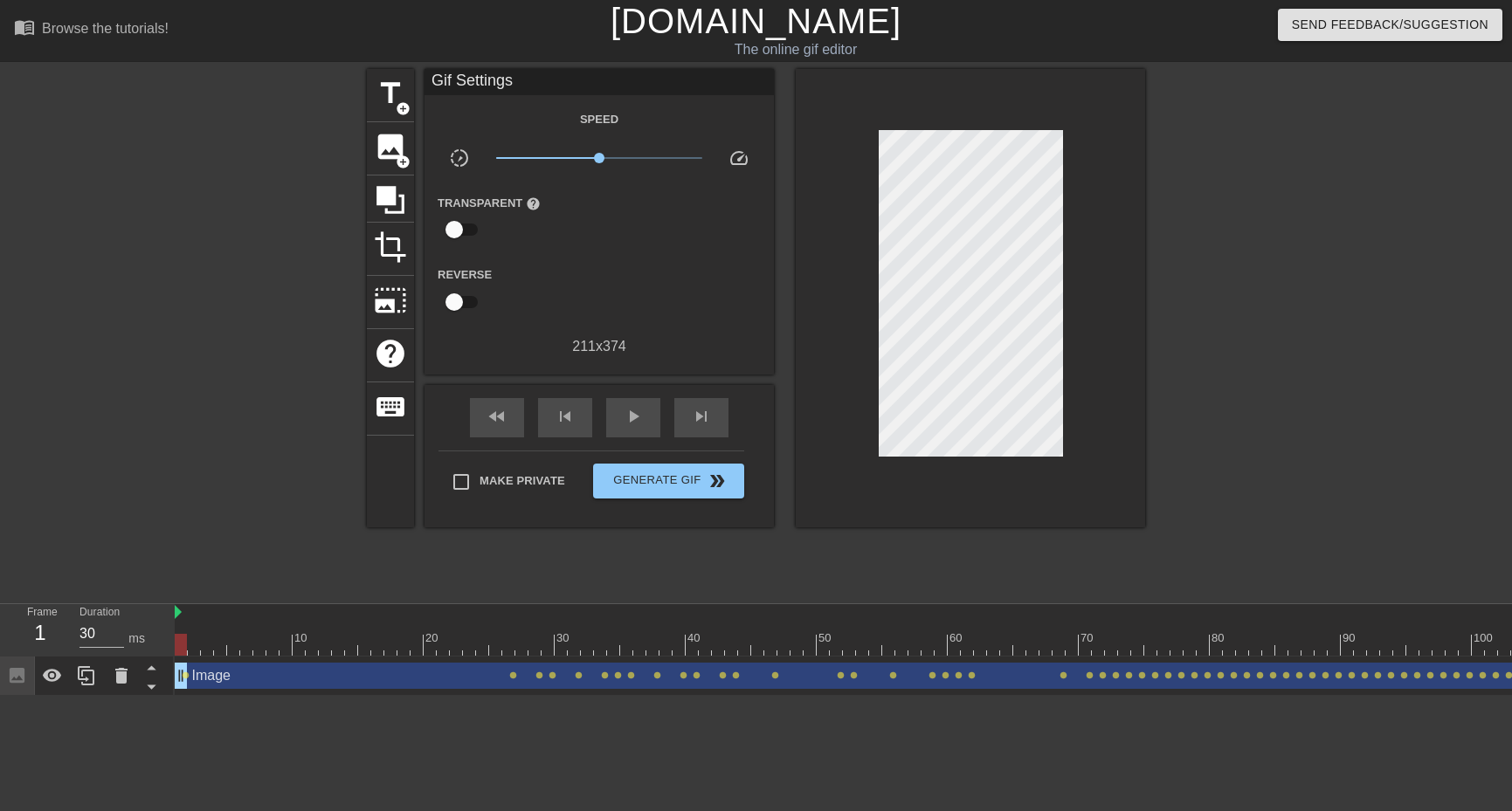
click at [580, 636] on div at bounding box center [1393, 644] width 2437 height 22
click at [935, 637] on div at bounding box center [1393, 644] width 2437 height 22
click at [1024, 636] on div at bounding box center [1393, 644] width 2437 height 22
click at [980, 653] on div at bounding box center [1393, 644] width 2437 height 22
type input "30"
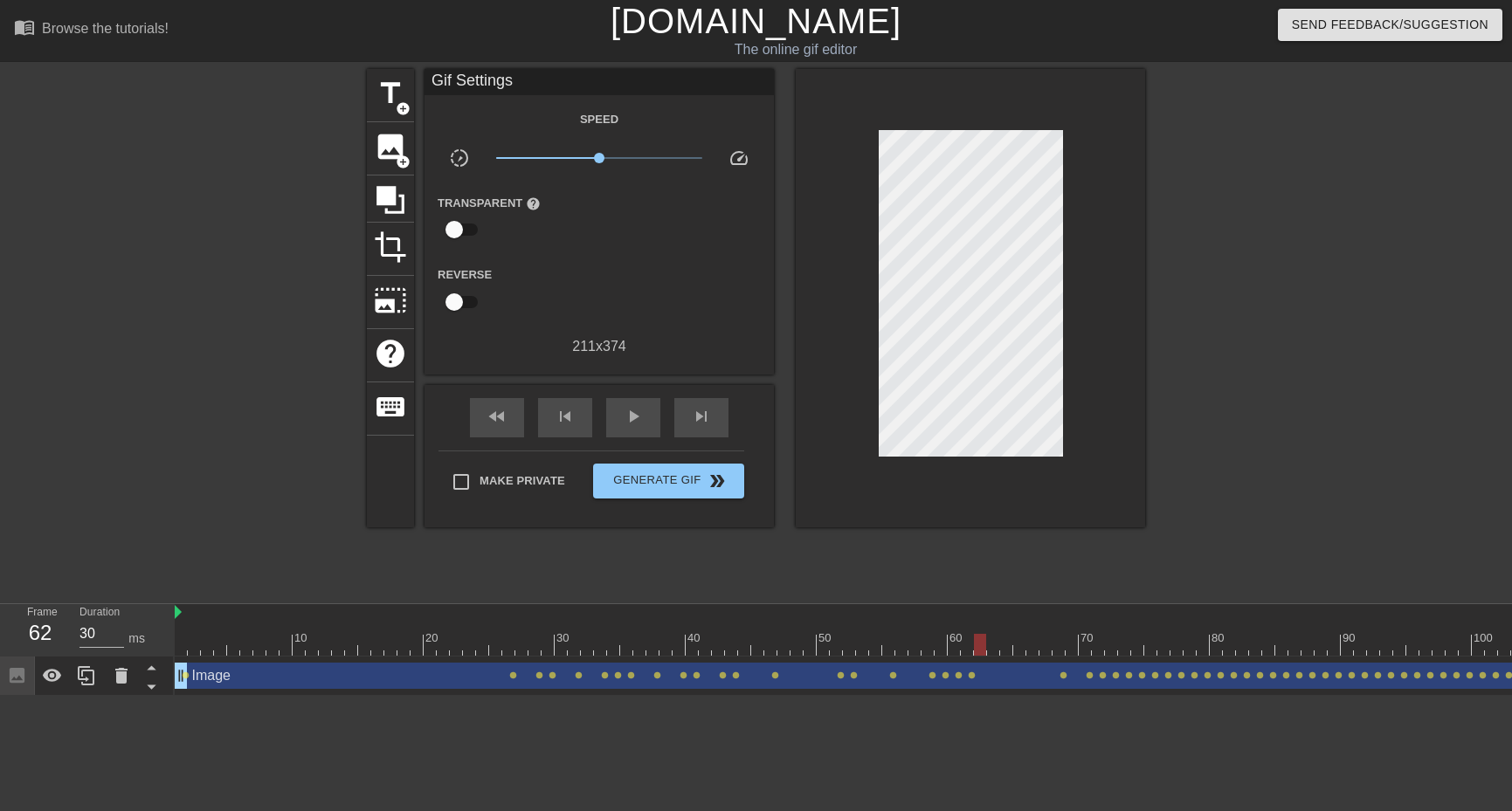
click at [963, 654] on div at bounding box center [1393, 644] width 2437 height 22
click at [951, 647] on div at bounding box center [1393, 644] width 2437 height 22
click at [968, 654] on div at bounding box center [1393, 644] width 2437 height 22
click at [386, 160] on span "image" at bounding box center [390, 146] width 33 height 33
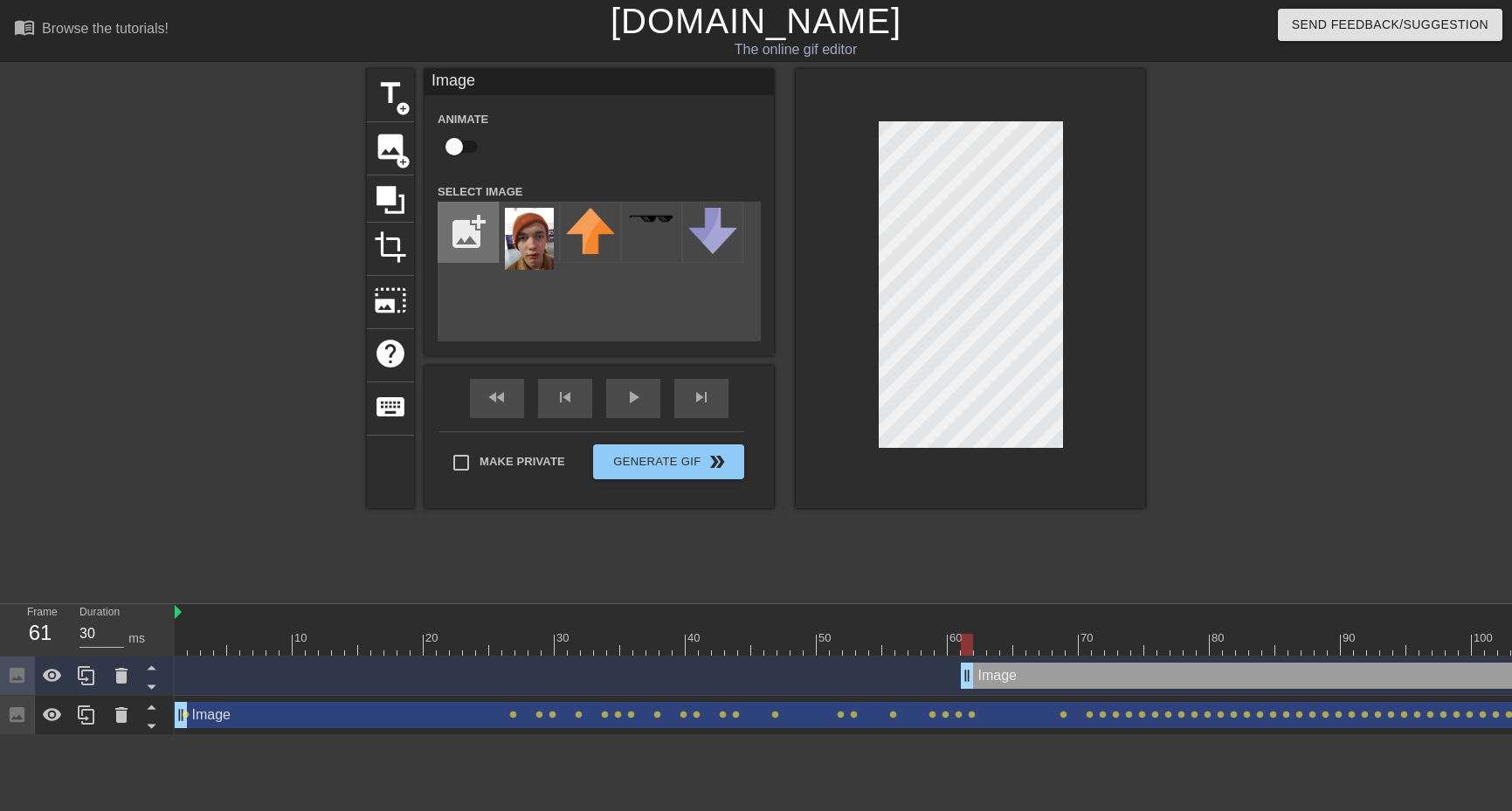
click at [439, 229] on input "file" at bounding box center [468, 232] width 59 height 59
type input "C:\fakepath\olv.jpg"
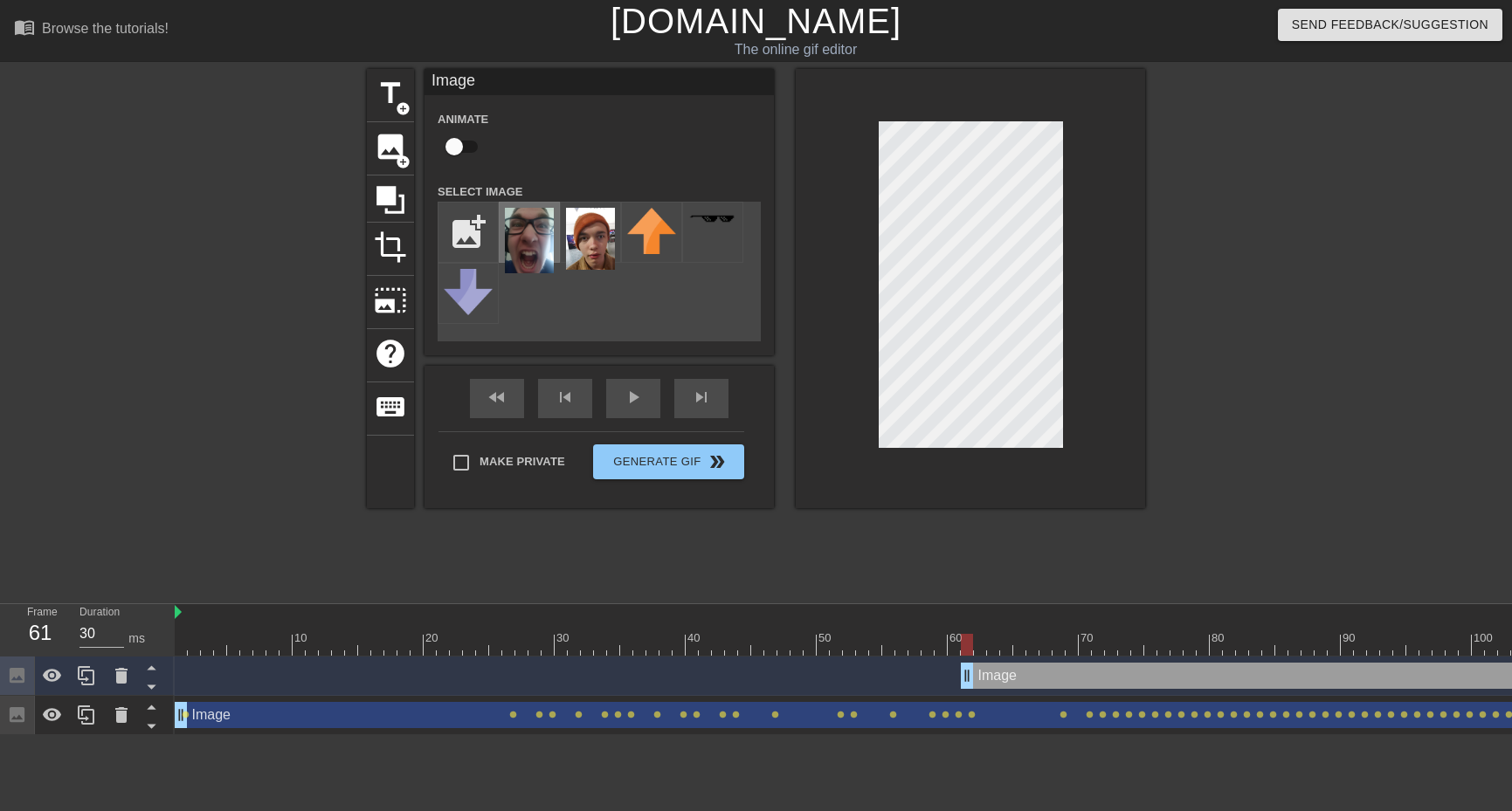
click at [538, 261] on img at bounding box center [529, 240] width 49 height 66
click at [445, 151] on input "checkbox" at bounding box center [454, 146] width 99 height 33
checkbox input "true"
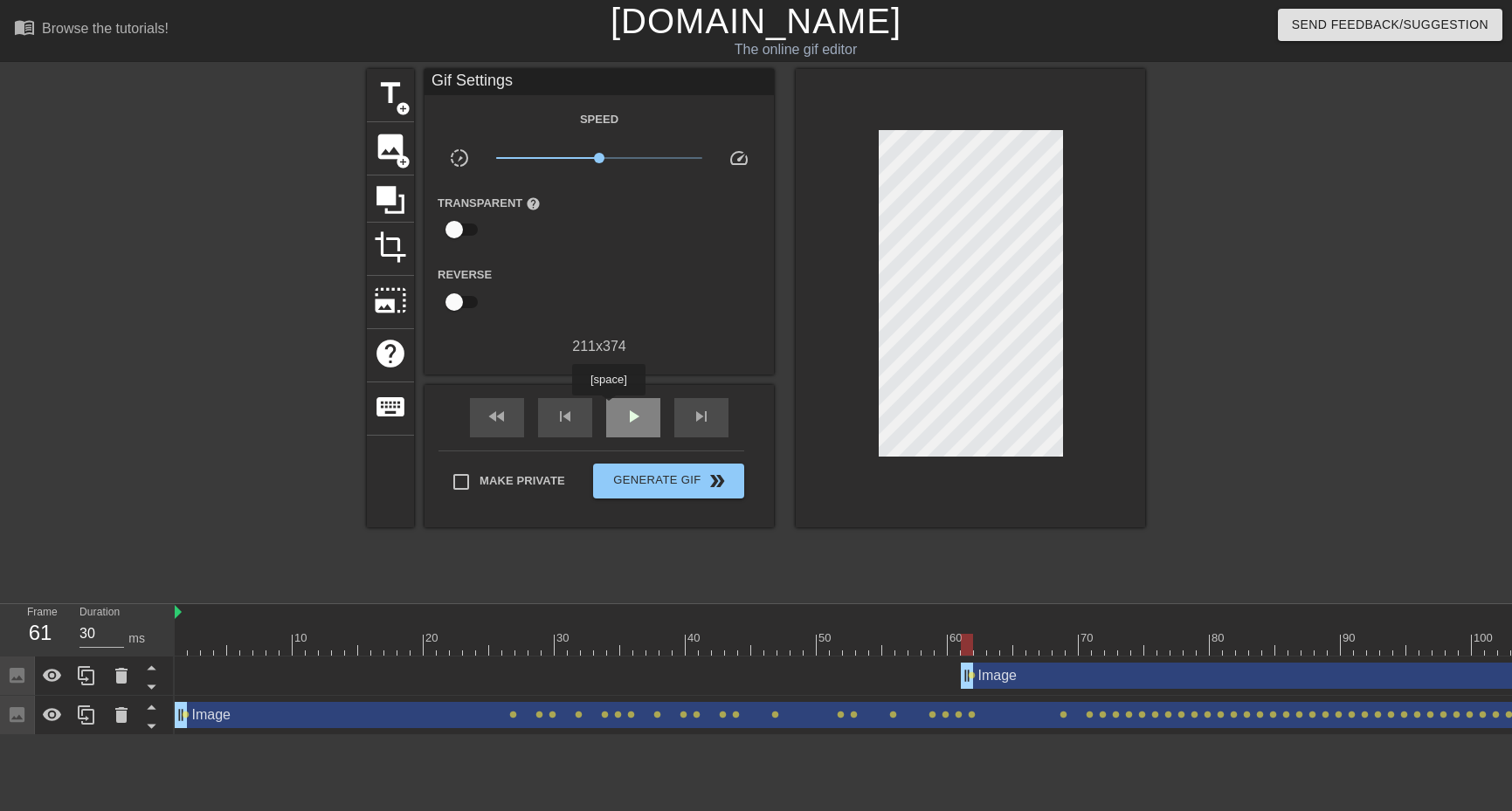
click at [608, 408] on div "play_arrow" at bounding box center [633, 417] width 54 height 39
click at [649, 422] on div "pause" at bounding box center [633, 417] width 54 height 39
drag, startPoint x: 976, startPoint y: 652, endPoint x: 980, endPoint y: 625, distance: 27.3
click at [976, 653] on div at bounding box center [1393, 644] width 2437 height 22
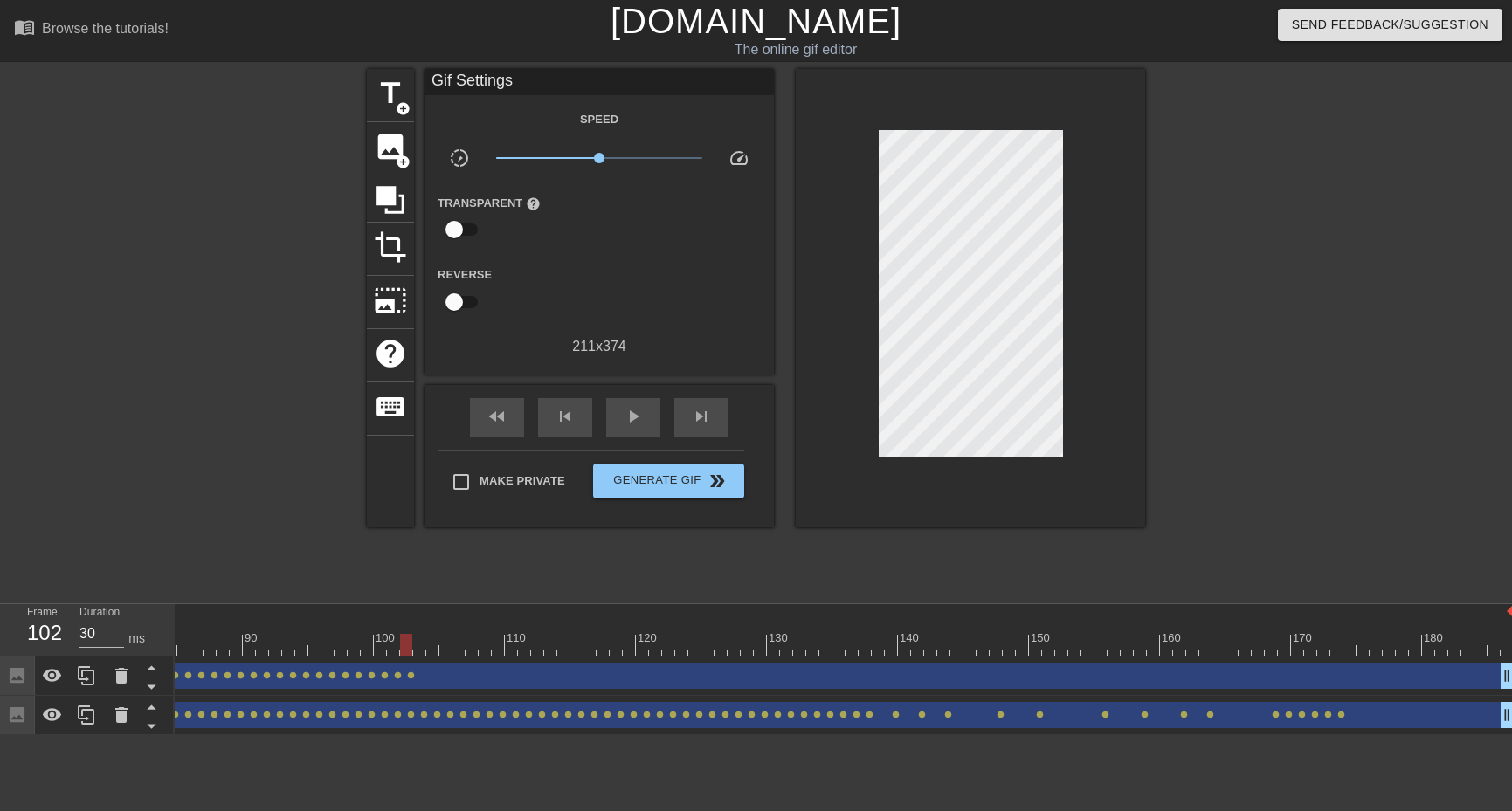
scroll to position [0, 1104]
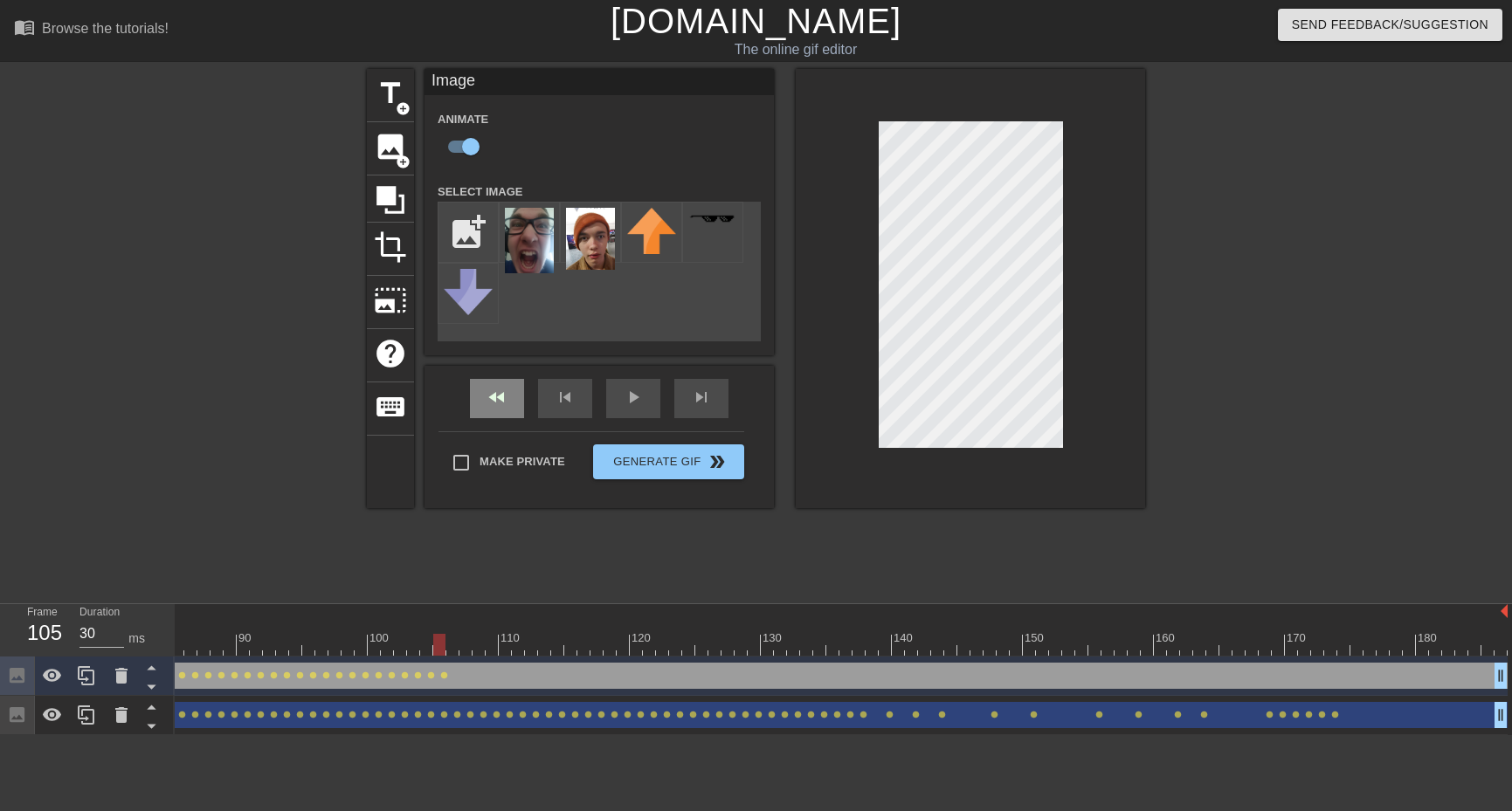
click at [508, 397] on div "fast_rewind" at bounding box center [497, 399] width 54 height 39
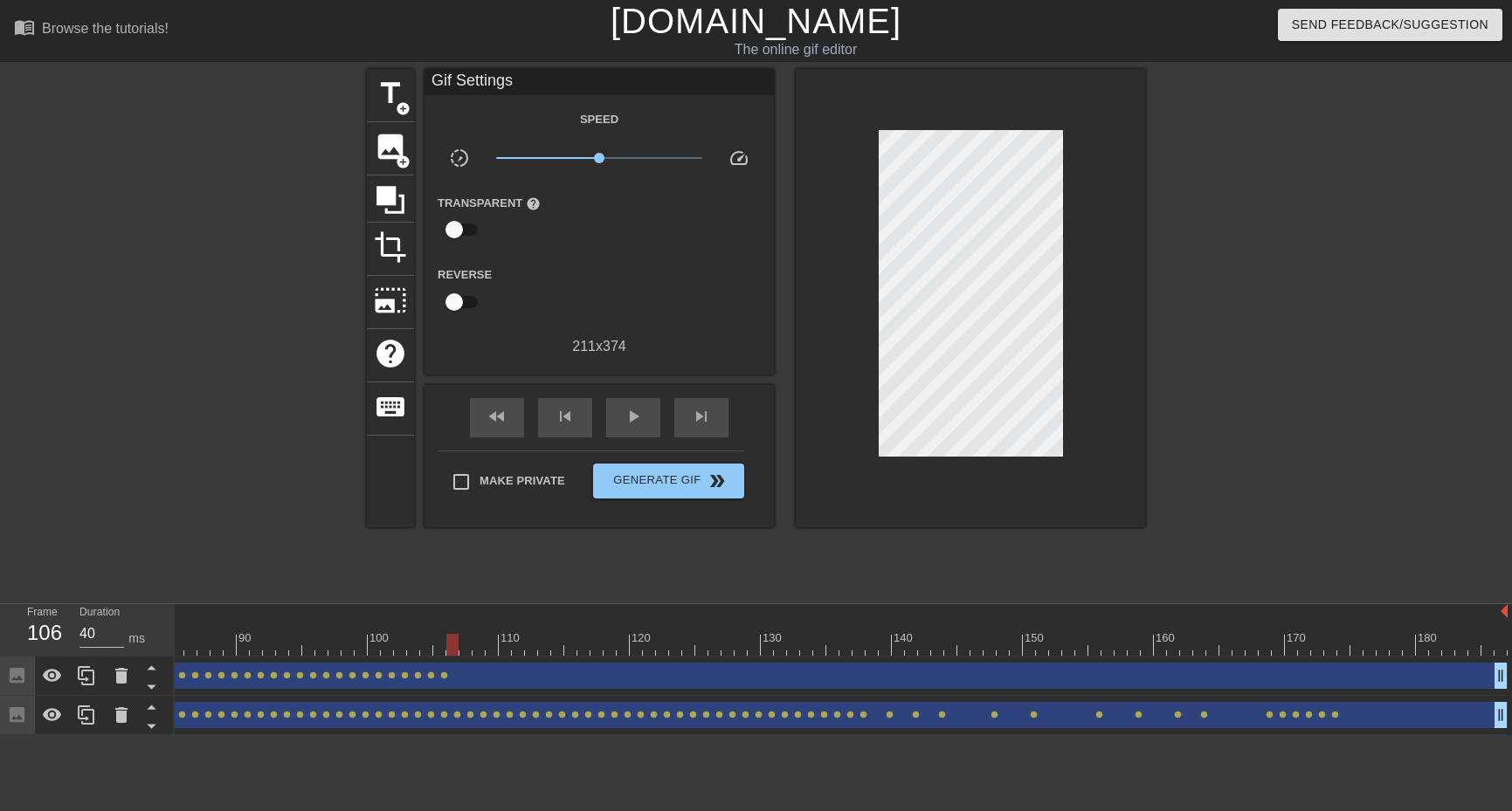
click at [451, 652] on div at bounding box center [289, 644] width 2437 height 22
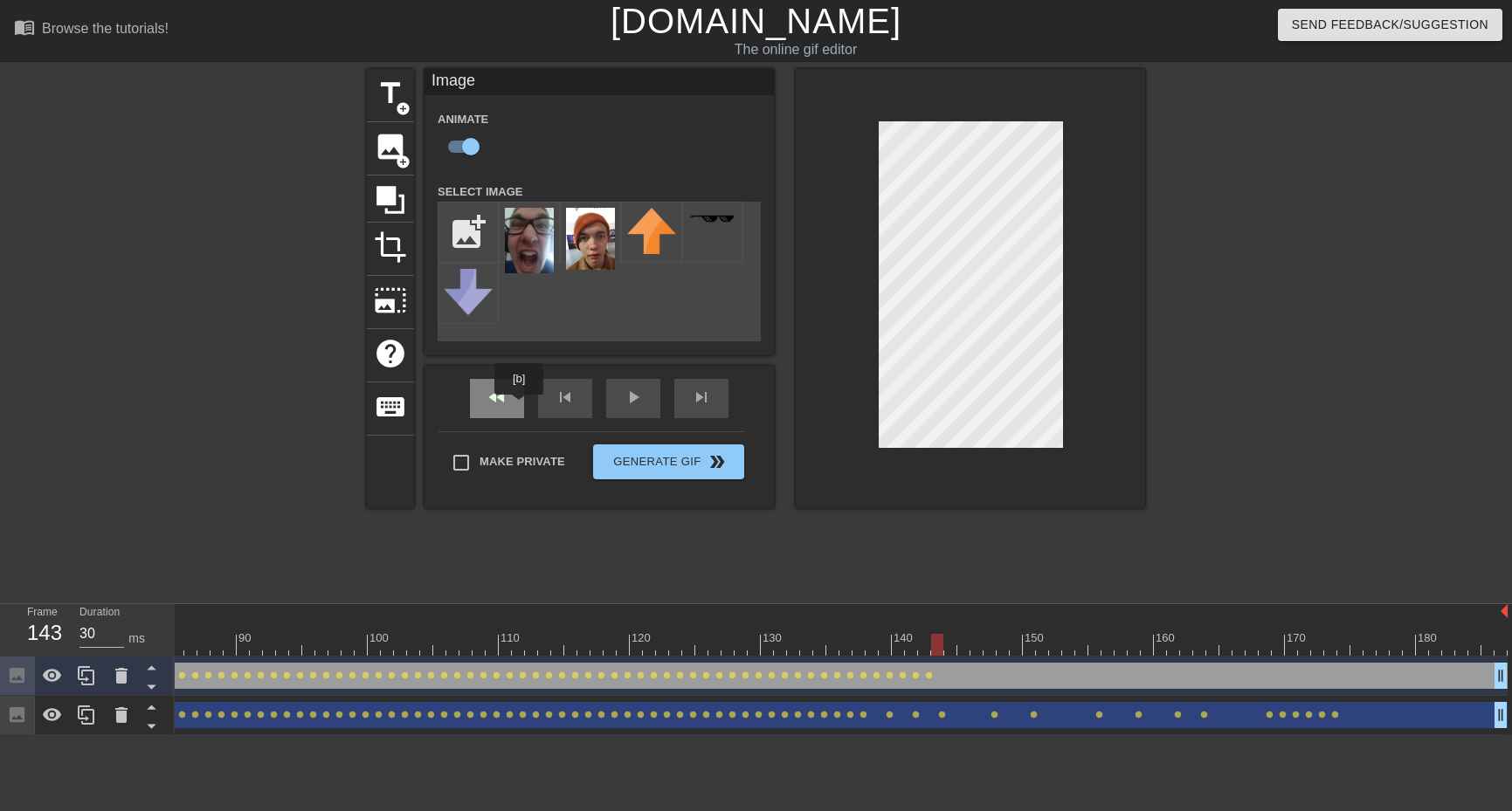
click at [515, 403] on div "fast_rewind" at bounding box center [497, 399] width 54 height 39
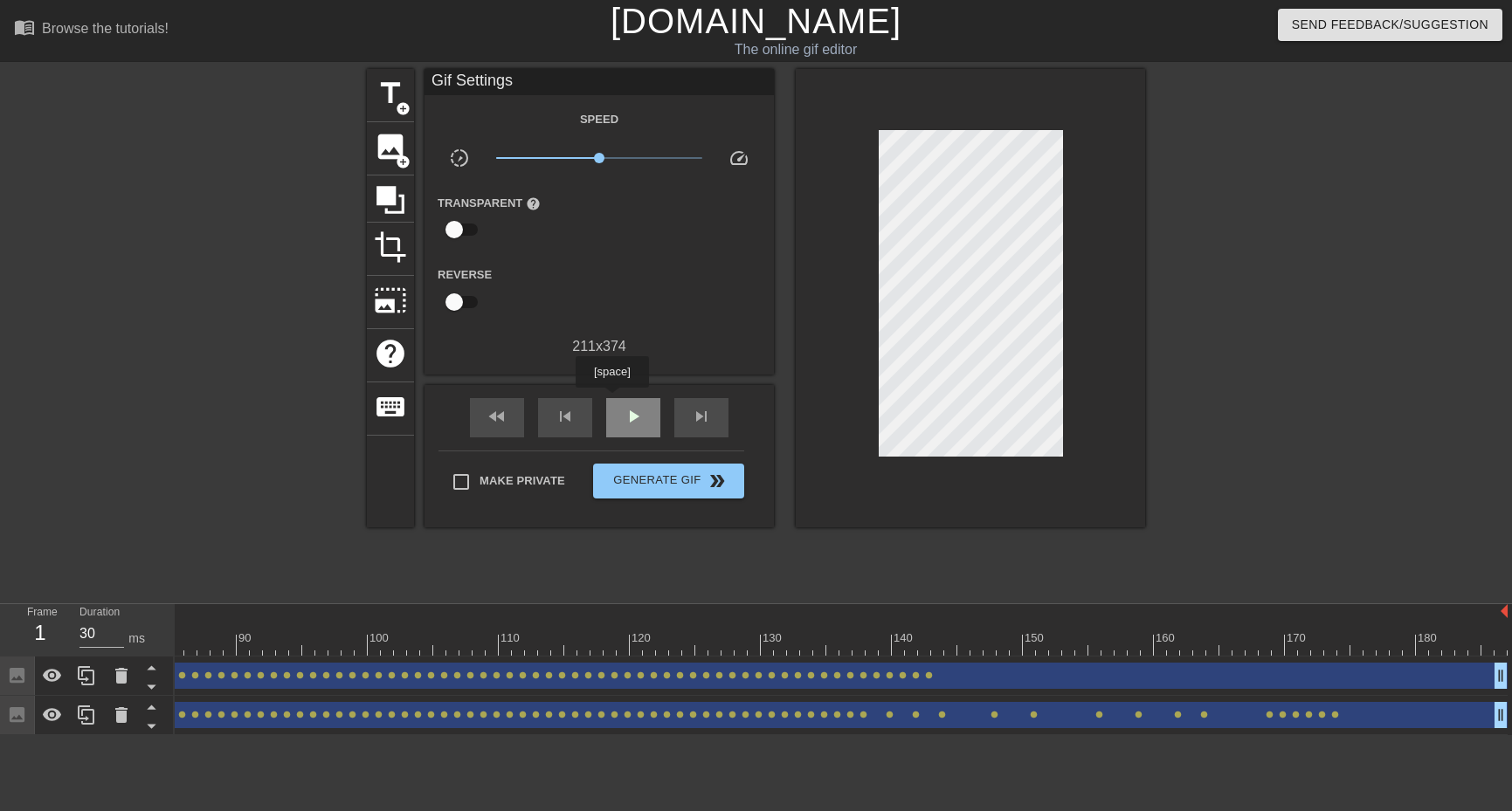
click at [623, 401] on div "play_arrow" at bounding box center [633, 417] width 54 height 39
click at [630, 414] on span "pause" at bounding box center [633, 417] width 21 height 21
click at [942, 640] on div at bounding box center [289, 644] width 2437 height 22
click at [478, 402] on div "fast_rewind" at bounding box center [497, 417] width 54 height 39
click at [620, 418] on div "play_arrow" at bounding box center [633, 417] width 54 height 39
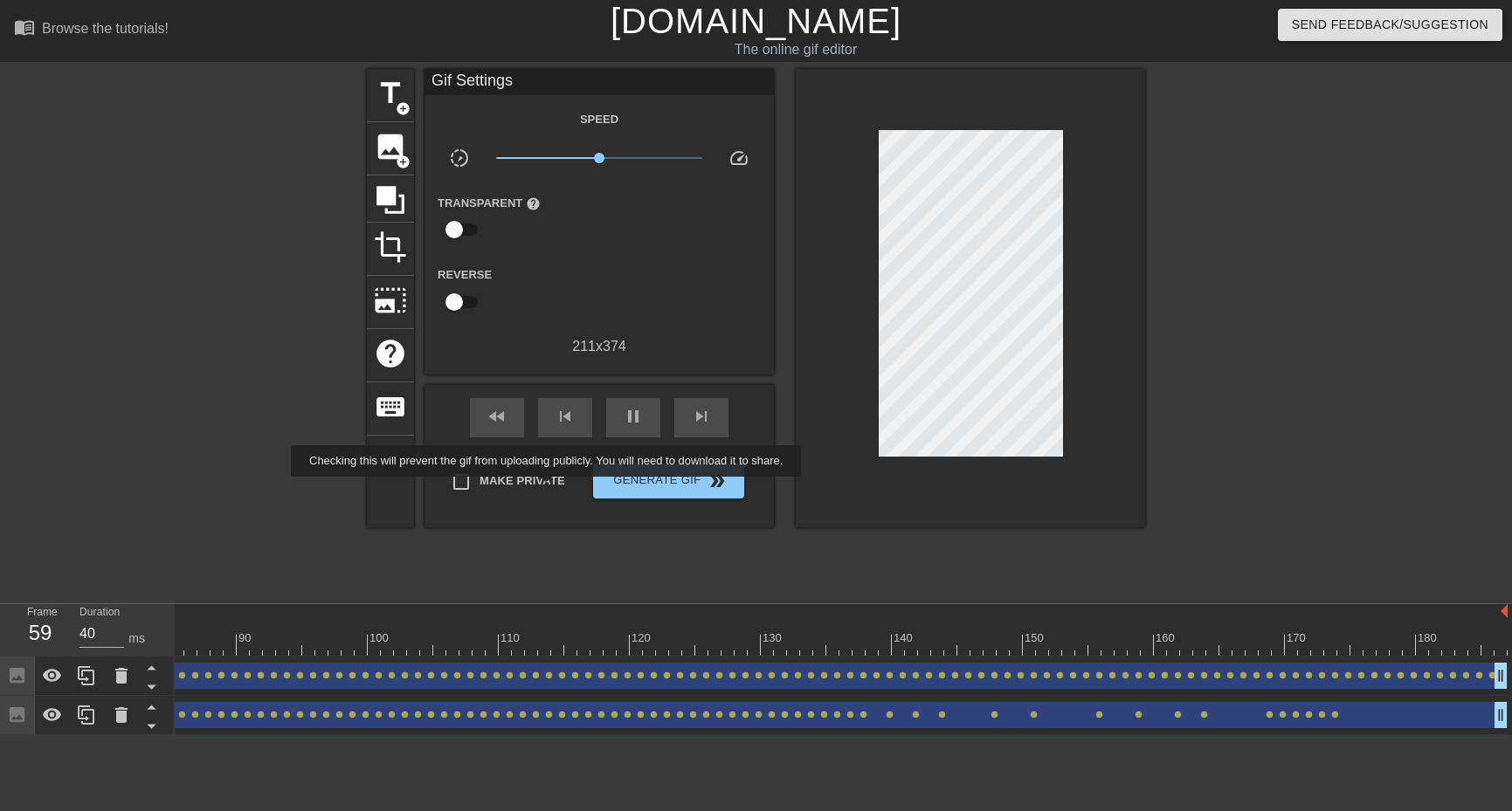
type input "30"
click at [550, 489] on label "Make Private" at bounding box center [504, 481] width 122 height 36
click at [480, 489] on input "Make Private" at bounding box center [460, 481] width 36 height 36
checkbox input "true"
type input "30"
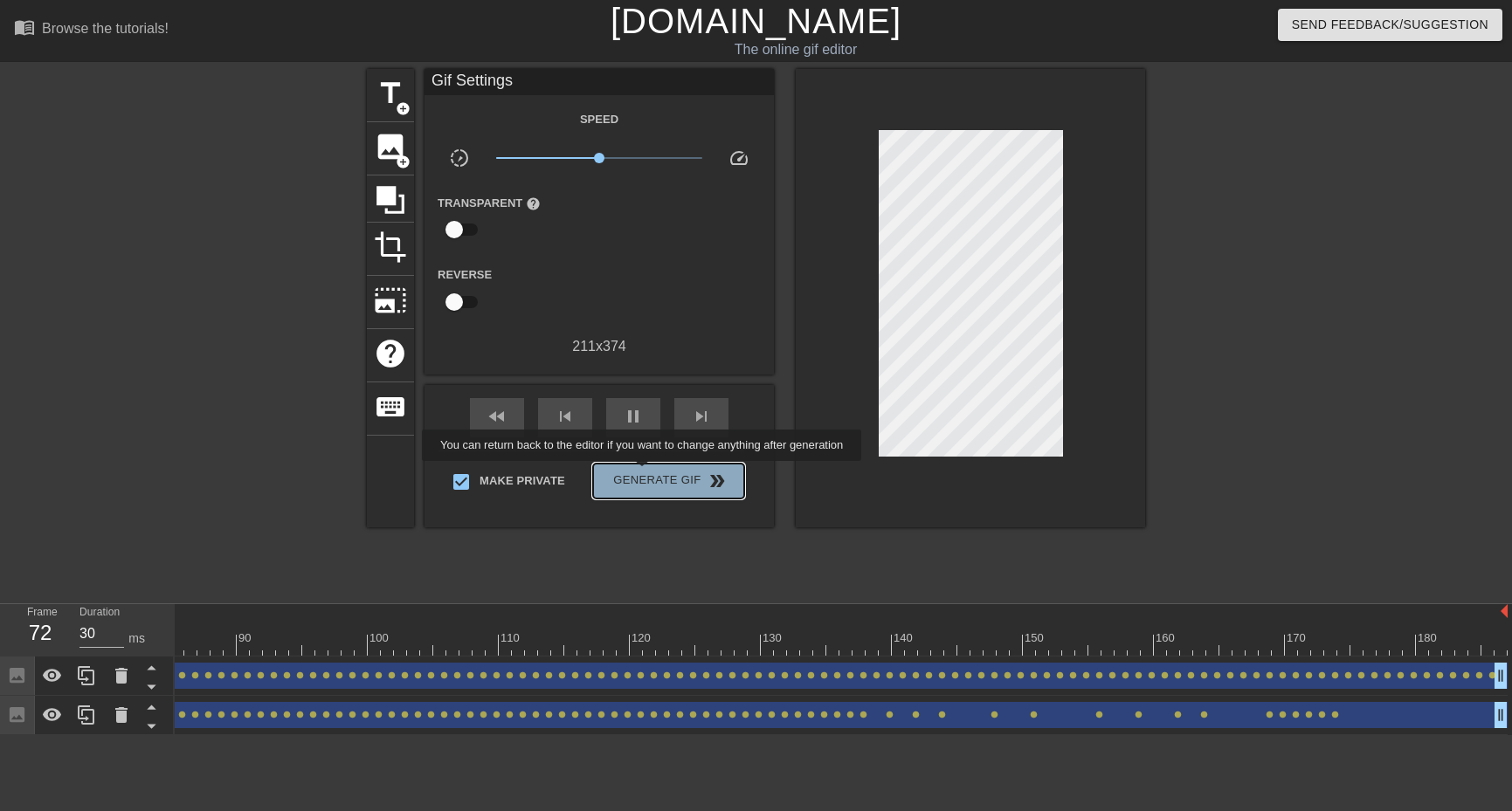
click at [644, 473] on span "Generate Gif double_arrow" at bounding box center [669, 481] width 137 height 21
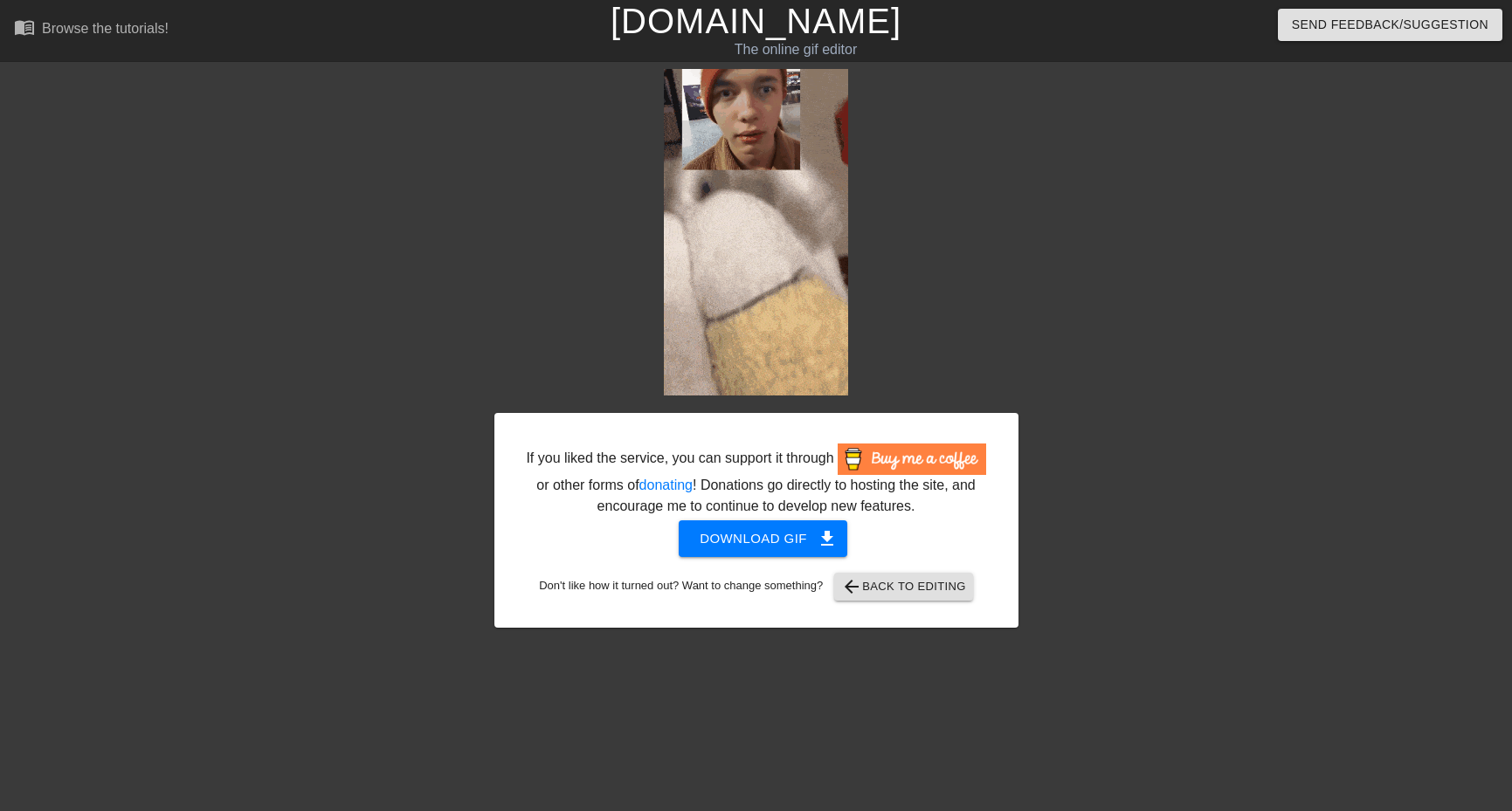
click at [1097, 350] on div at bounding box center [1171, 331] width 262 height 524
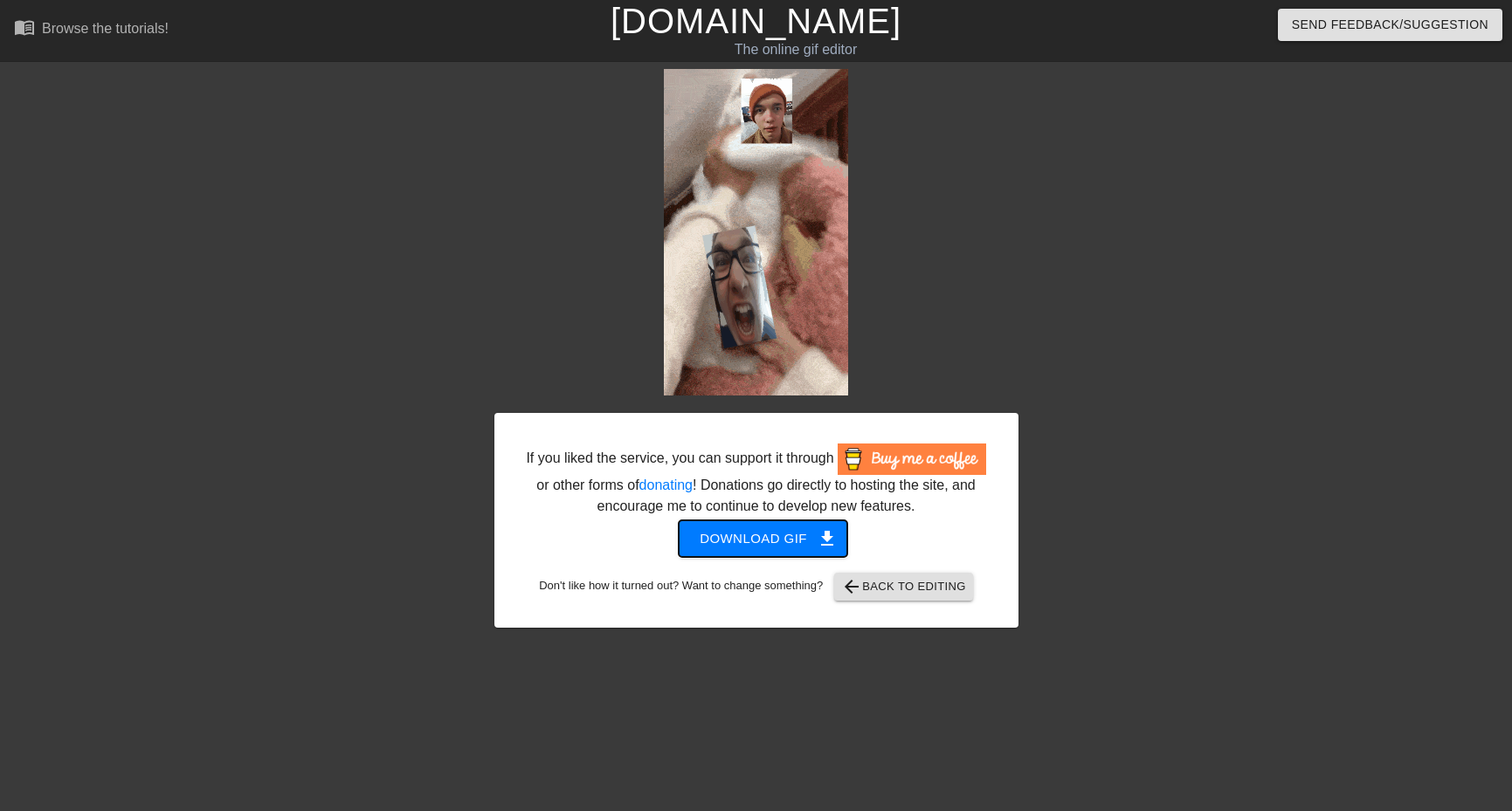
click at [817, 538] on span "get_app" at bounding box center [827, 539] width 21 height 21
